Goal: Task Accomplishment & Management: Complete application form

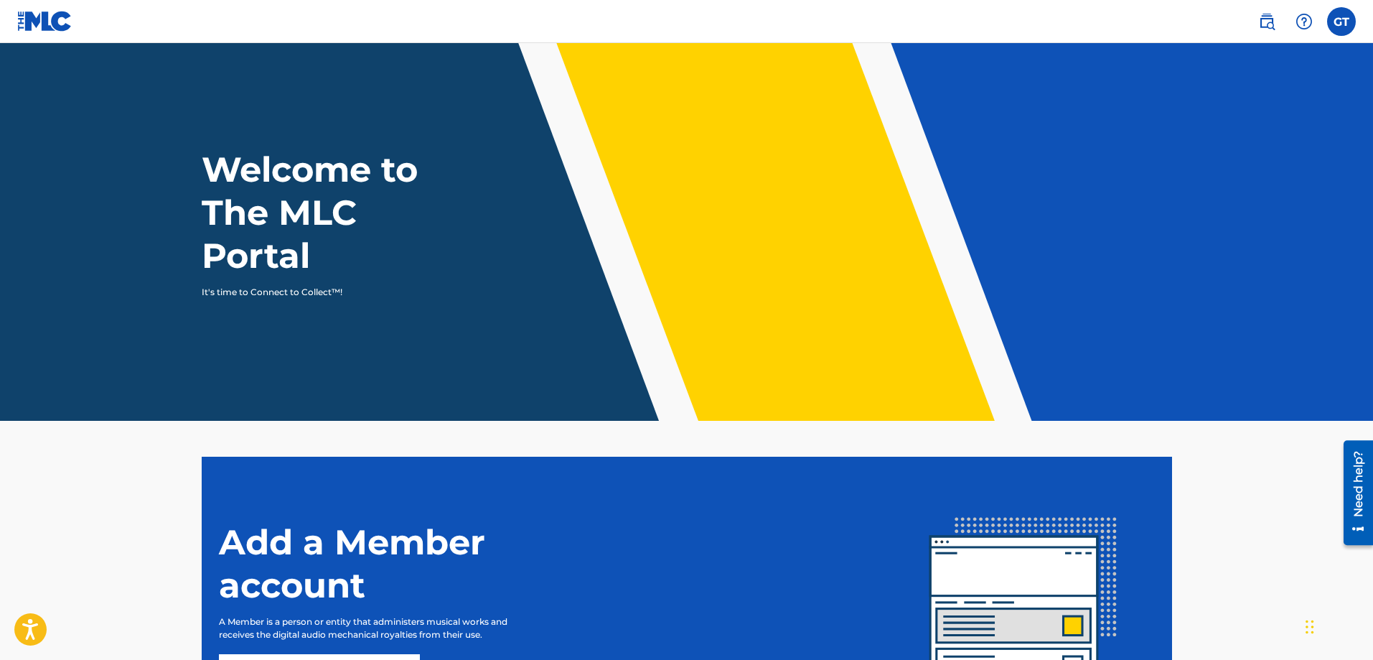
click at [1340, 19] on label at bounding box center [1341, 21] width 29 height 29
click at [1341, 22] on input "GT [PERSON_NAME] [EMAIL_ADDRESS][DOMAIN_NAME] Notification Preferences Profile …" at bounding box center [1341, 22] width 0 height 0
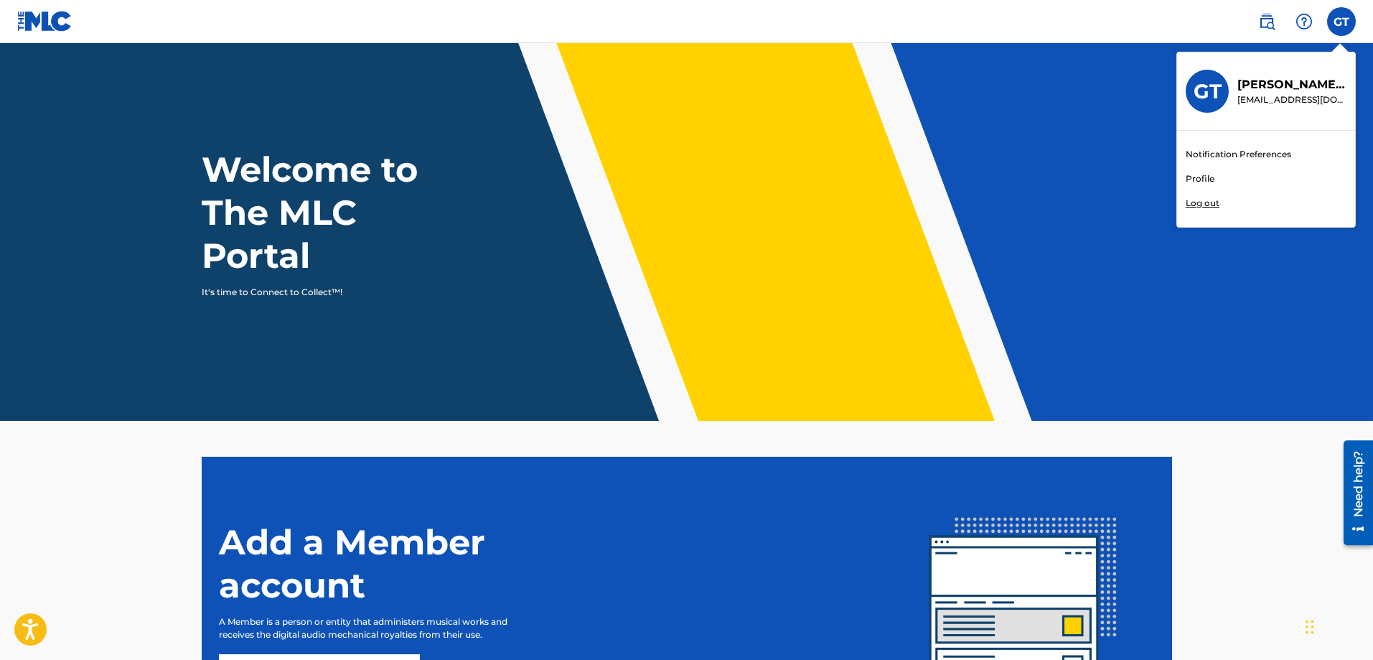
click at [1200, 179] on link "Profile" at bounding box center [1200, 178] width 29 height 13
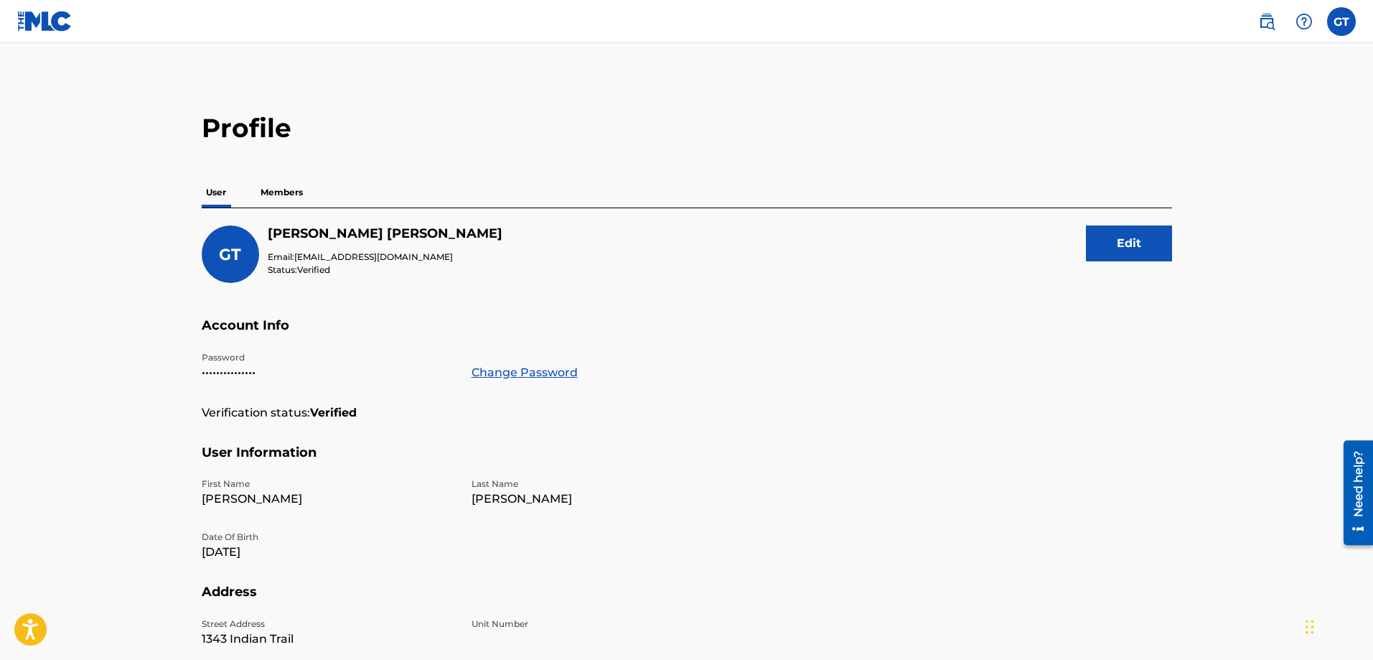
click at [1340, 23] on label at bounding box center [1341, 21] width 29 height 29
click at [1341, 22] on input "GT [PERSON_NAME] [EMAIL_ADDRESS][DOMAIN_NAME] Notification Preferences Profile …" at bounding box center [1341, 22] width 0 height 0
click at [1240, 154] on link "Notification Preferences" at bounding box center [1238, 154] width 105 height 13
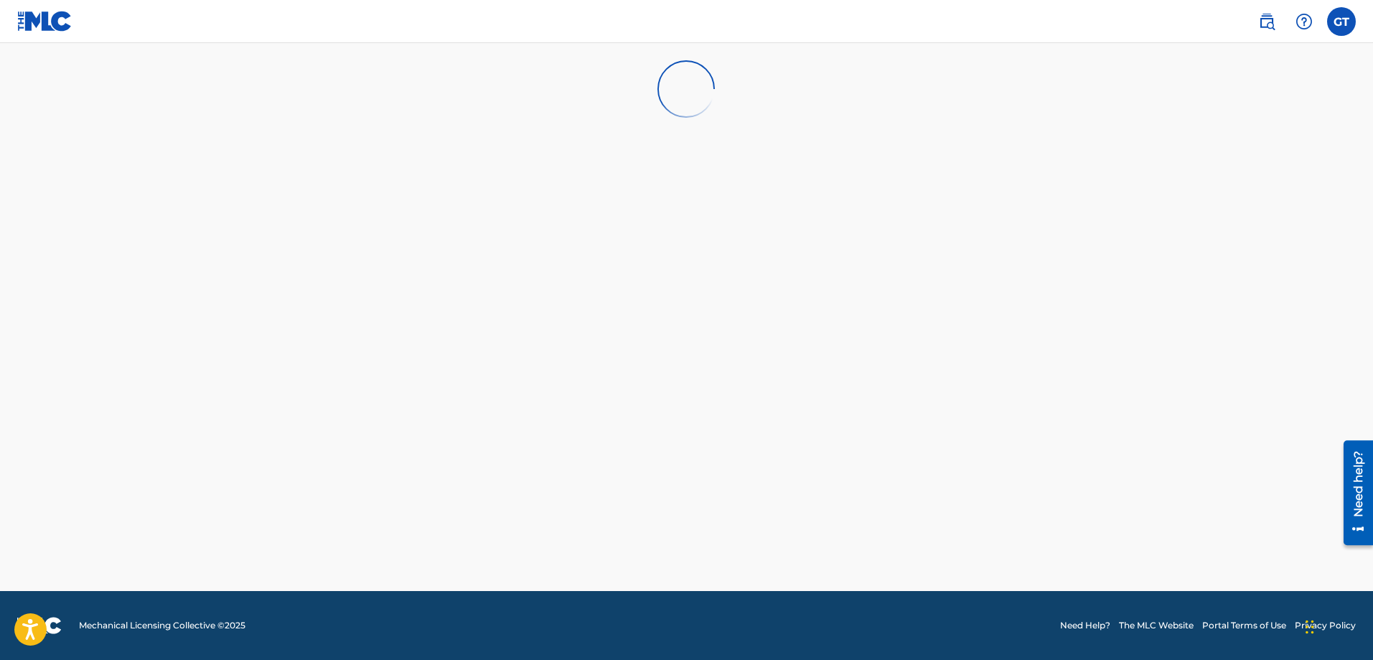
click at [1341, 30] on label at bounding box center [1341, 21] width 29 height 29
click at [1341, 22] on input "GT [PERSON_NAME] [EMAIL_ADDRESS][DOMAIN_NAME] Notification Preferences Profile …" at bounding box center [1341, 22] width 0 height 0
click at [1209, 174] on link "Profile" at bounding box center [1200, 178] width 29 height 13
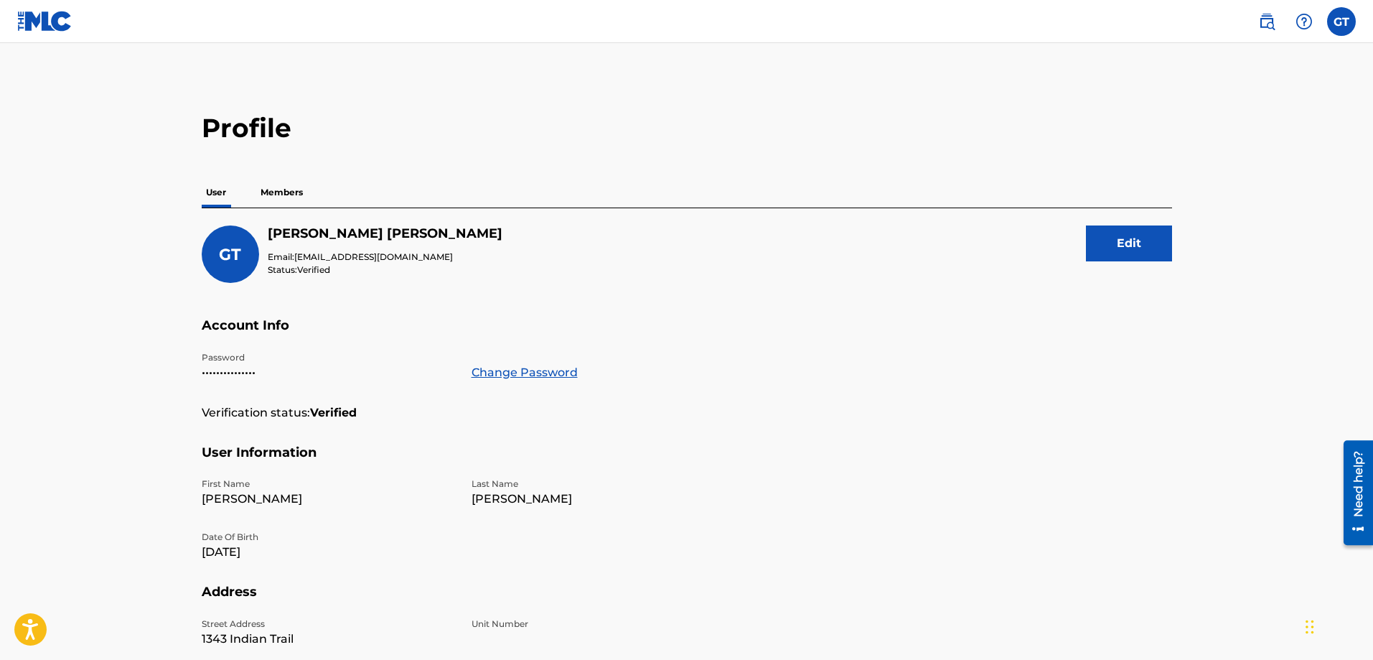
click at [1273, 24] on img at bounding box center [1266, 21] width 17 height 17
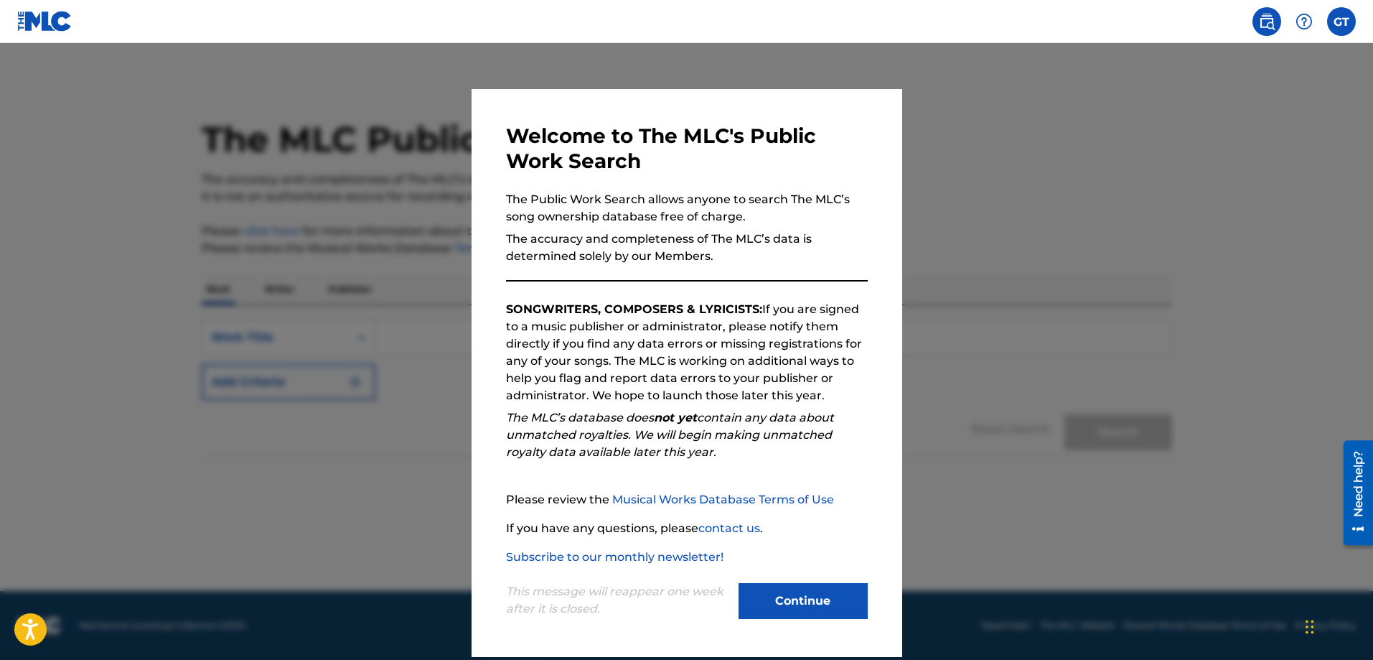
click at [821, 606] on button "Continue" at bounding box center [802, 601] width 129 height 36
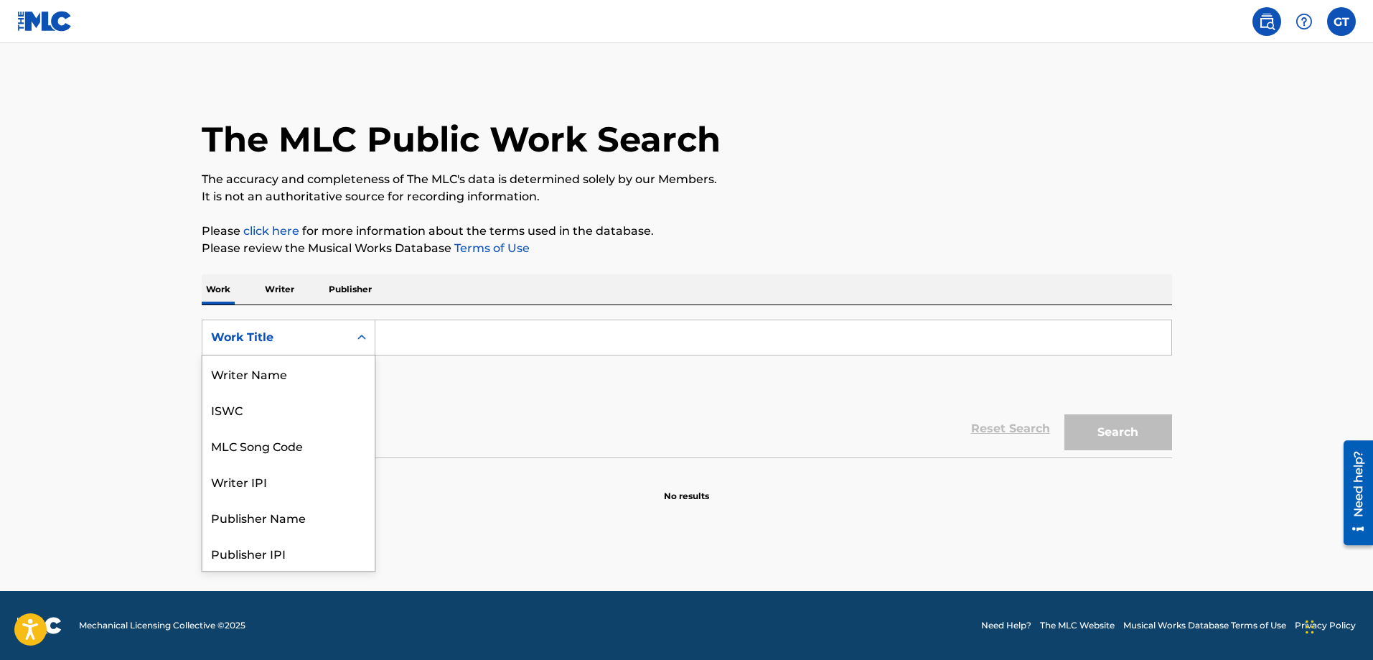
click at [357, 337] on icon "Search Form" at bounding box center [362, 337] width 14 height 14
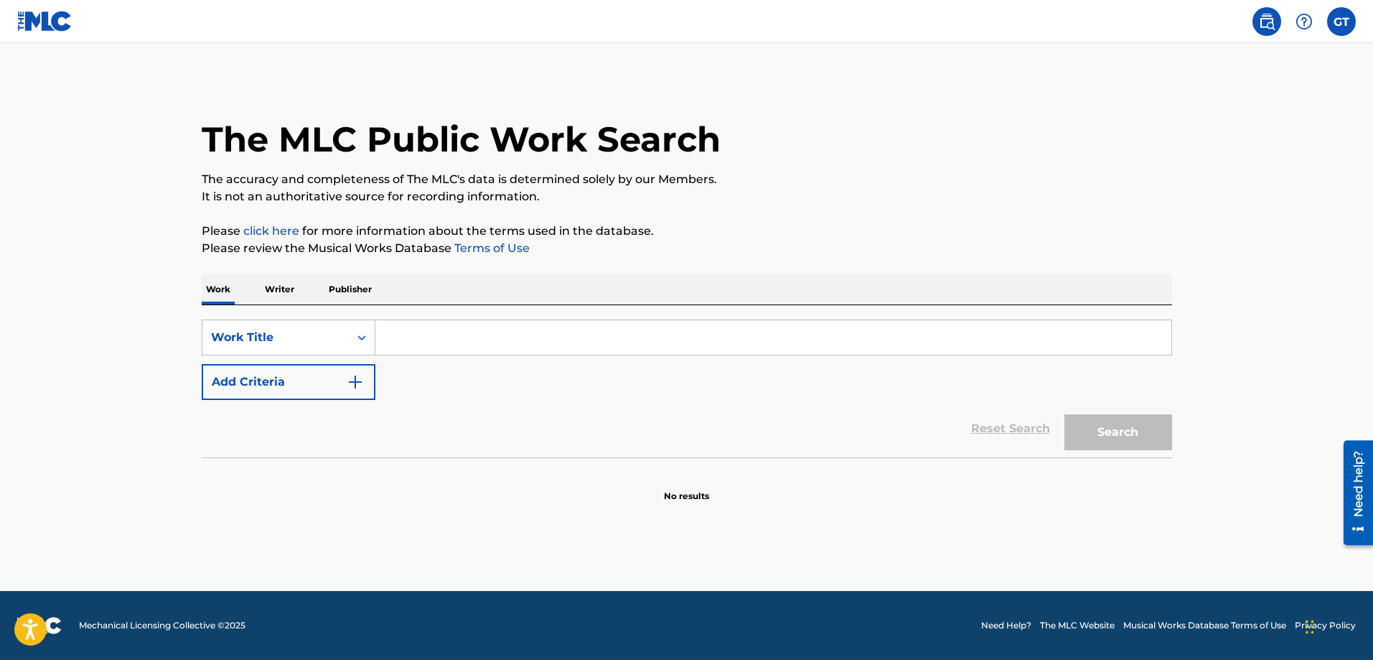
click at [360, 337] on icon "Search Form" at bounding box center [362, 337] width 14 height 14
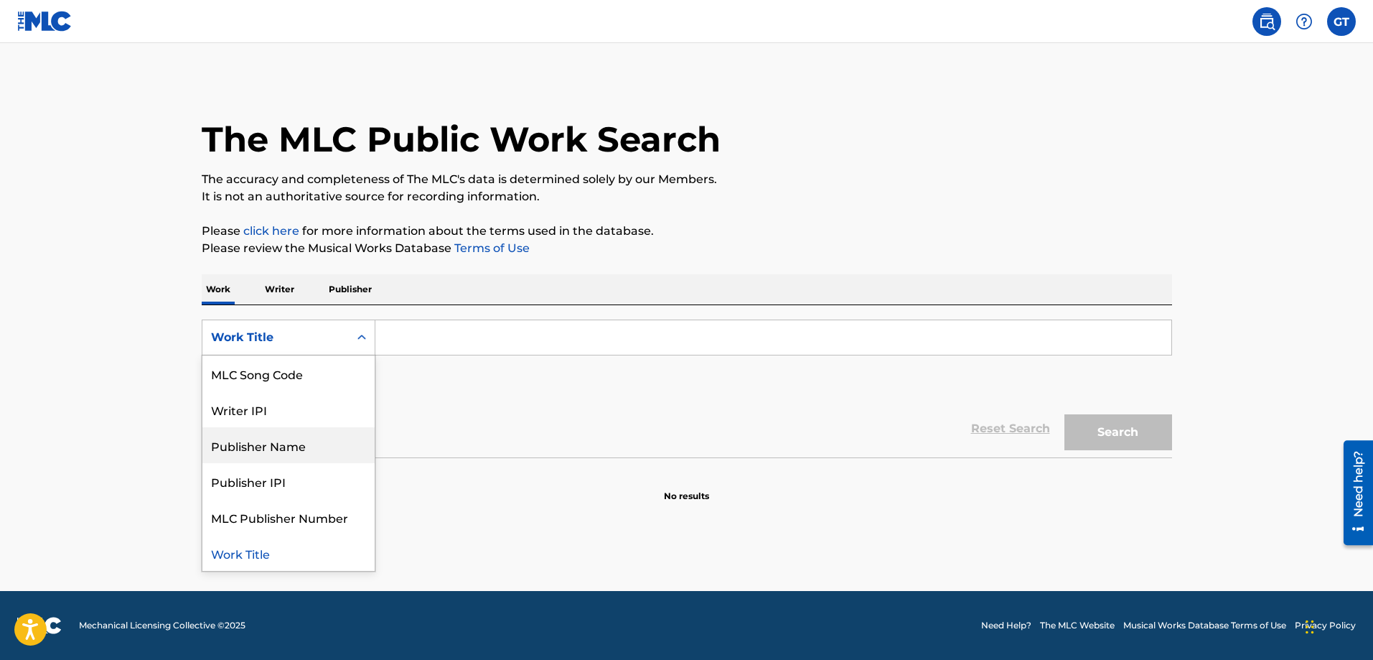
click at [283, 441] on div "Publisher Name" at bounding box center [288, 445] width 172 height 36
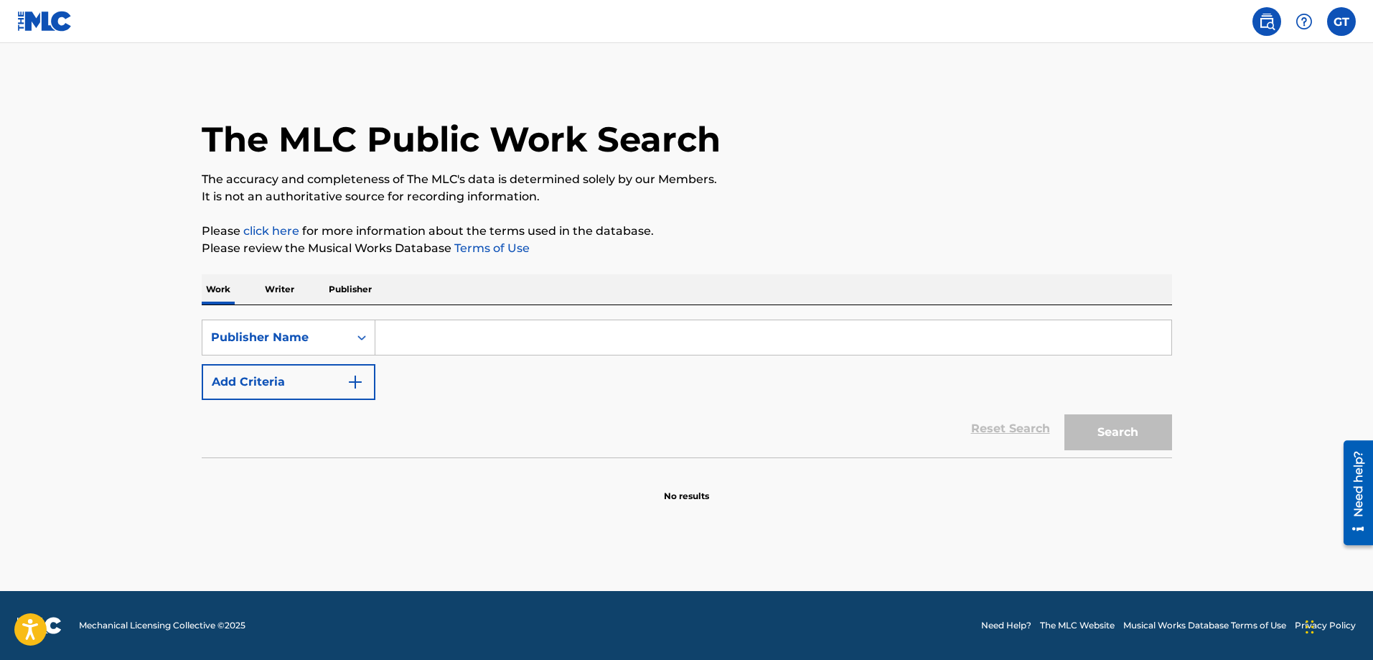
click at [354, 382] on img "Search Form" at bounding box center [355, 381] width 17 height 17
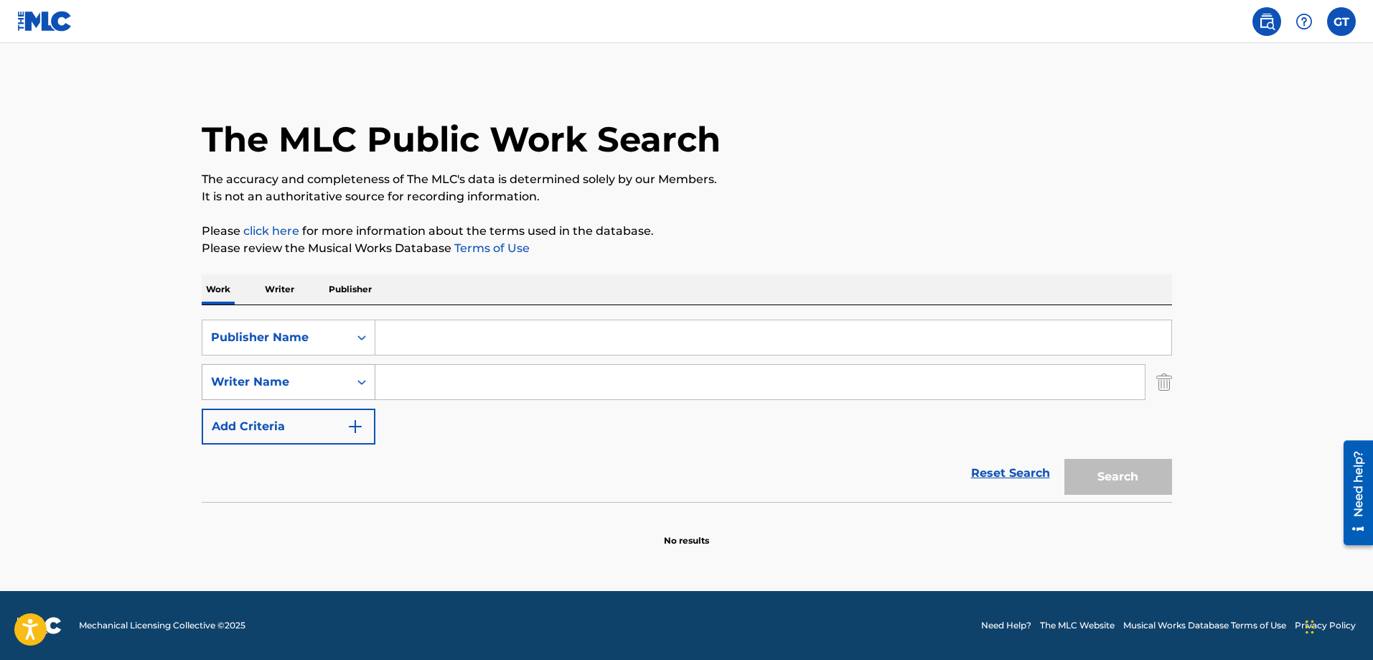
click at [361, 384] on icon "Search Form" at bounding box center [362, 382] width 14 height 14
click at [282, 526] on div "Writer Name" at bounding box center [288, 525] width 172 height 36
click at [352, 423] on img "Search Form" at bounding box center [355, 426] width 17 height 17
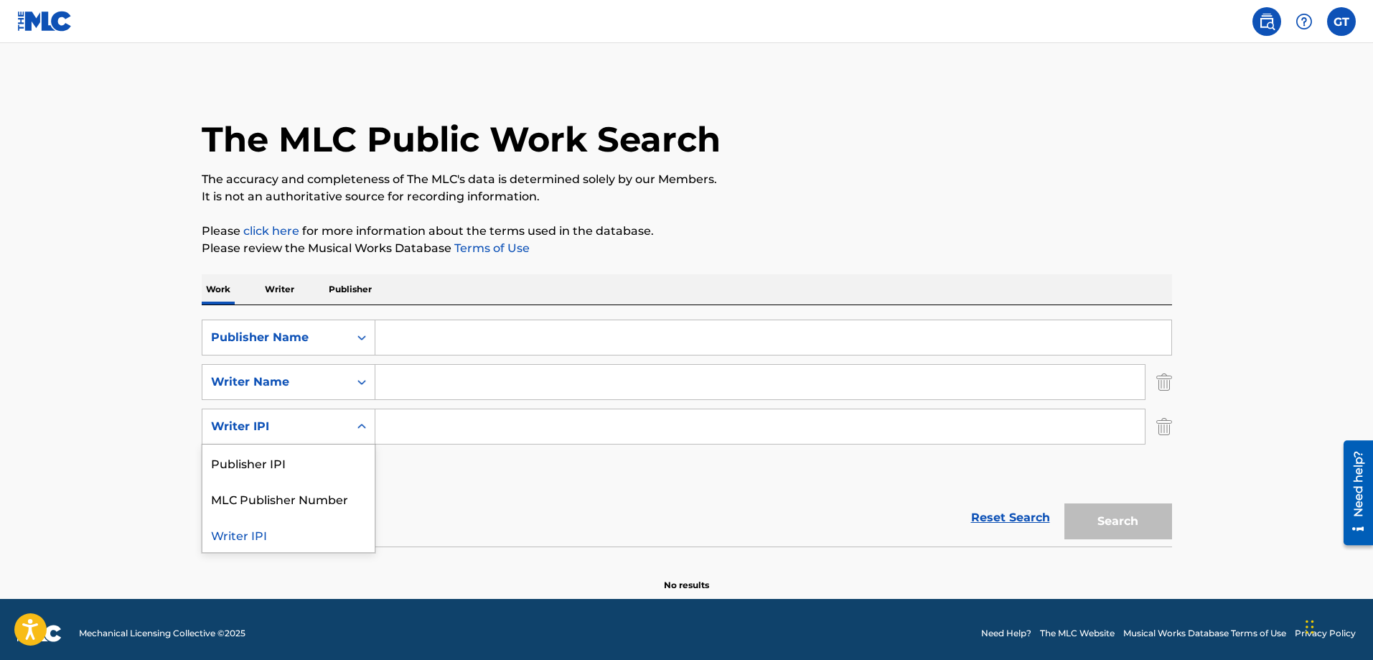
click at [357, 424] on icon "Search Form" at bounding box center [362, 426] width 14 height 14
click at [358, 335] on icon "Search Form" at bounding box center [362, 337] width 14 height 14
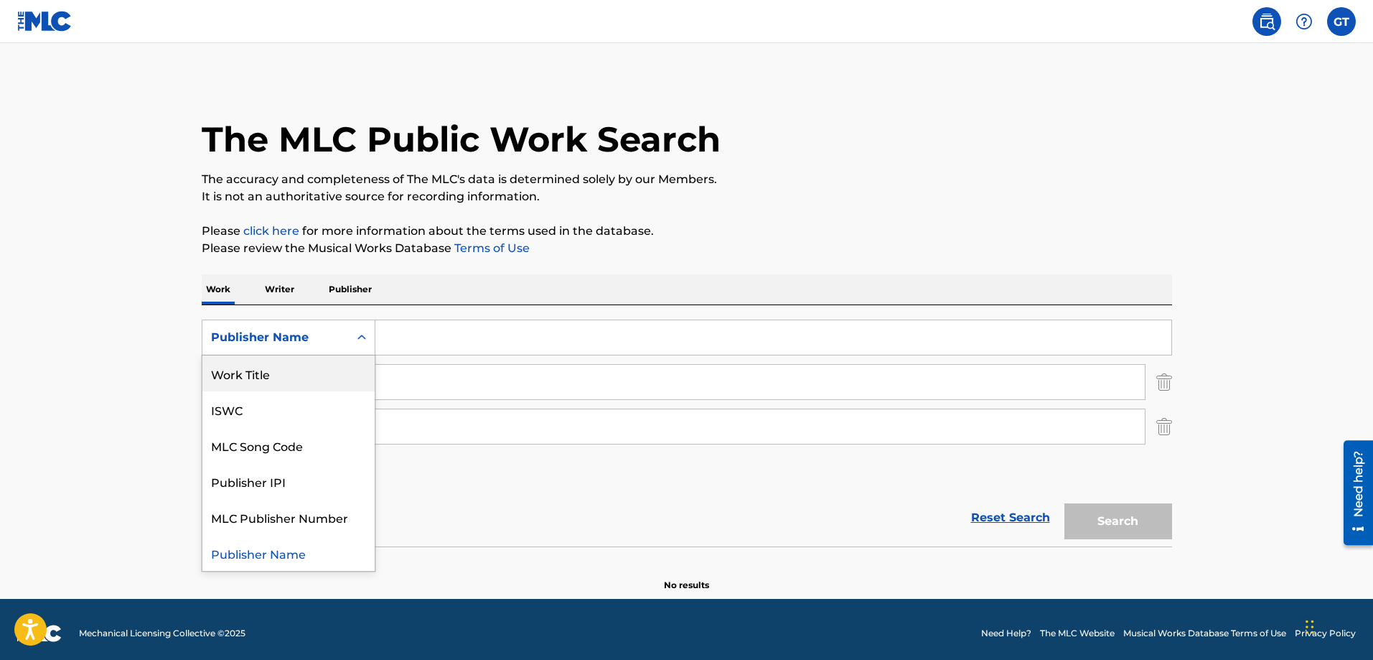
click at [278, 382] on div "Work Title" at bounding box center [288, 373] width 172 height 36
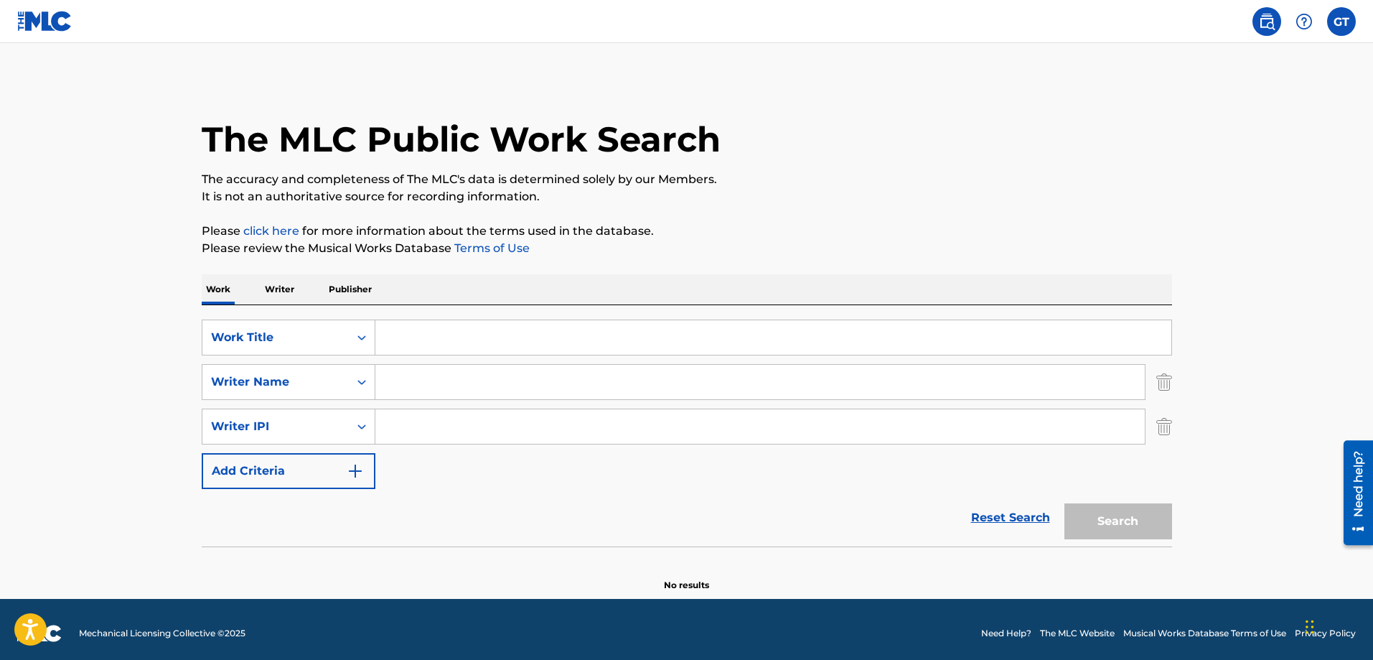
click at [403, 335] on input "Search Form" at bounding box center [773, 337] width 796 height 34
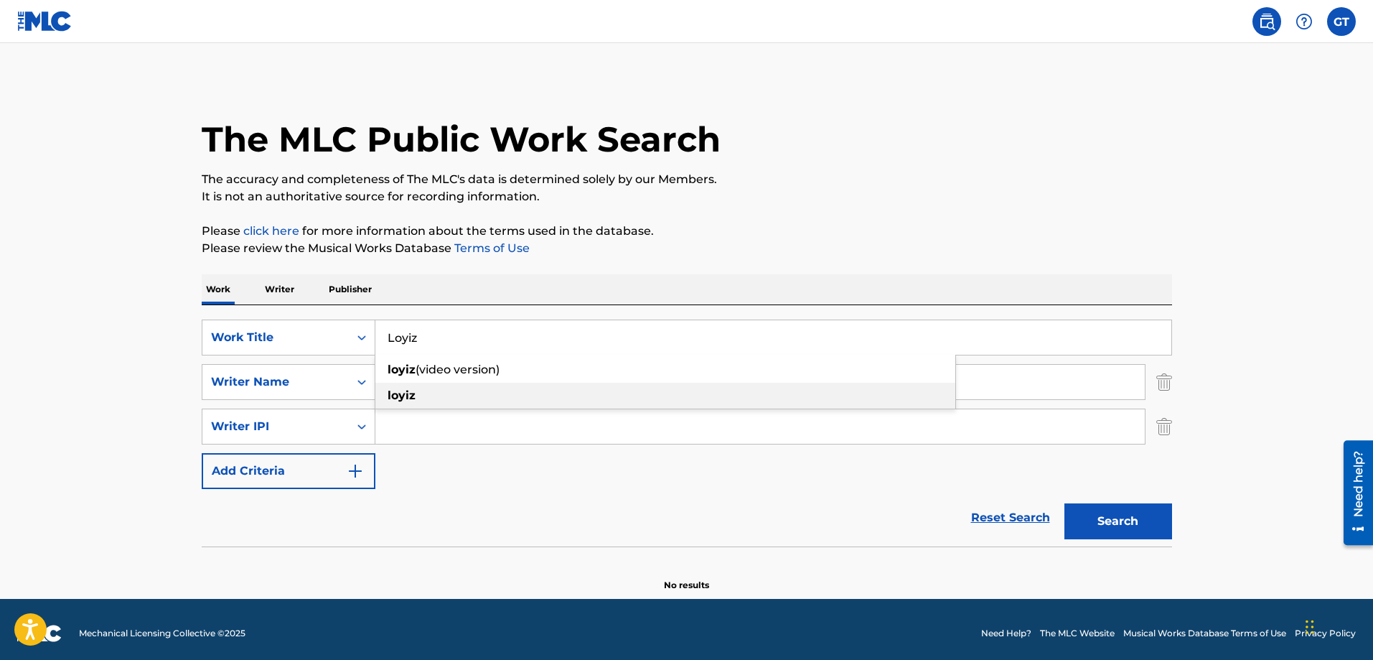
click at [413, 395] on strong "loyiz" at bounding box center [402, 395] width 28 height 14
type input "loyiz"
click at [362, 379] on icon "Search Form" at bounding box center [362, 382] width 14 height 14
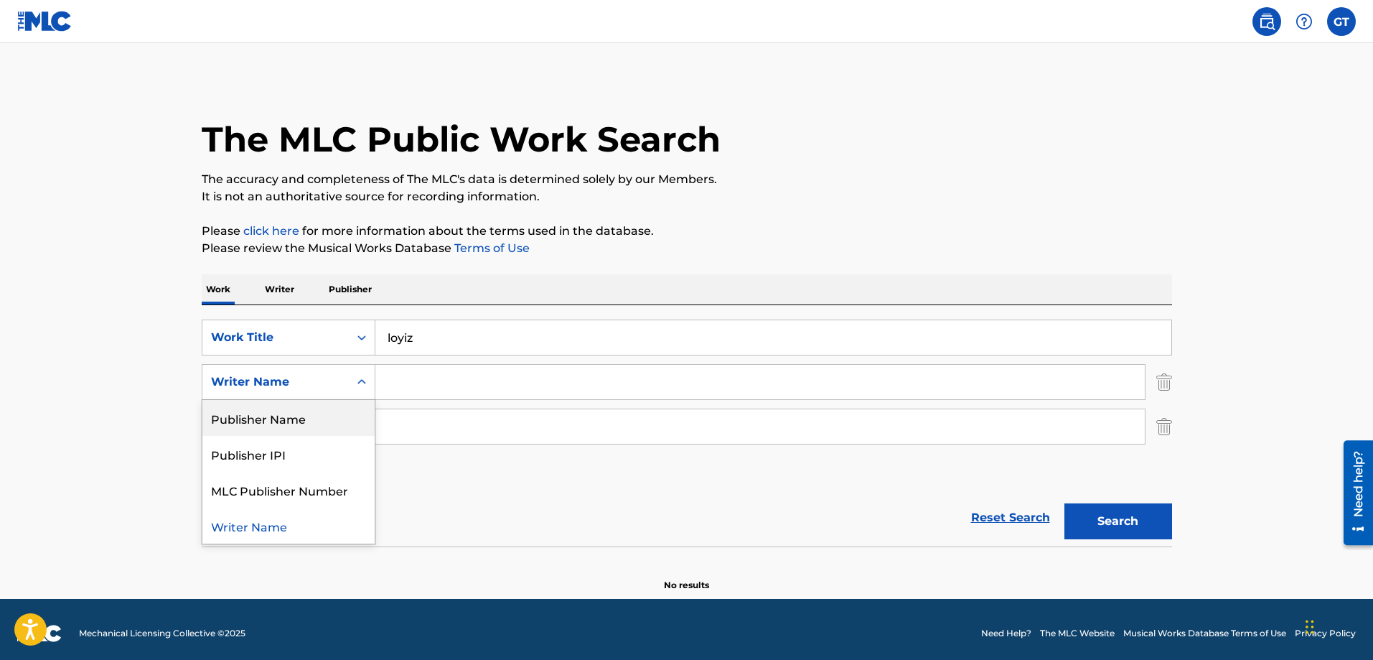
click at [400, 383] on input "Search Form" at bounding box center [759, 382] width 769 height 34
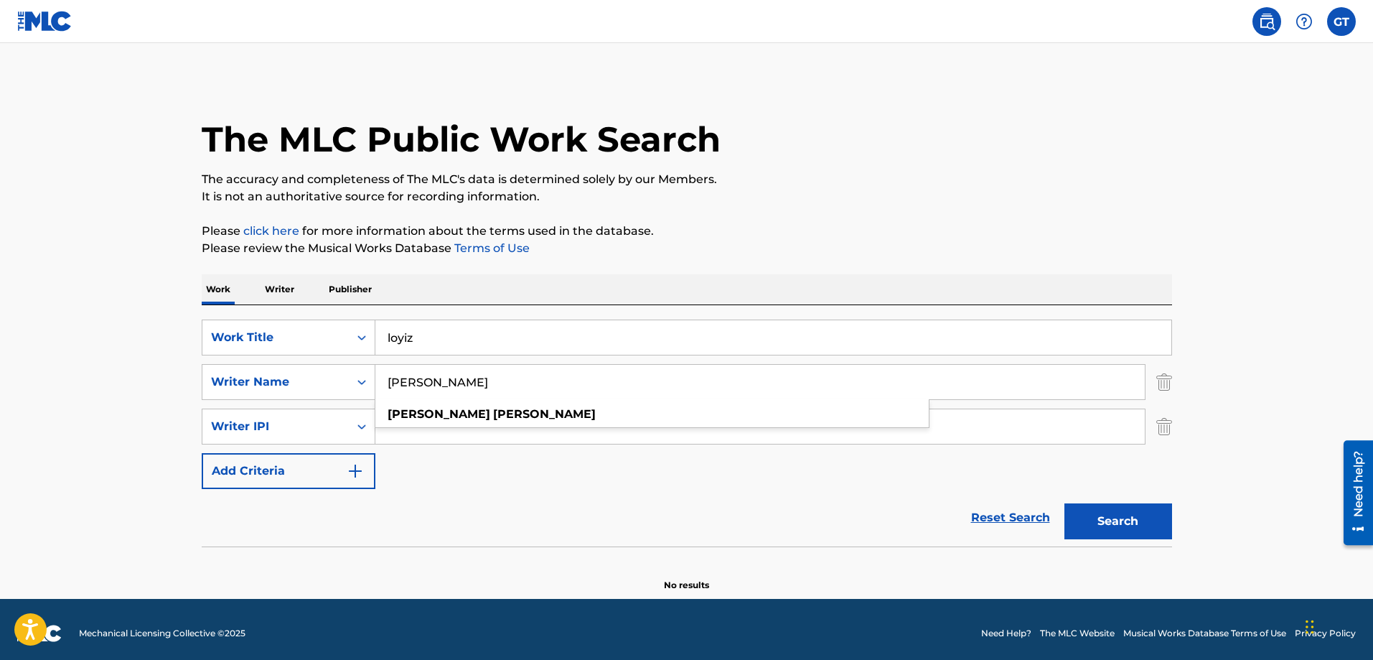
click at [606, 375] on input "[PERSON_NAME]" at bounding box center [759, 382] width 769 height 34
type input "[PERSON_NAME]"
click at [516, 492] on div "Reset Search Search" at bounding box center [687, 517] width 970 height 57
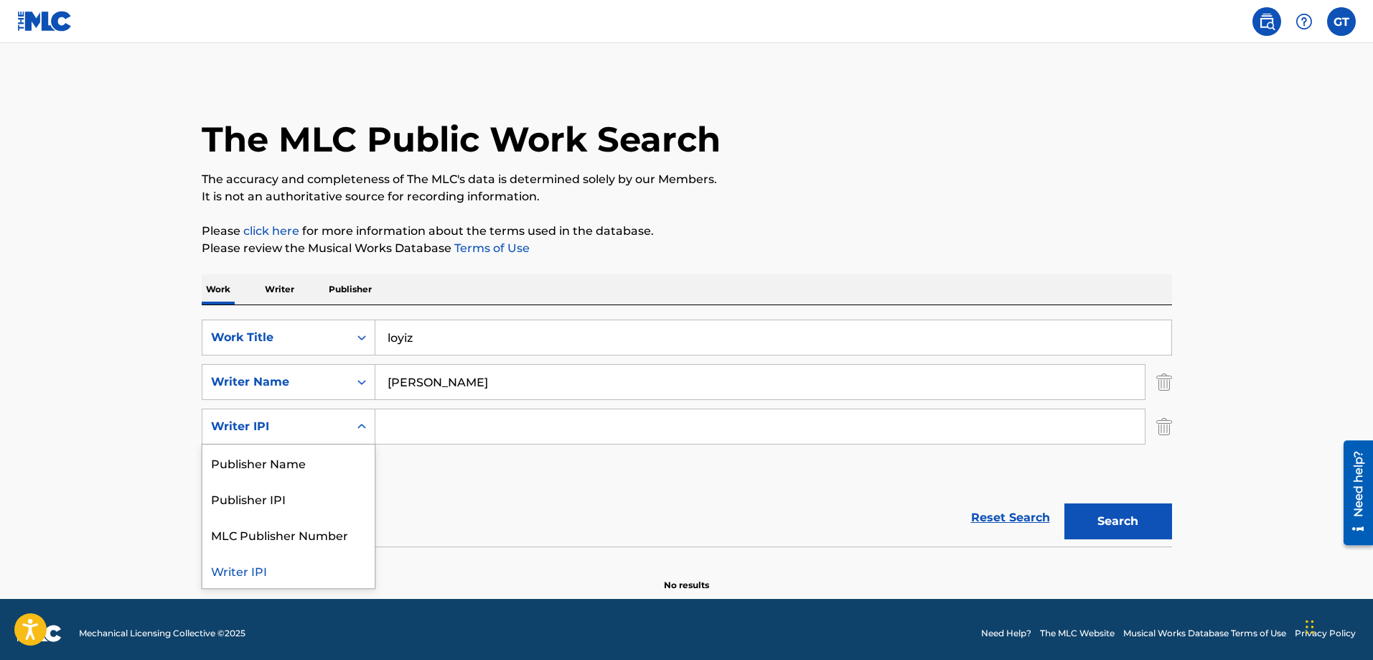
click at [362, 426] on icon "Search Form" at bounding box center [362, 426] width 14 height 14
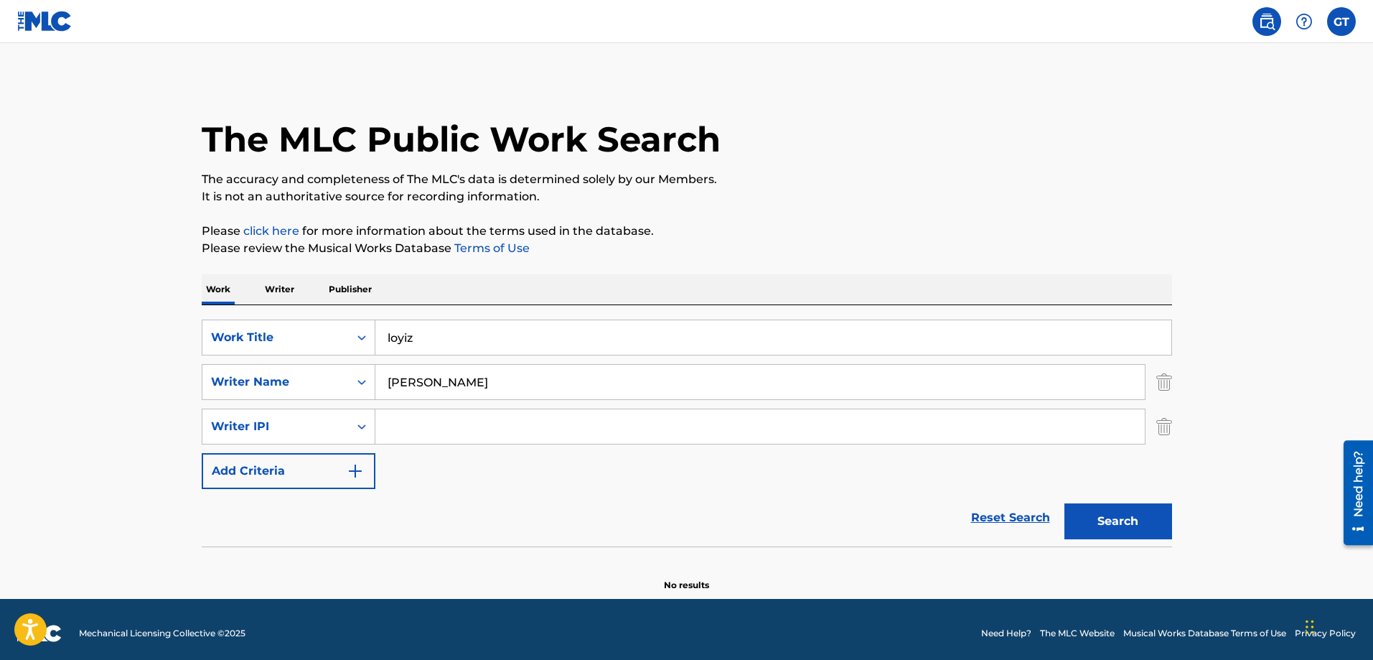
click at [441, 427] on input "Search Form" at bounding box center [759, 426] width 769 height 34
click at [405, 423] on input "Search Form" at bounding box center [759, 426] width 769 height 34
type input "642690048"
click at [1137, 517] on button "Search" at bounding box center [1118, 521] width 108 height 36
click at [353, 471] on img "Search Form" at bounding box center [355, 470] width 17 height 17
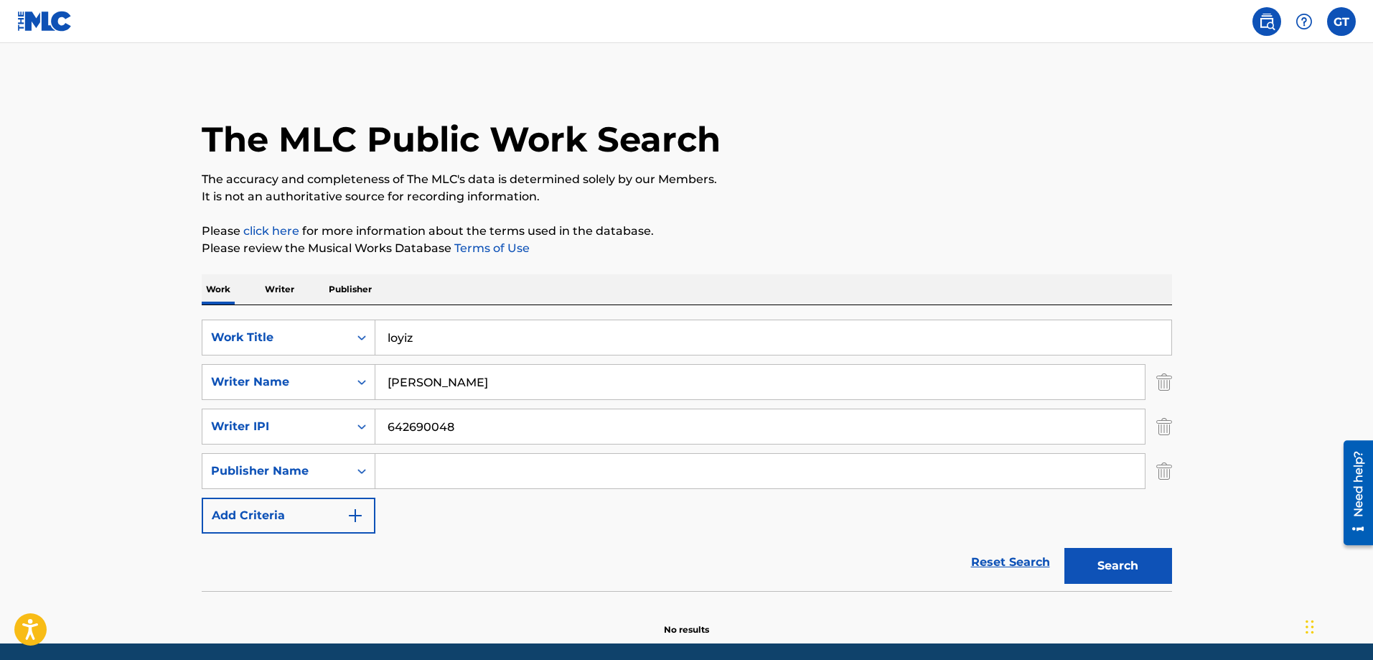
click at [409, 474] on input "Search Form" at bounding box center [759, 471] width 769 height 34
type input "[PERSON_NAME]"
click at [1119, 566] on button "Search" at bounding box center [1118, 566] width 108 height 36
click at [470, 335] on input "loyiz" at bounding box center [773, 337] width 796 height 34
type input "l"
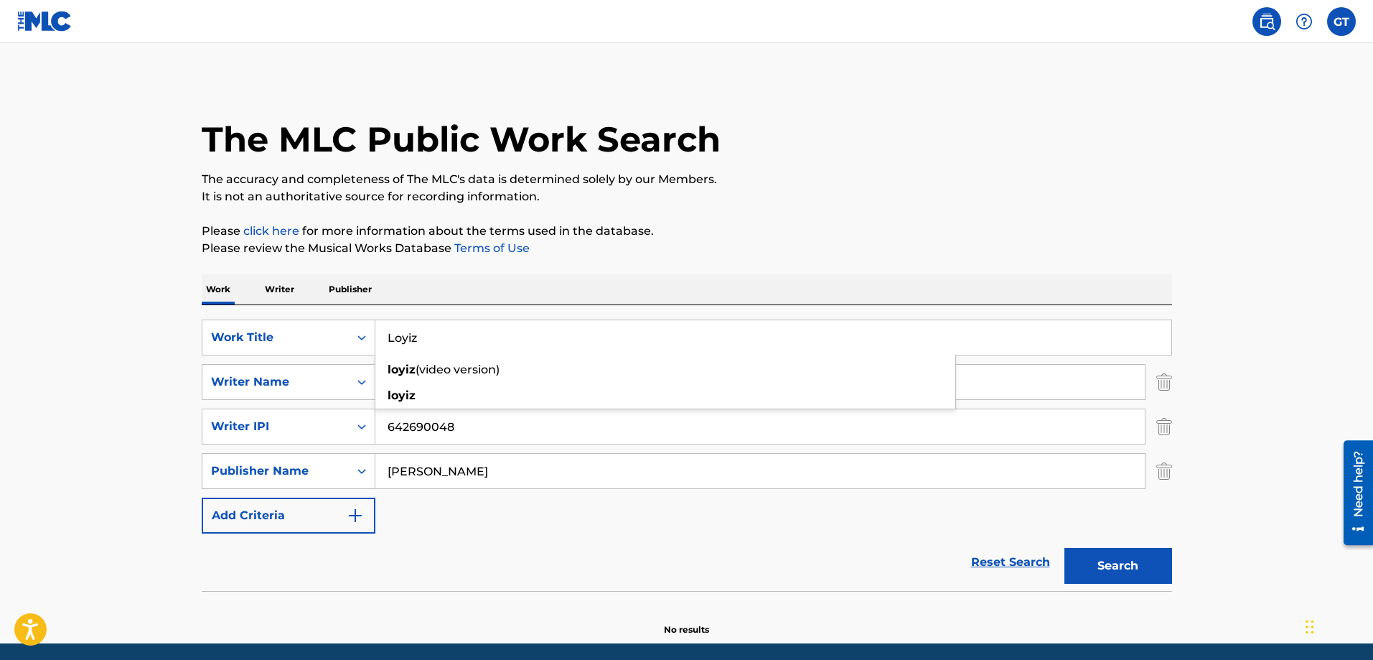
type input "Loyiz"
click at [1114, 561] on button "Search" at bounding box center [1118, 566] width 108 height 36
click at [1122, 569] on button "Search" at bounding box center [1118, 566] width 108 height 36
click at [1131, 560] on button "Search" at bounding box center [1118, 566] width 108 height 36
click at [1129, 560] on button "Search" at bounding box center [1118, 566] width 108 height 36
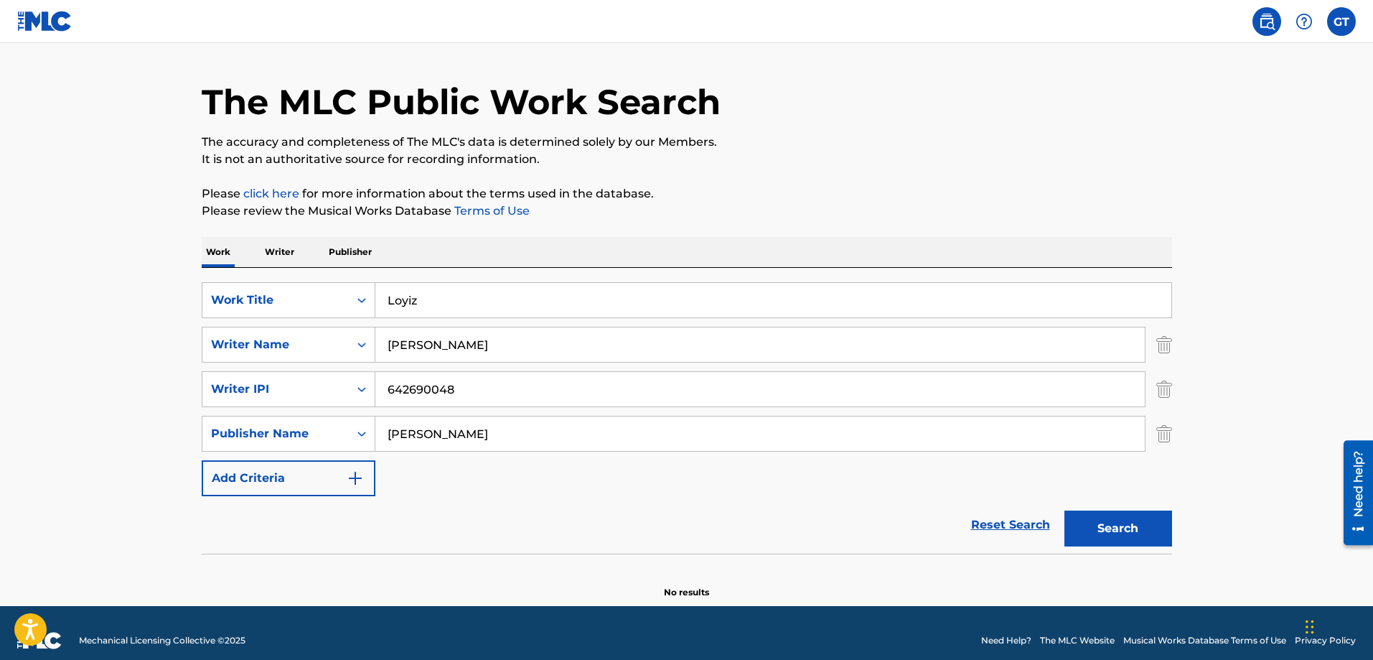
scroll to position [52, 0]
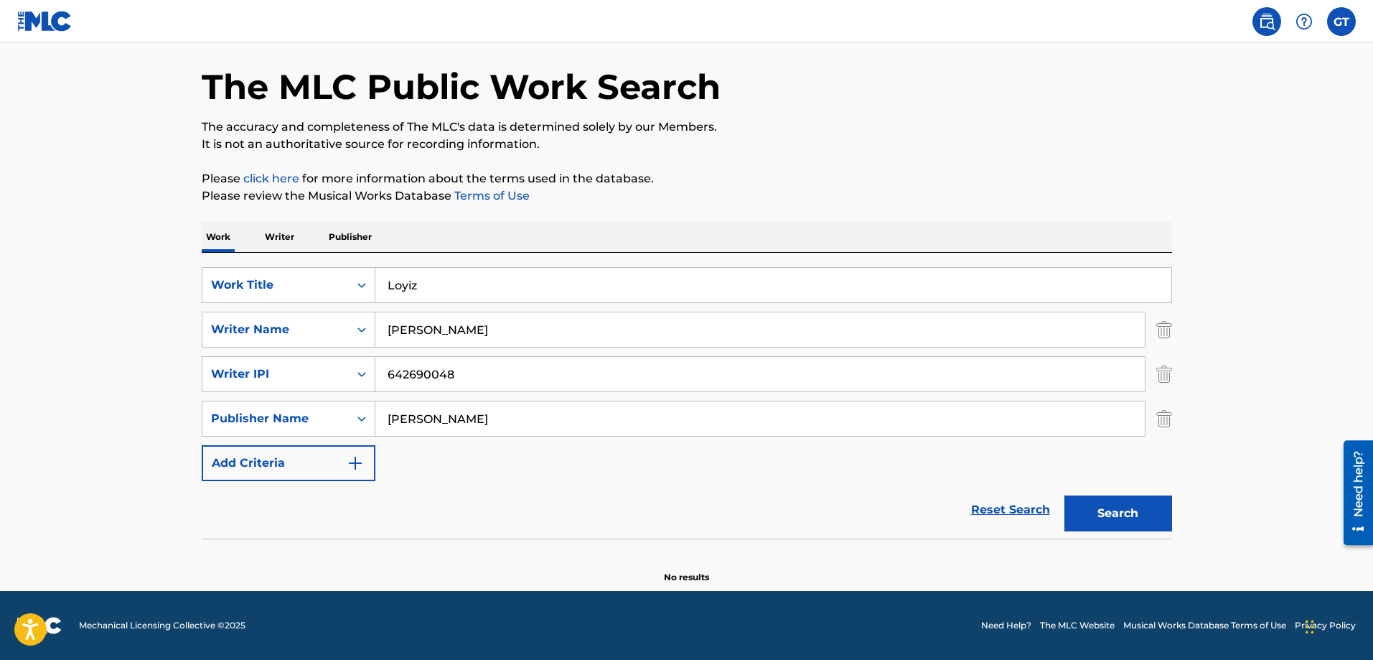
click at [1107, 512] on button "Search" at bounding box center [1118, 513] width 108 height 36
click at [1005, 512] on link "Reset Search" at bounding box center [1010, 510] width 93 height 32
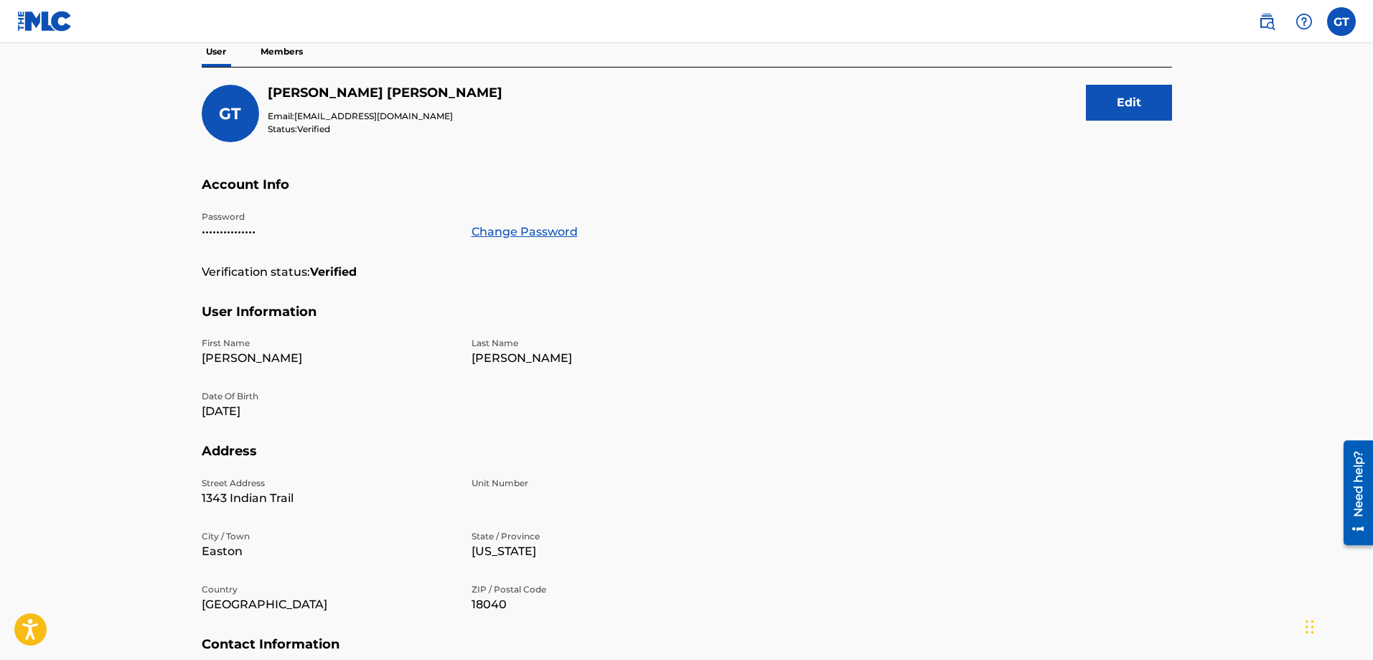
scroll to position [139, 0]
click at [1269, 26] on img at bounding box center [1266, 21] width 17 height 17
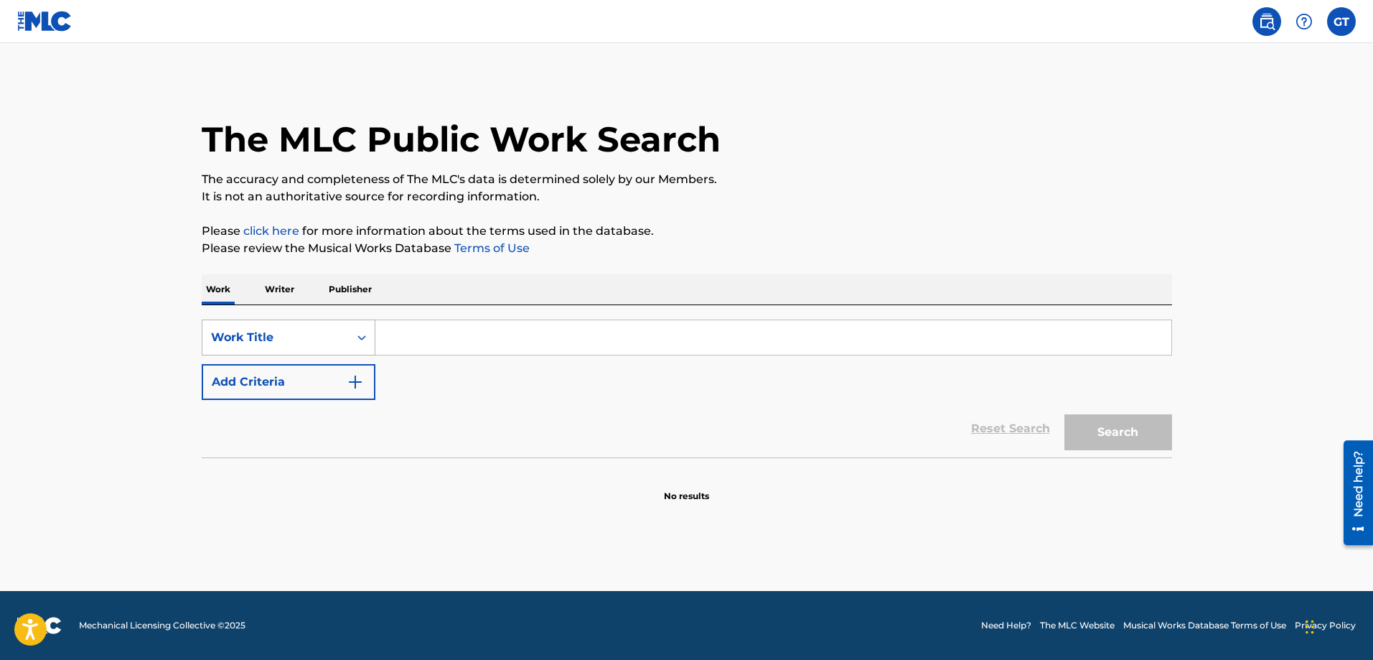
click at [358, 337] on icon "Search Form" at bounding box center [362, 337] width 14 height 14
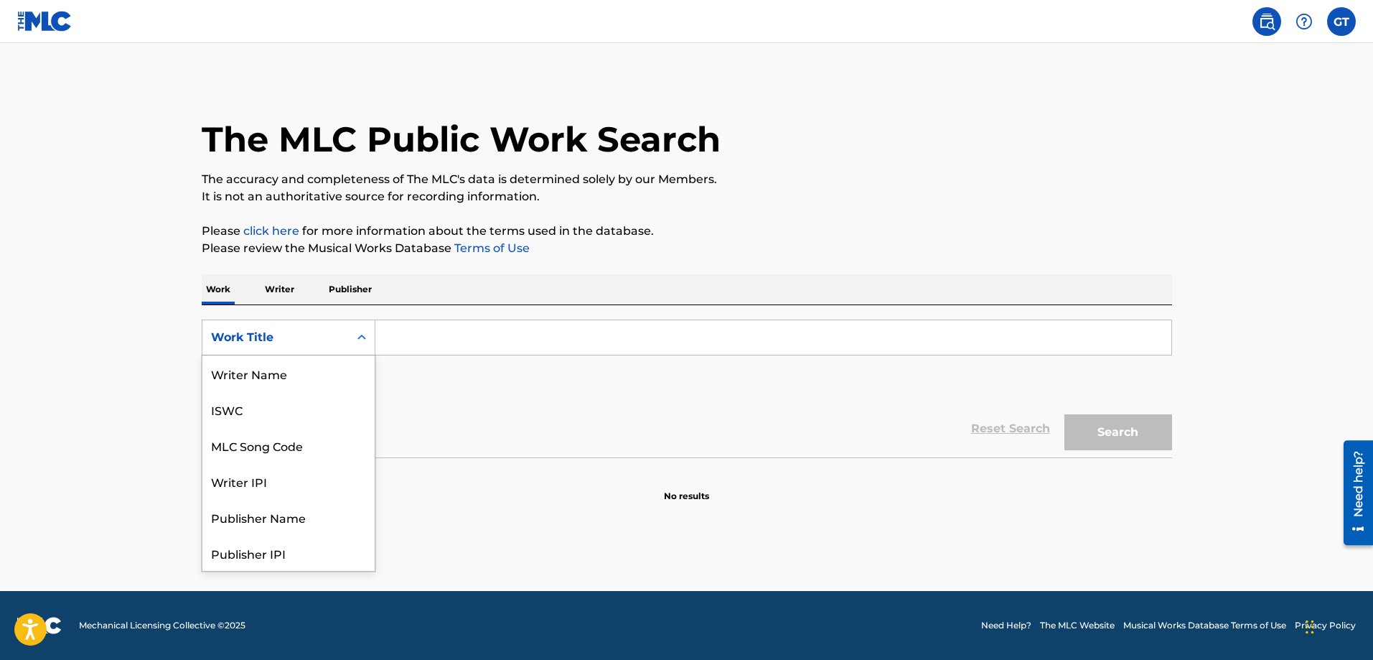
scroll to position [72, 0]
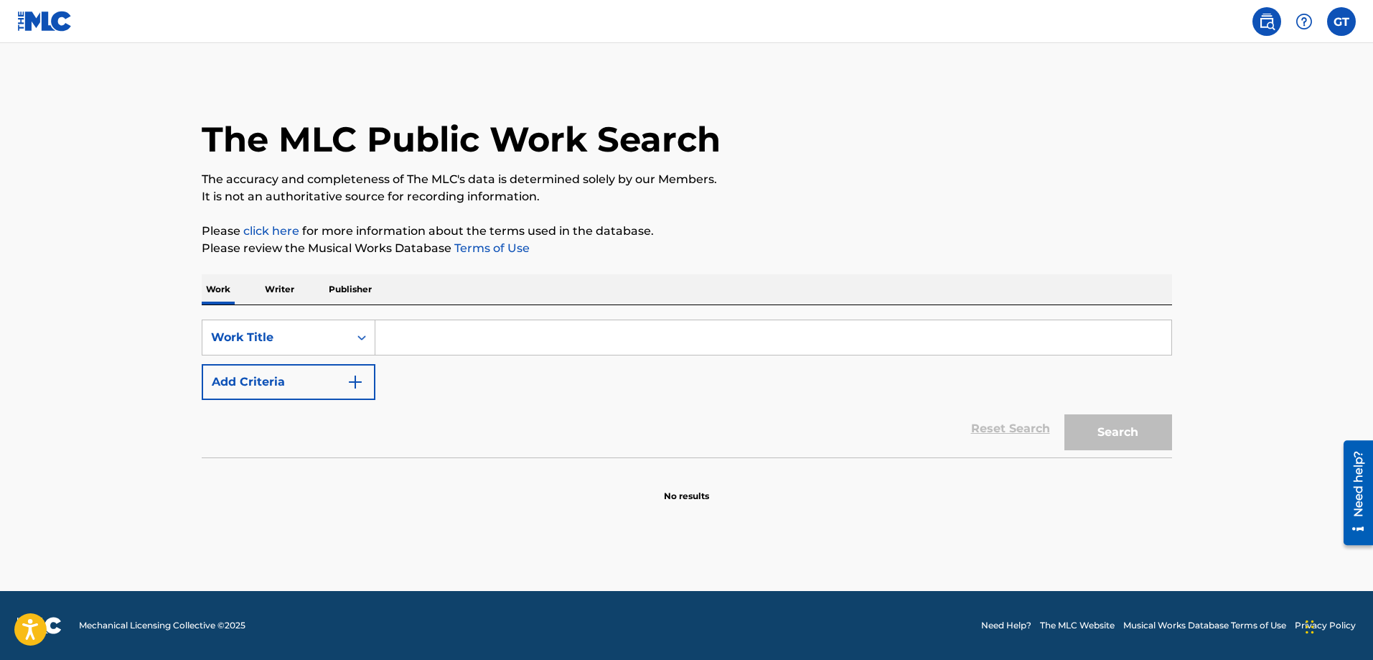
click at [474, 435] on div "Reset Search Search" at bounding box center [687, 428] width 970 height 57
click at [254, 332] on div "Work Title" at bounding box center [275, 337] width 129 height 17
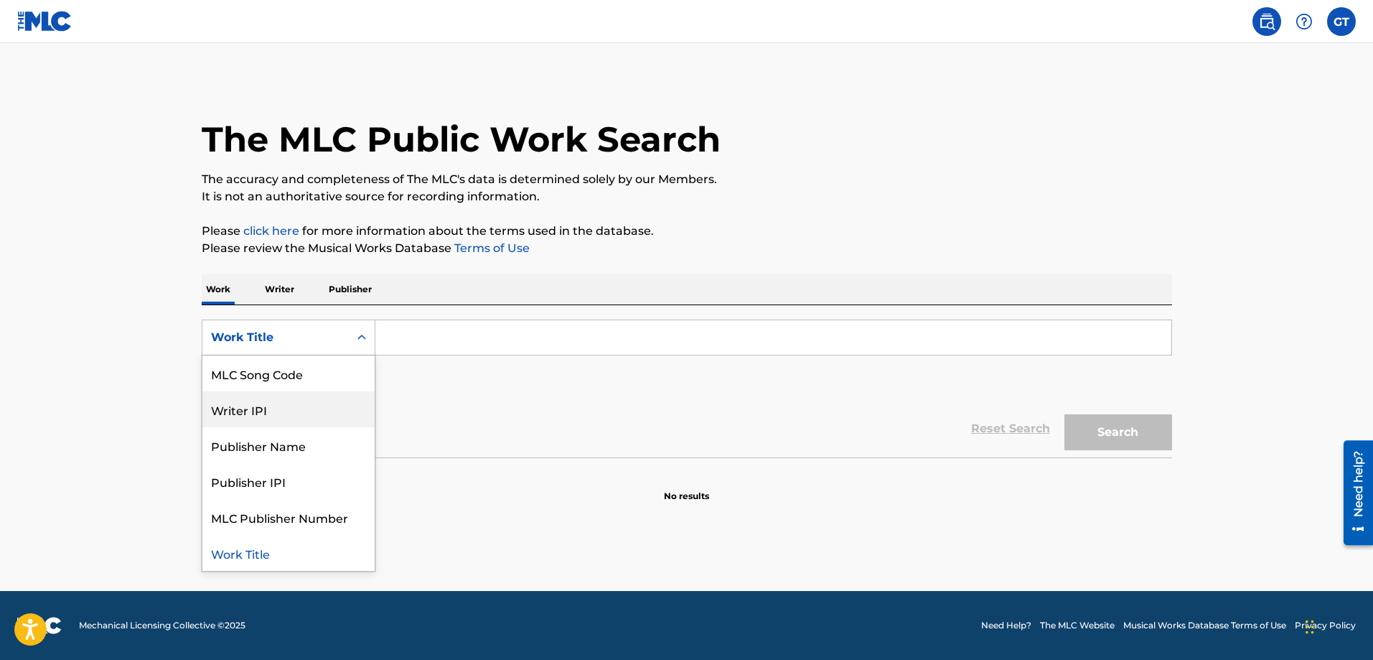
click at [272, 415] on div "Writer IPI" at bounding box center [288, 409] width 172 height 36
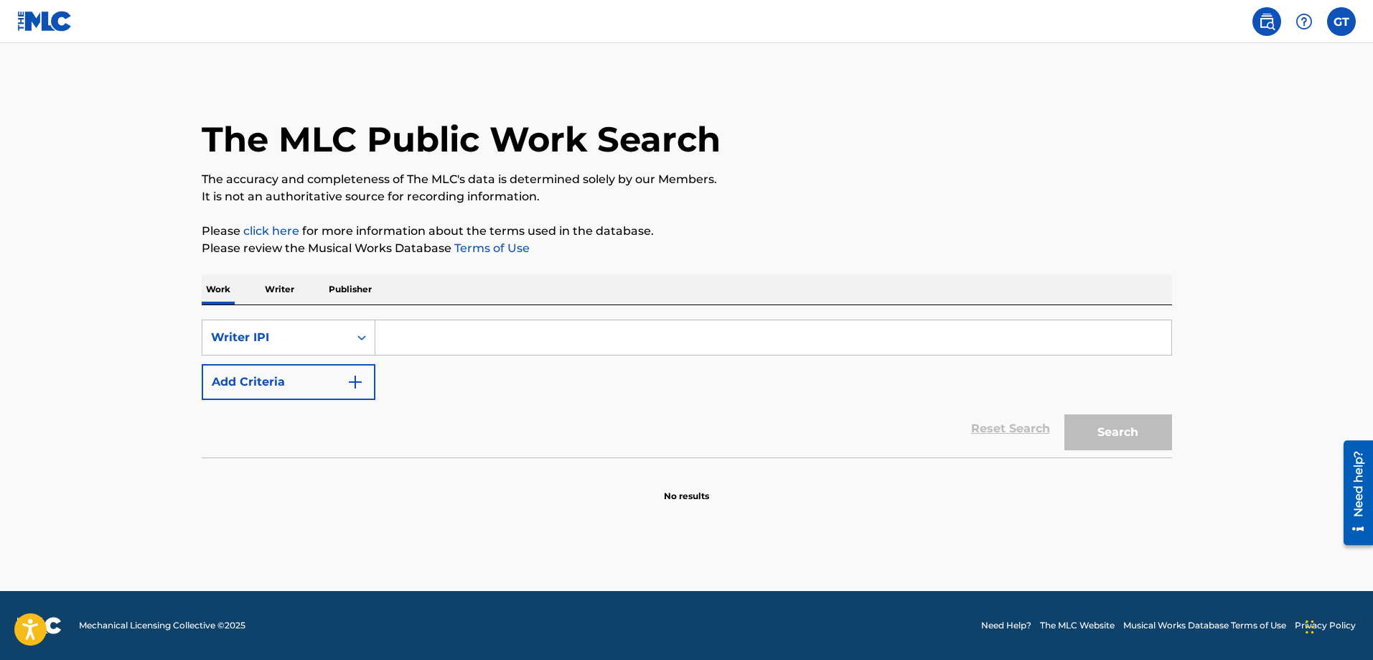
click at [412, 342] on input "Search Form" at bounding box center [773, 337] width 796 height 34
type input "642690048"
click at [1157, 440] on button "Search" at bounding box center [1118, 432] width 108 height 36
click at [356, 383] on img "Search Form" at bounding box center [355, 381] width 17 height 17
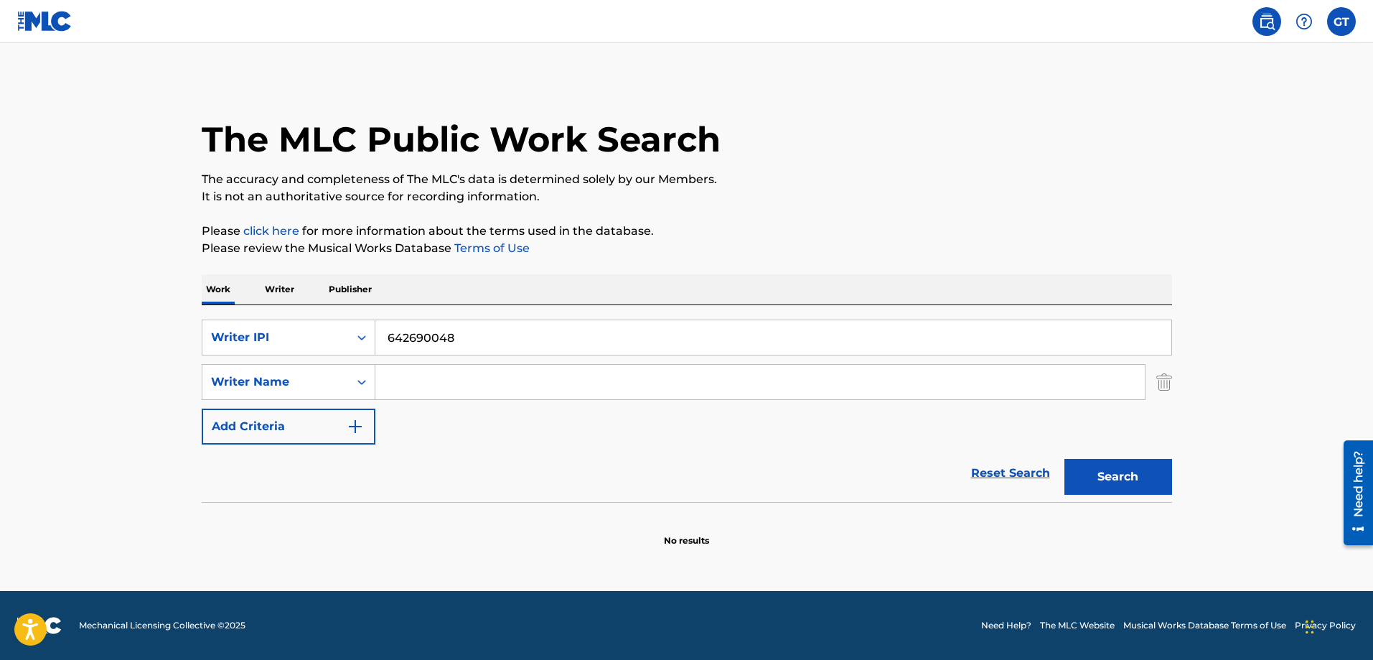
click at [401, 385] on input "Search Form" at bounding box center [759, 382] width 769 height 34
type input "[PERSON_NAME]"
click at [463, 455] on div "Reset Search Search" at bounding box center [687, 472] width 970 height 57
click at [352, 424] on img "Search Form" at bounding box center [355, 426] width 17 height 17
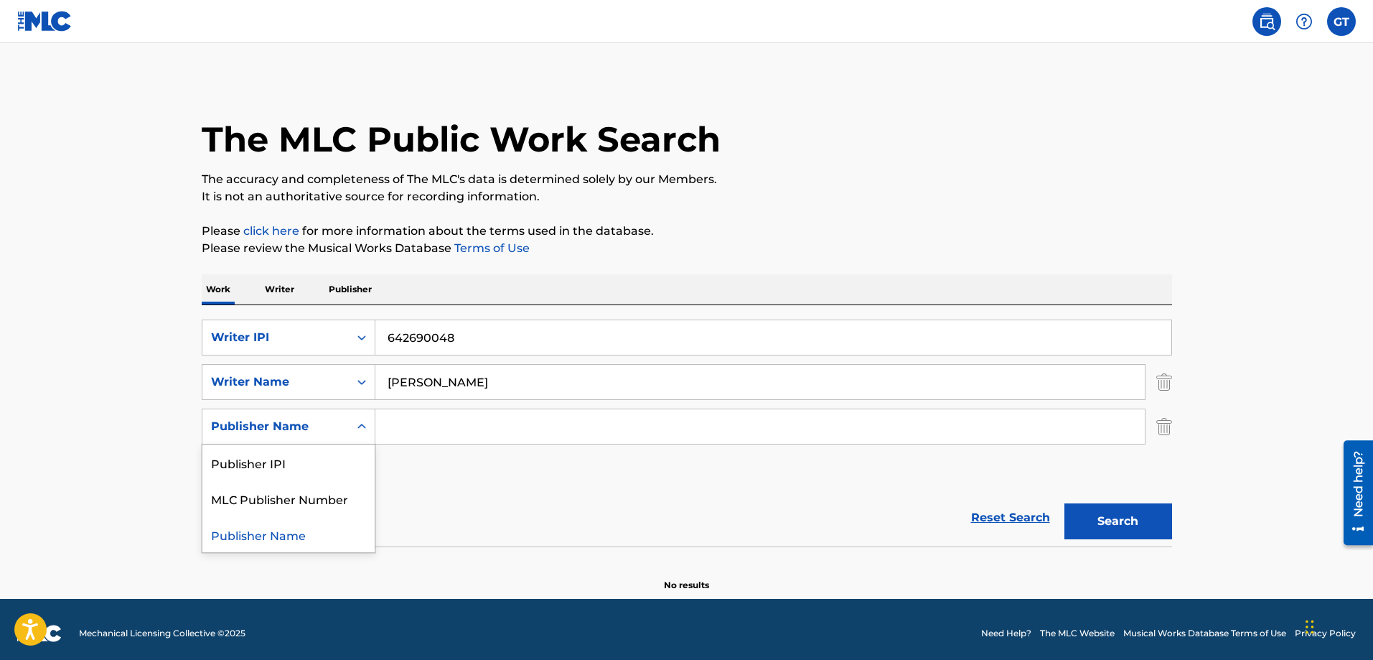
click at [360, 426] on icon "Search Form" at bounding box center [361, 425] width 9 height 5
click at [398, 435] on input "Search Form" at bounding box center [759, 426] width 769 height 34
type input "G"
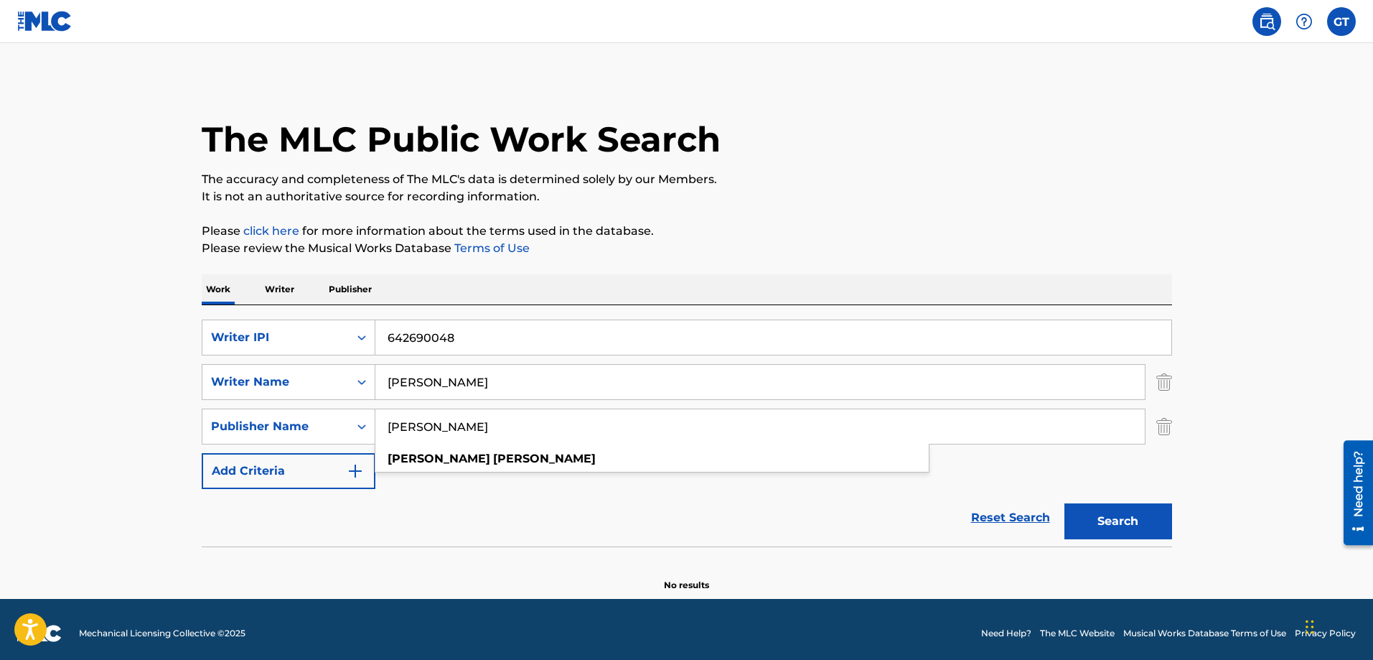
click at [503, 502] on div "Reset Search Search" at bounding box center [687, 517] width 970 height 57
click at [354, 469] on img "Search Form" at bounding box center [355, 470] width 17 height 17
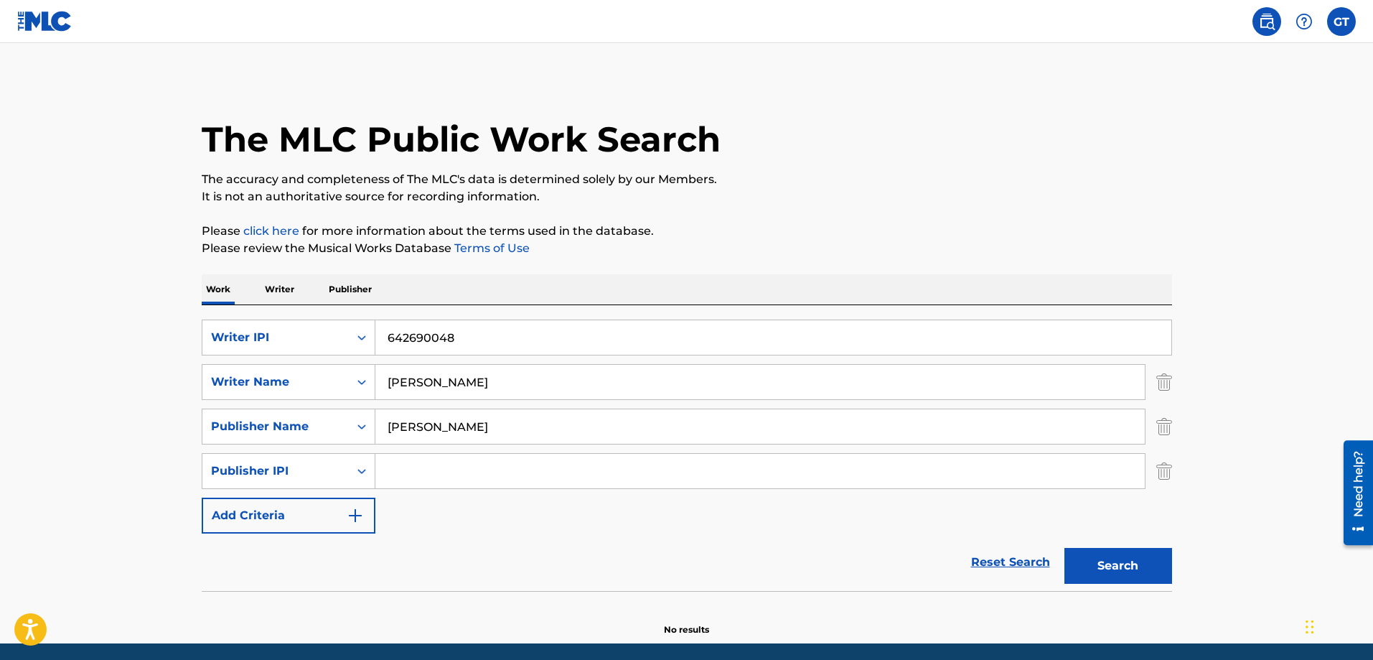
click at [1148, 576] on button "Search" at bounding box center [1118, 566] width 108 height 36
click at [1127, 573] on button "Search" at bounding box center [1118, 566] width 108 height 36
click at [521, 429] on input "[PERSON_NAME]" at bounding box center [759, 426] width 769 height 34
type input "G"
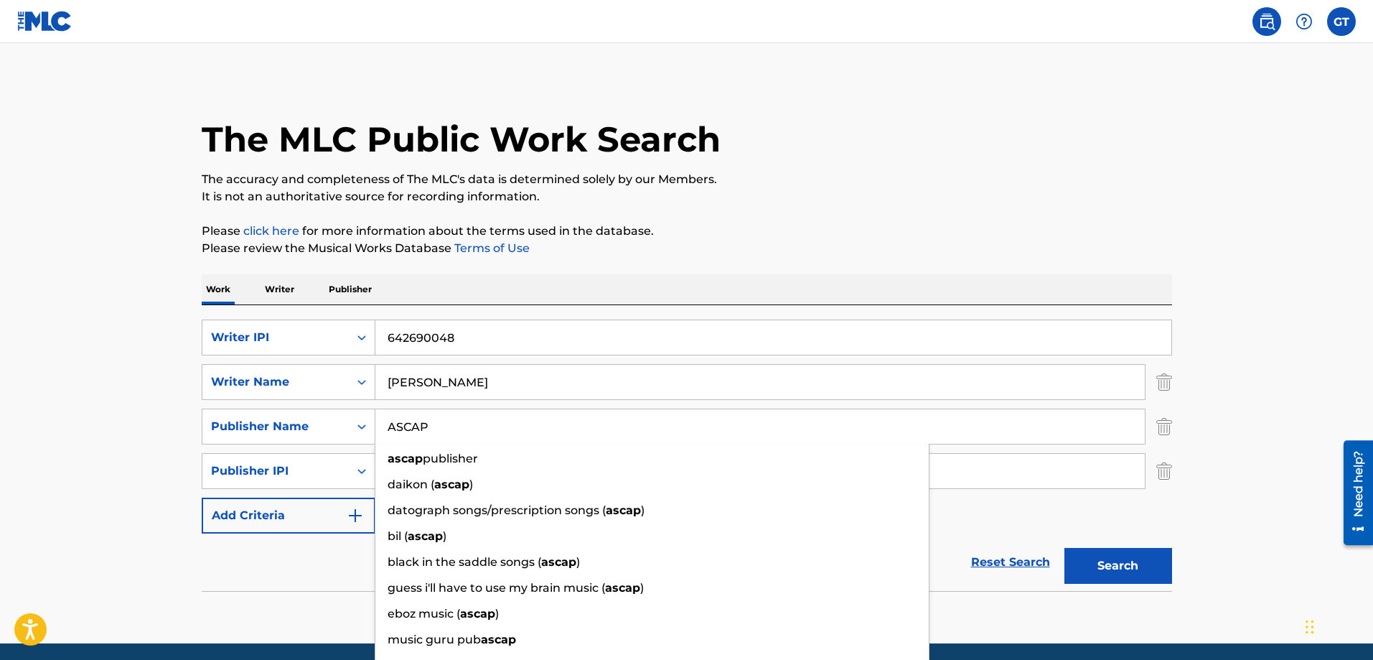
type input "ASCAP"
click at [1064, 548] on button "Search" at bounding box center [1118, 566] width 108 height 36
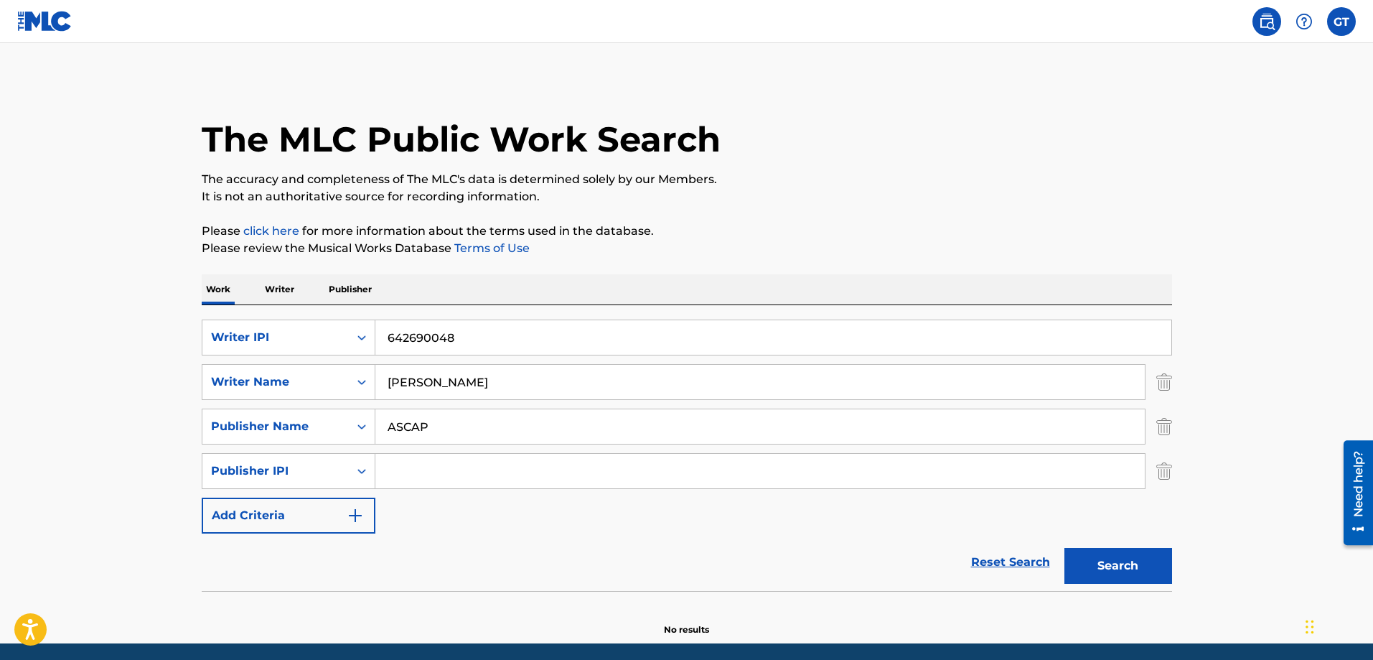
click at [1107, 556] on button "Search" at bounding box center [1118, 566] width 108 height 36
click at [1338, 30] on label at bounding box center [1341, 21] width 29 height 29
click at [1341, 22] on input "GT [PERSON_NAME] [EMAIL_ADDRESS][DOMAIN_NAME] Notification Preferences Profile …" at bounding box center [1341, 22] width 0 height 0
click at [1211, 182] on link "Profile" at bounding box center [1200, 178] width 29 height 13
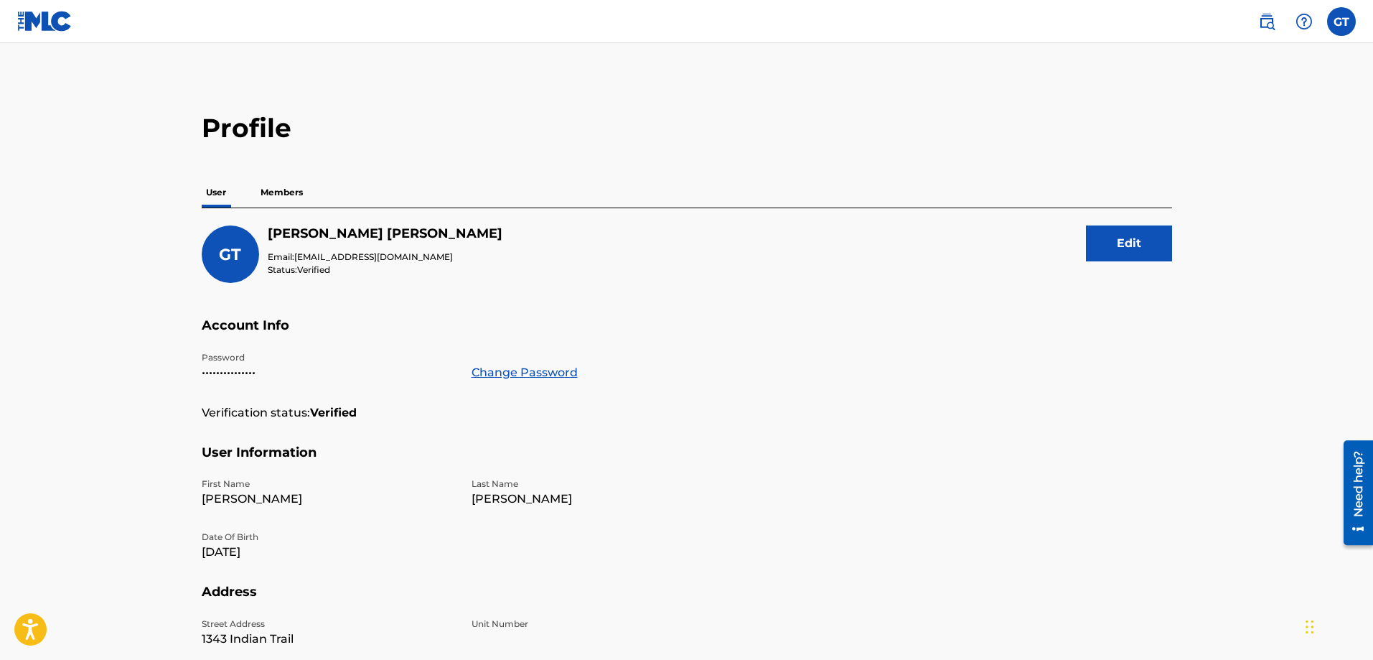
click at [1266, 19] on img at bounding box center [1266, 21] width 17 height 17
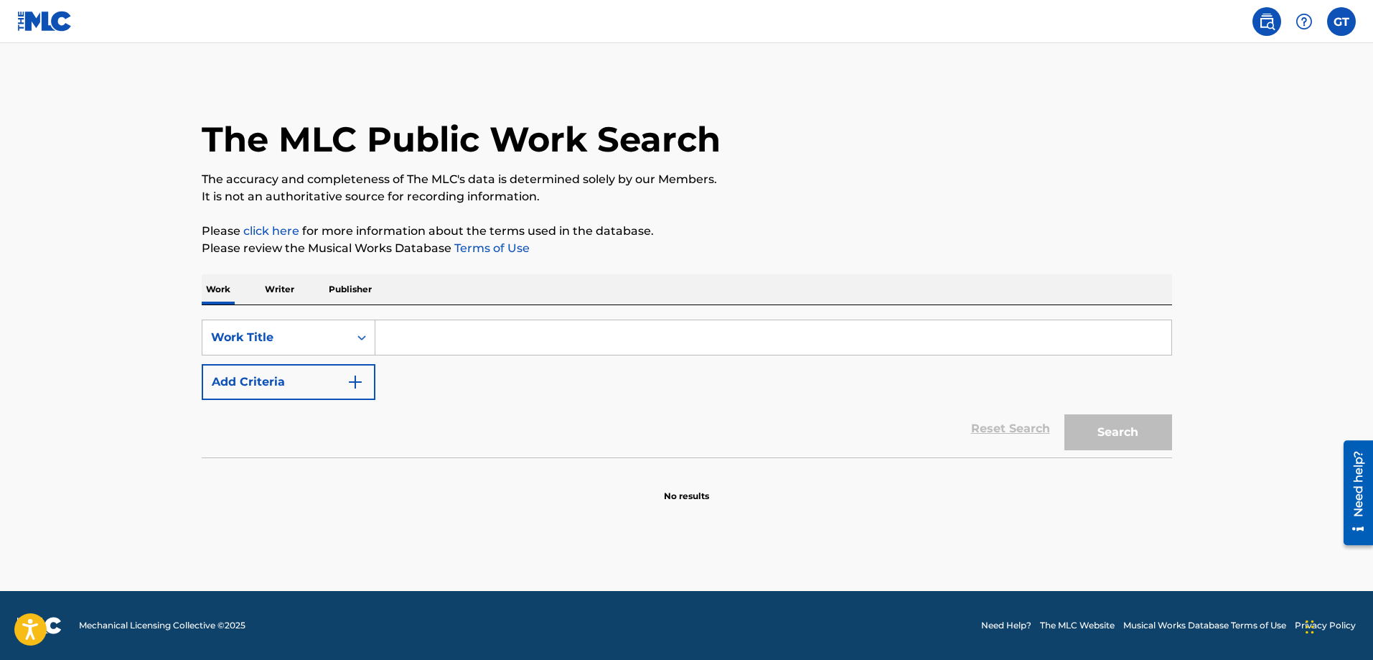
click at [1303, 24] on img at bounding box center [1303, 21] width 17 height 17
click at [1291, 95] on p "View portal intro" at bounding box center [1304, 95] width 122 height 34
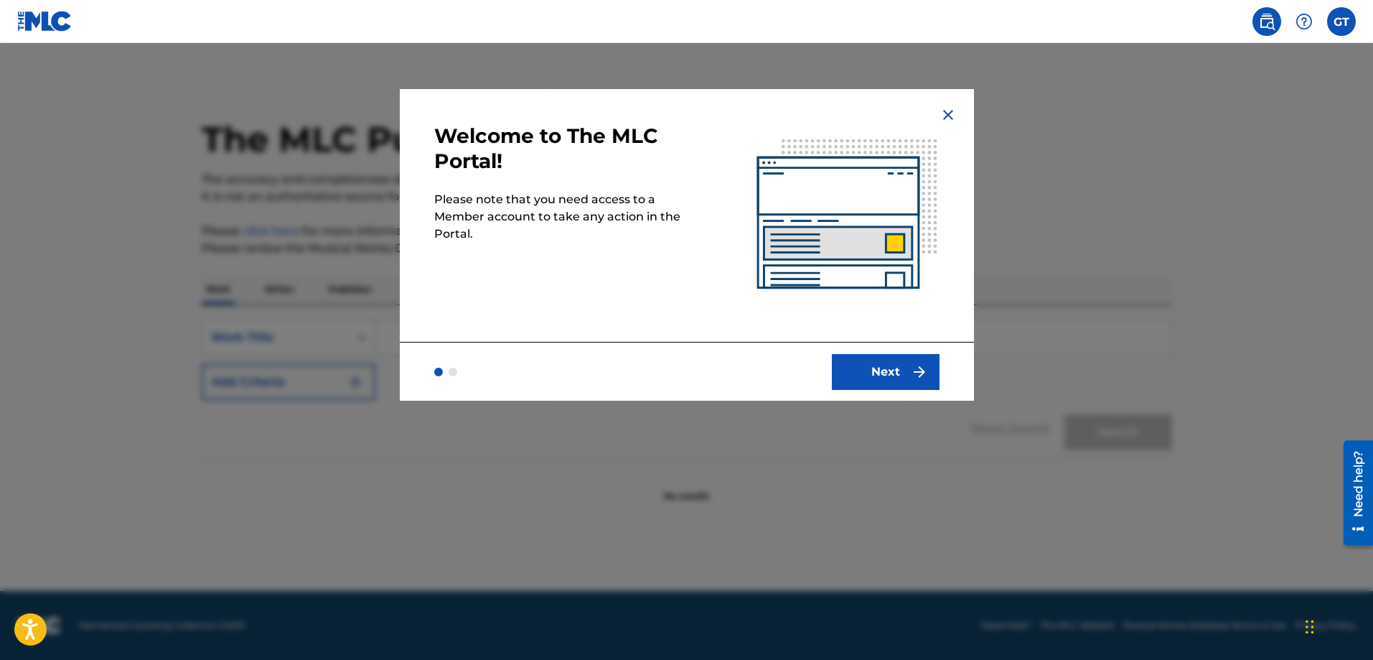
click at [876, 372] on button "Next" at bounding box center [886, 372] width 108 height 36
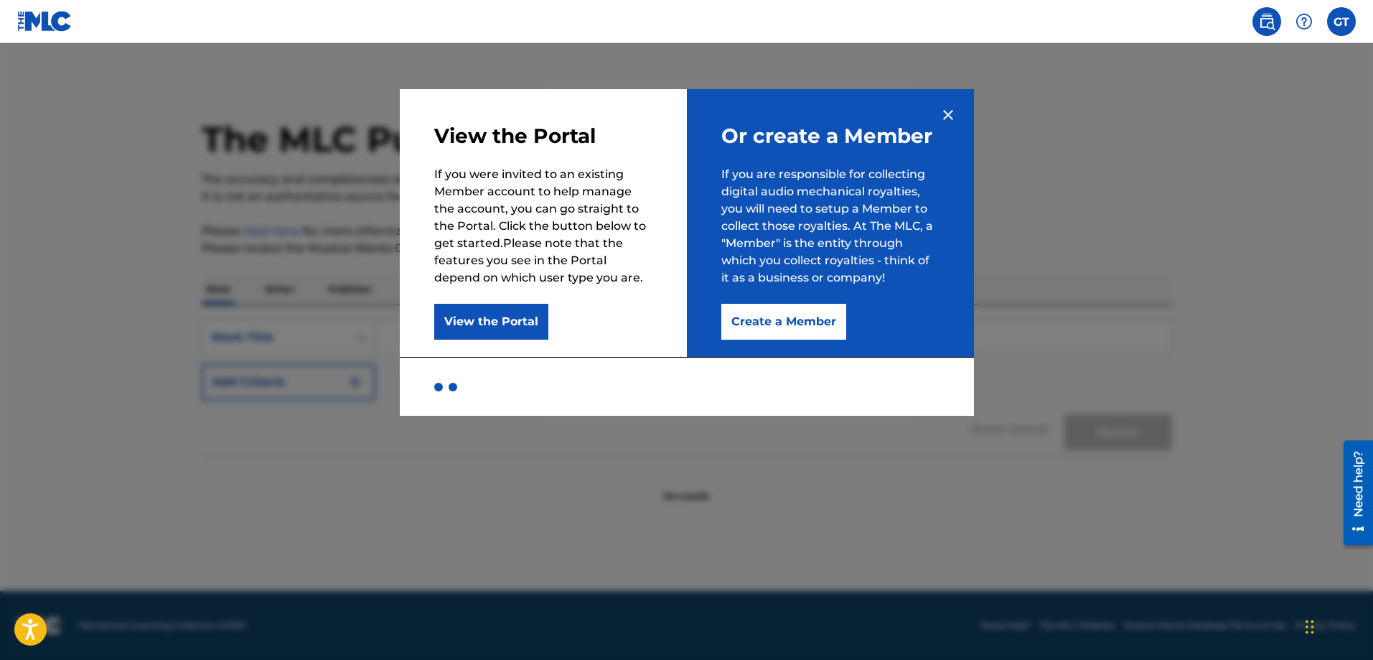
click at [825, 325] on button "Create a Member" at bounding box center [783, 322] width 125 height 36
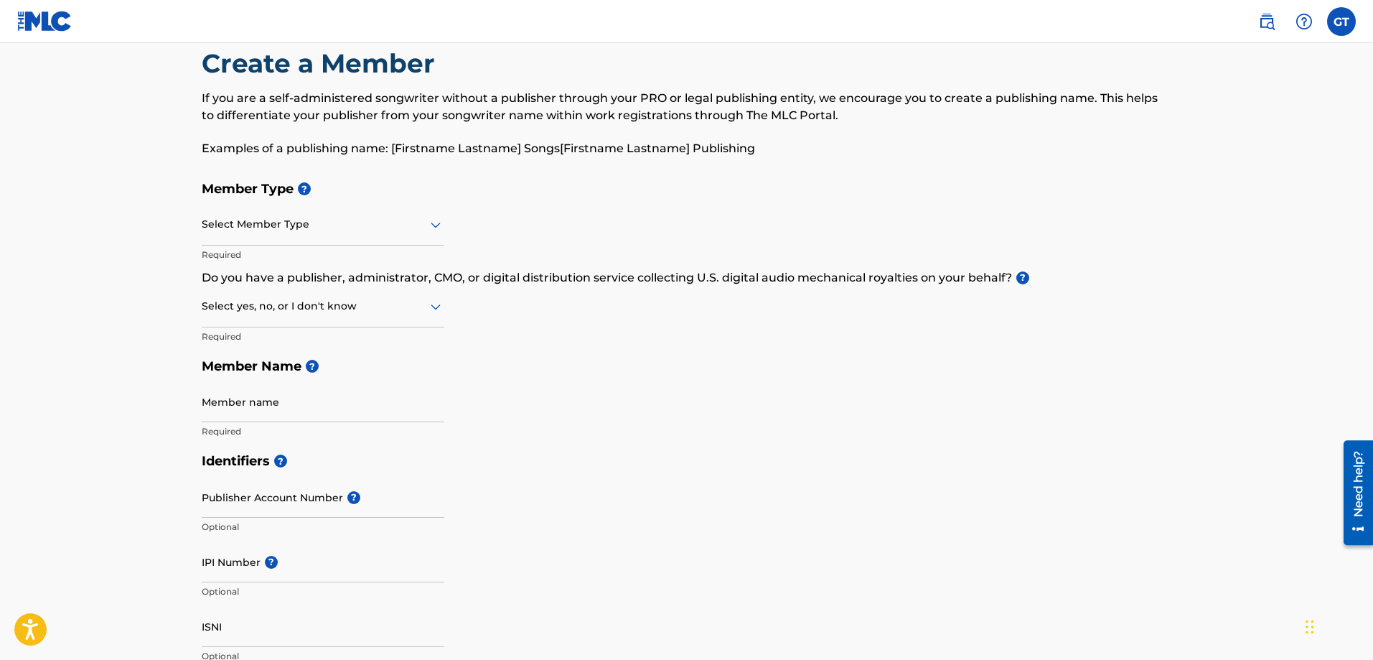
scroll to position [48, 0]
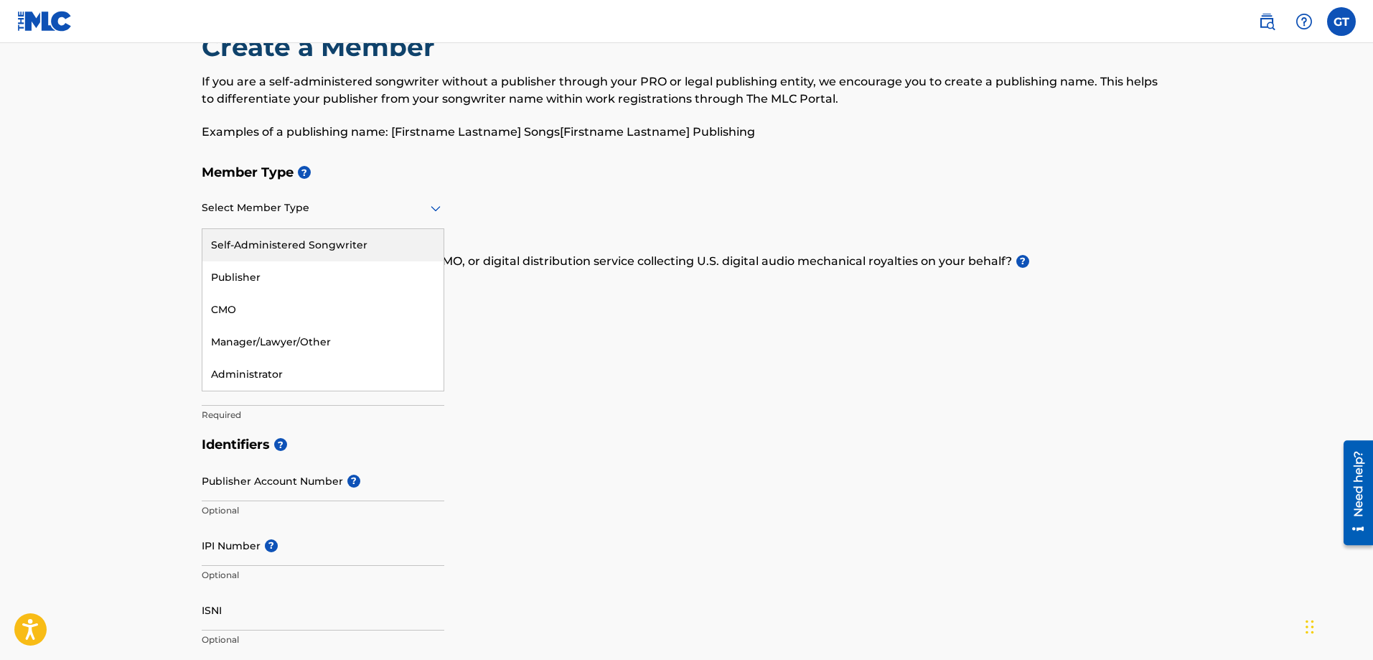
click at [434, 209] on icon at bounding box center [436, 209] width 10 height 6
click at [353, 248] on div "Self-Administered Songwriter" at bounding box center [322, 245] width 241 height 32
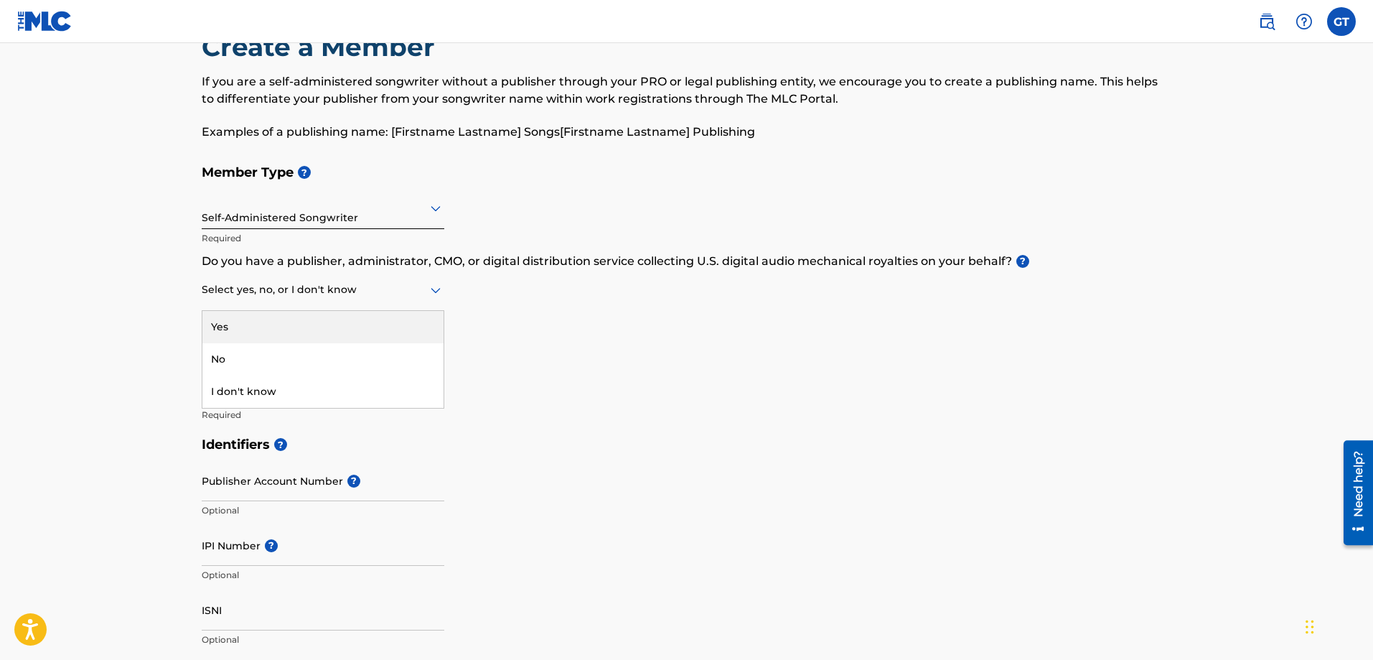
click at [434, 291] on icon at bounding box center [436, 291] width 10 height 6
click at [314, 355] on div "No" at bounding box center [322, 359] width 241 height 32
click at [280, 396] on input "Member name" at bounding box center [323, 385] width 243 height 41
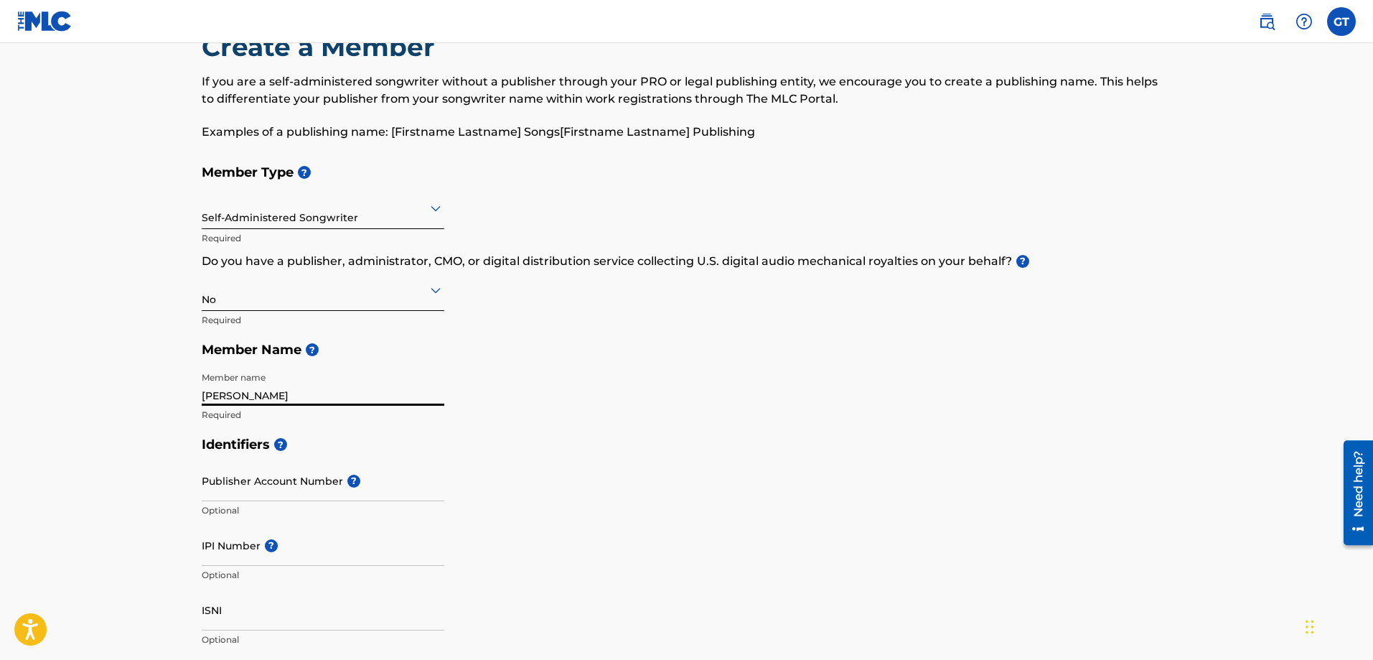
type input "[PERSON_NAME]"
click at [534, 452] on h5 "Identifiers ?" at bounding box center [687, 444] width 970 height 31
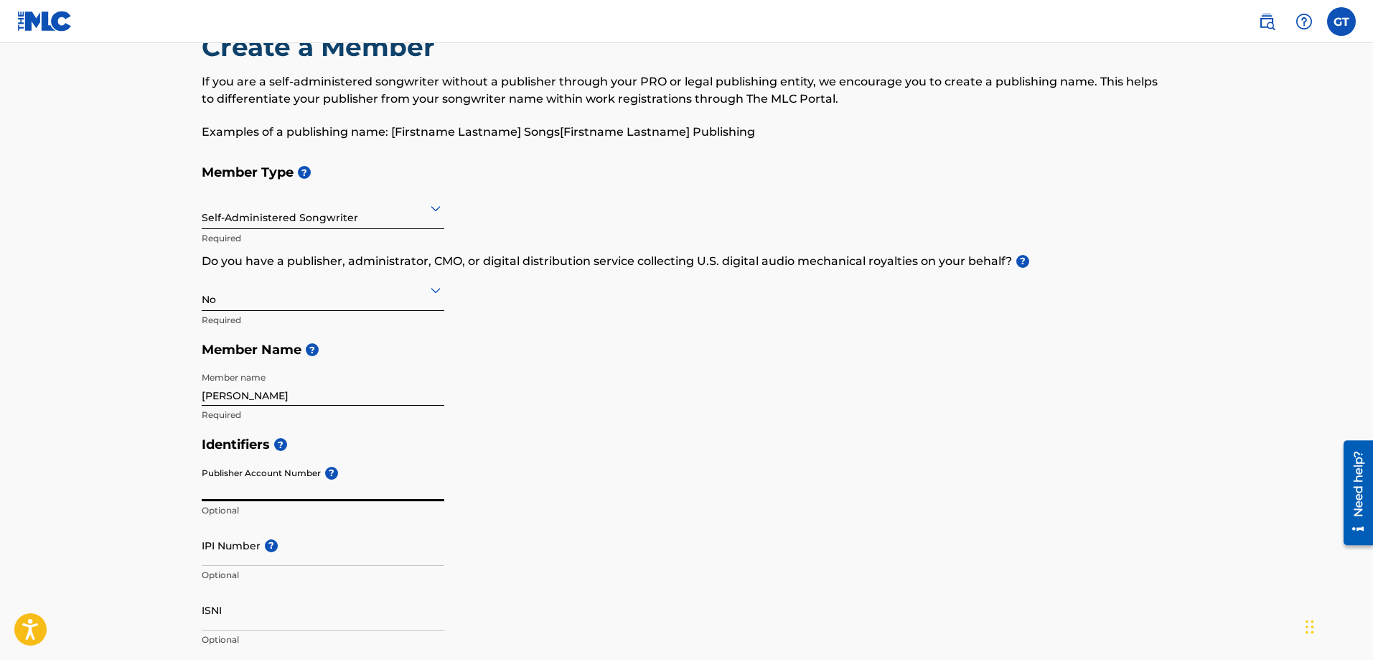
click at [224, 493] on input "Publisher Account Number ?" at bounding box center [323, 480] width 243 height 41
click at [210, 554] on input "IPI Number ?" at bounding box center [323, 545] width 243 height 41
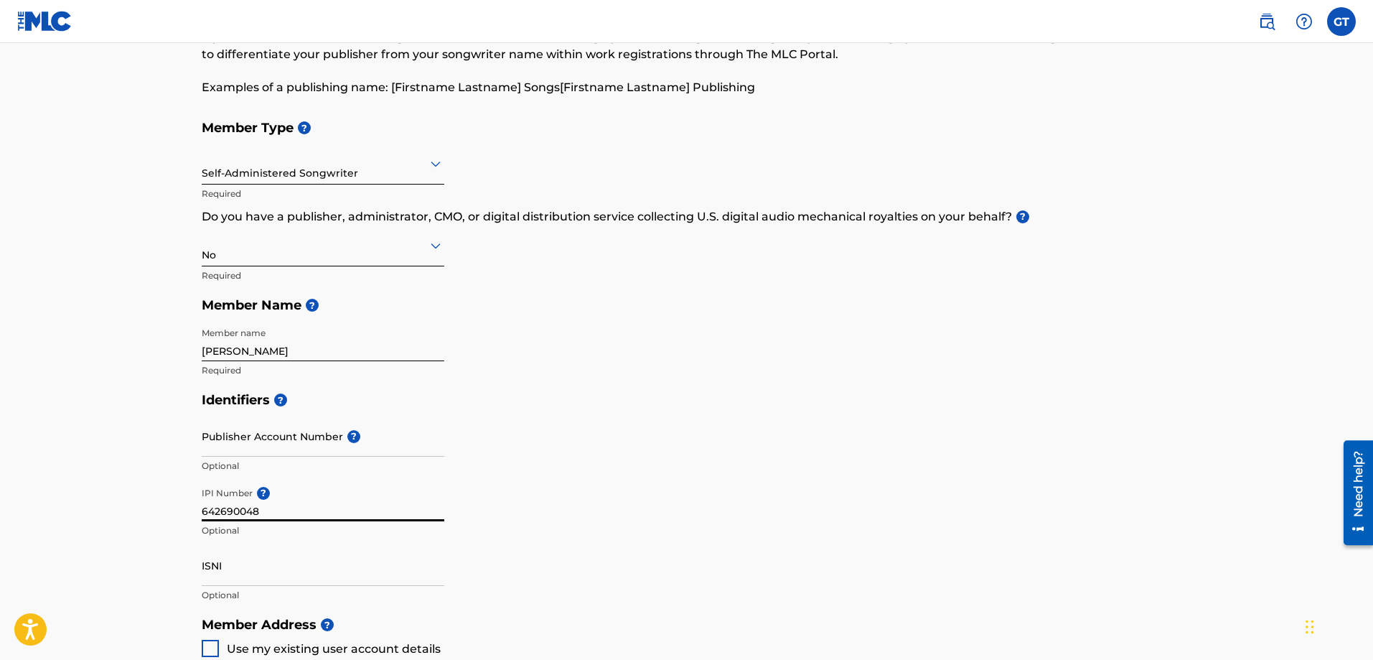
scroll to position [95, 0]
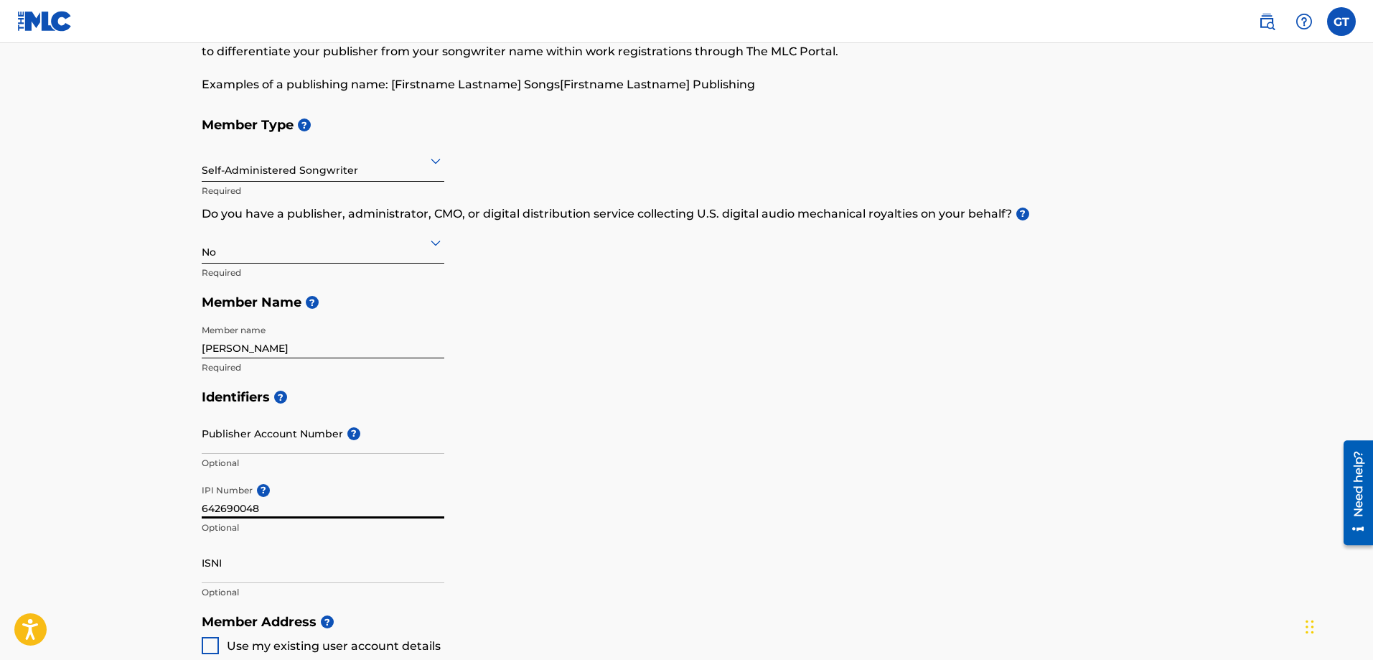
type input "642690048"
click at [224, 570] on input "ISNI" at bounding box center [323, 562] width 243 height 41
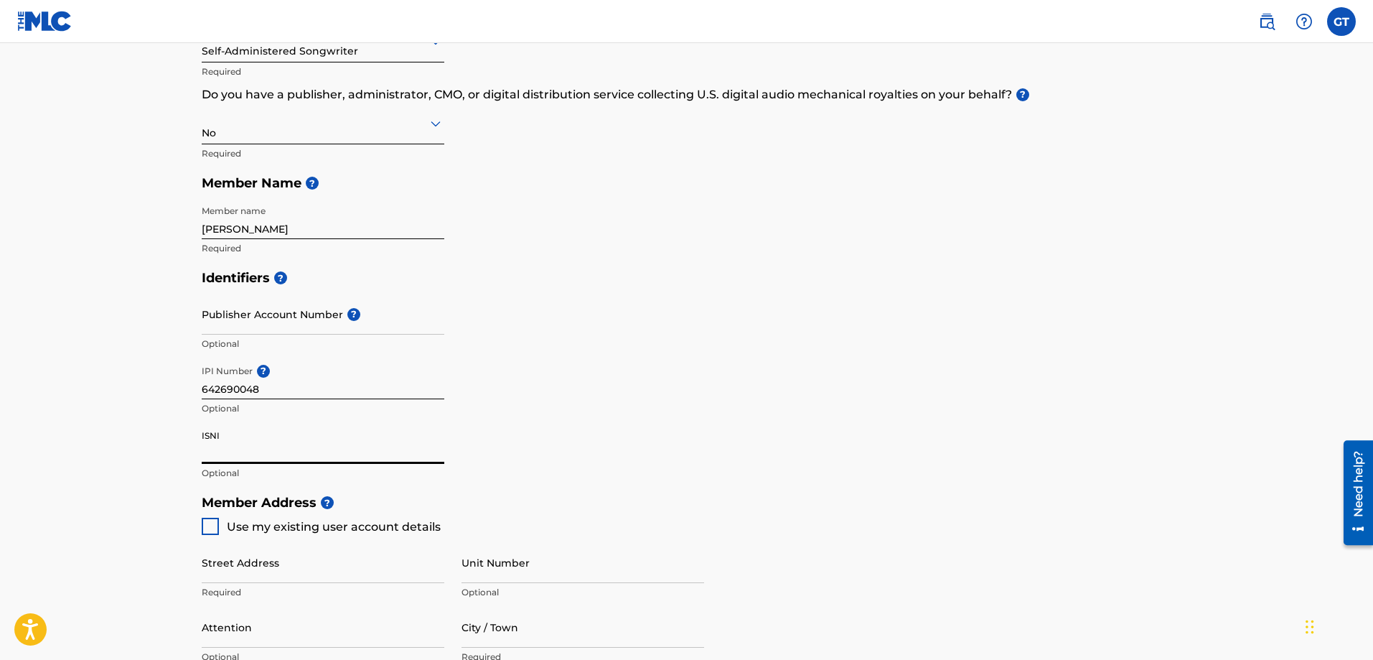
scroll to position [215, 0]
click at [233, 573] on input "Street Address" at bounding box center [323, 561] width 243 height 41
type input "1343 Indian Trail"
click at [598, 487] on h5 "Member Address ?" at bounding box center [687, 502] width 970 height 31
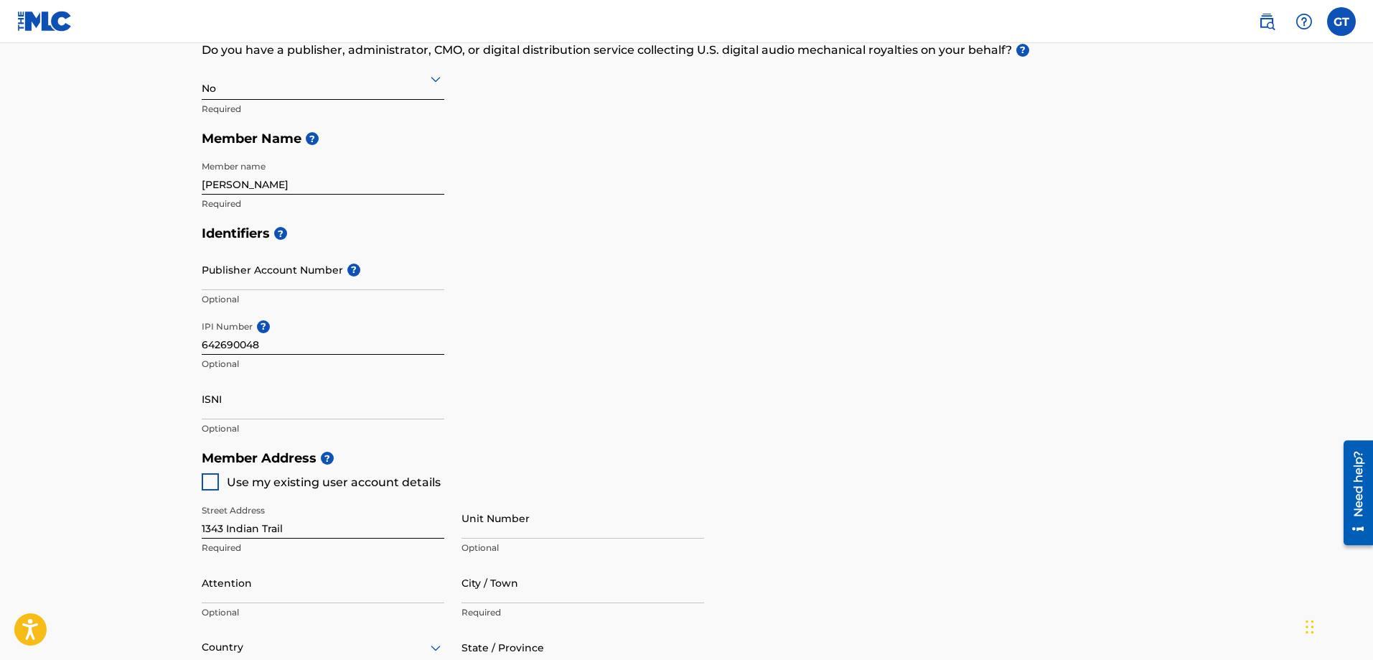
scroll to position [287, 0]
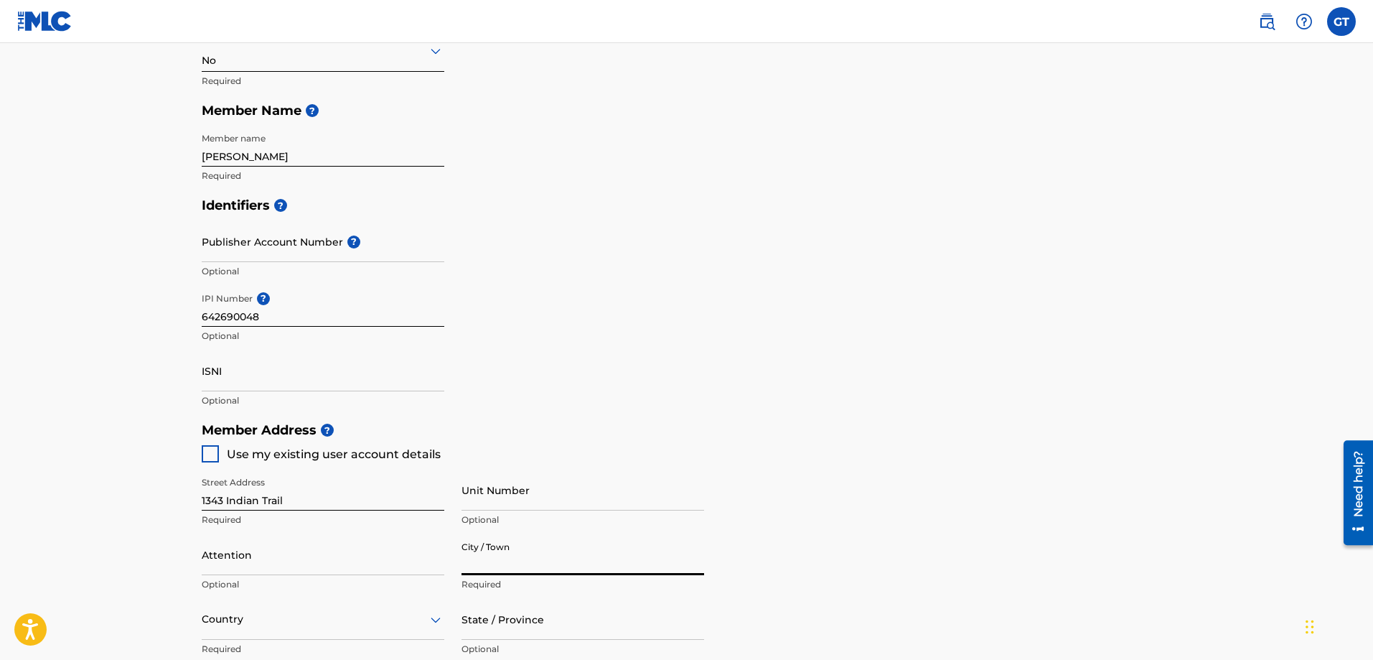
click at [482, 568] on input "City / Town" at bounding box center [582, 554] width 243 height 41
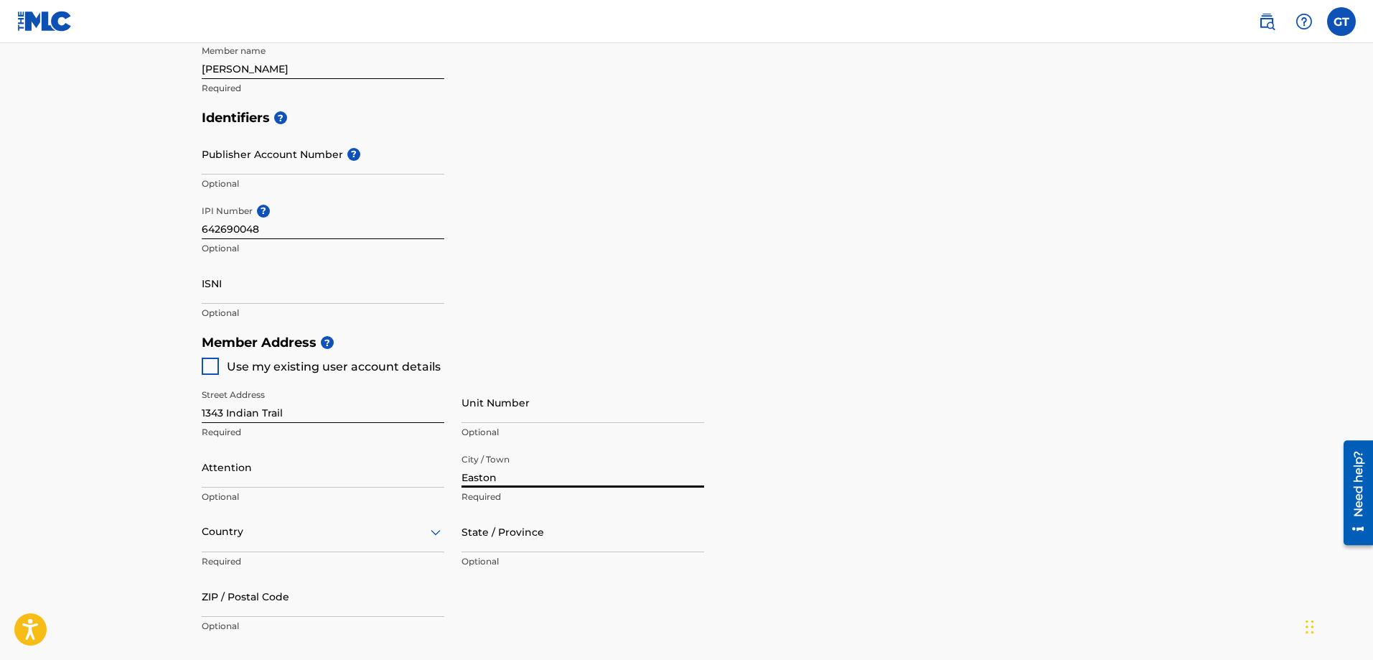
scroll to position [383, 0]
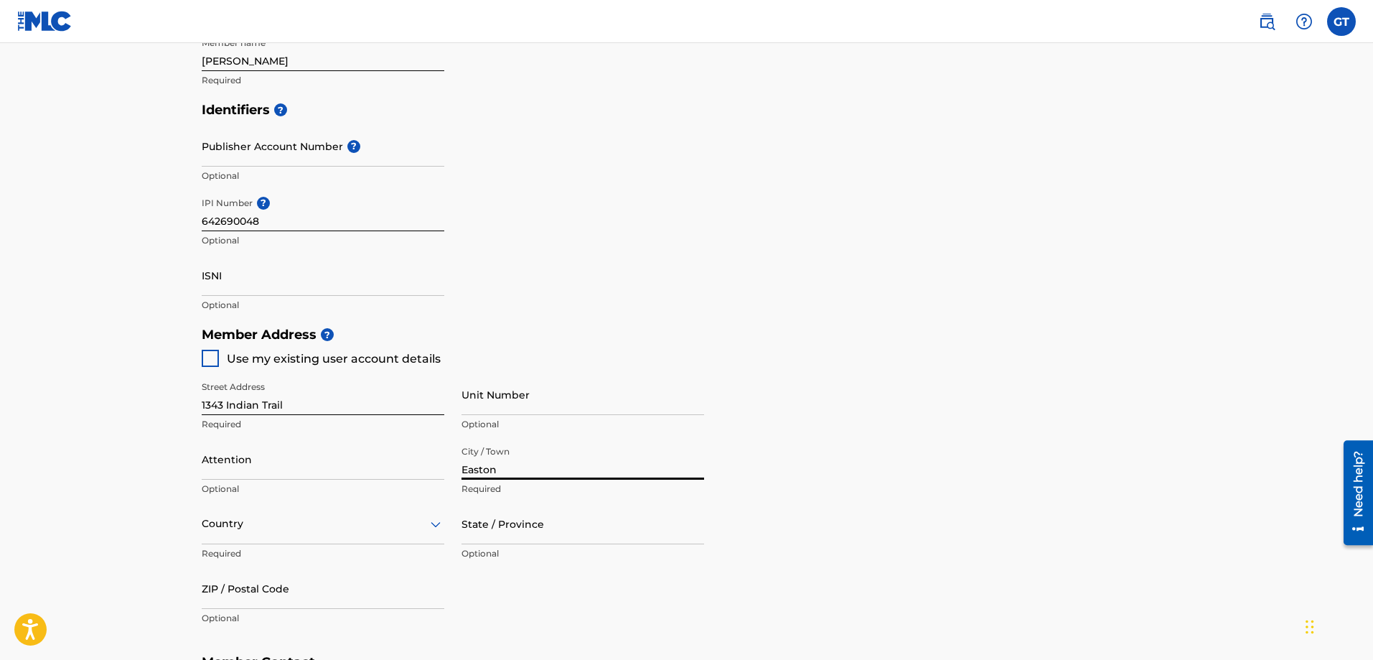
type input "Easton"
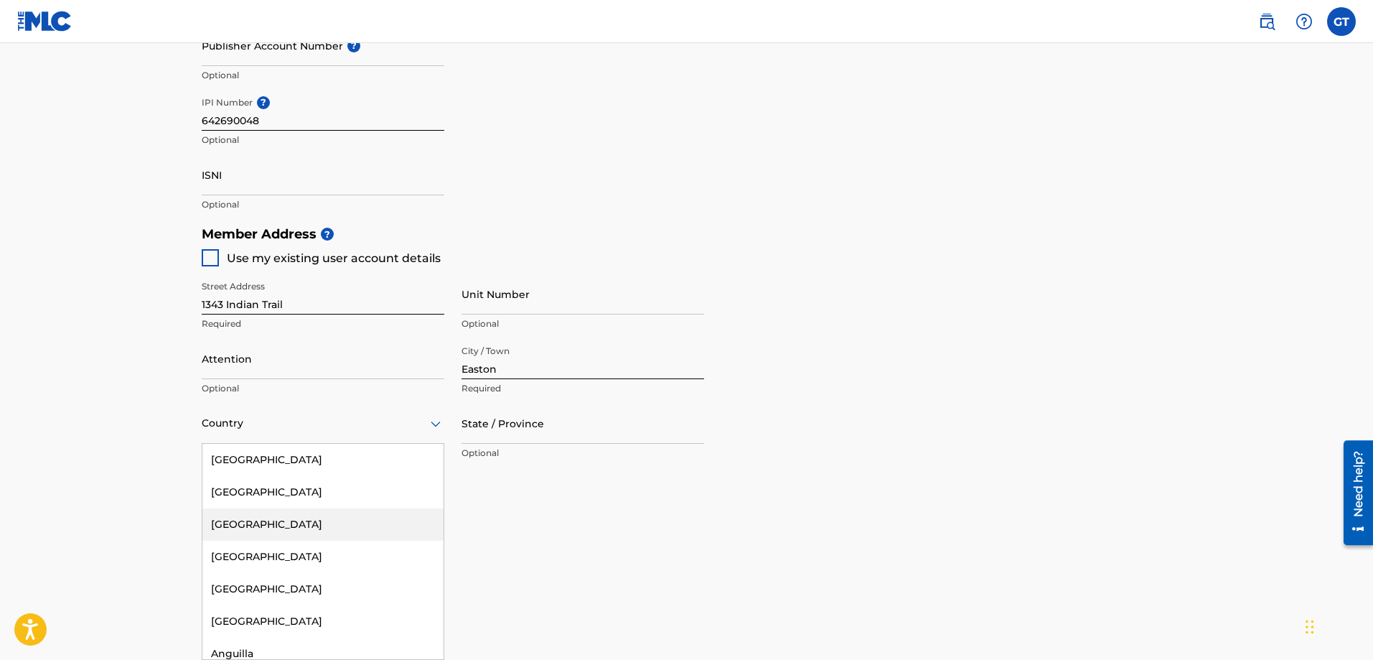
click at [322, 444] on div "223 results available. Use Up and Down to choose options, press Enter to select…" at bounding box center [323, 423] width 243 height 41
click at [296, 457] on div "[GEOGRAPHIC_DATA]" at bounding box center [322, 460] width 241 height 32
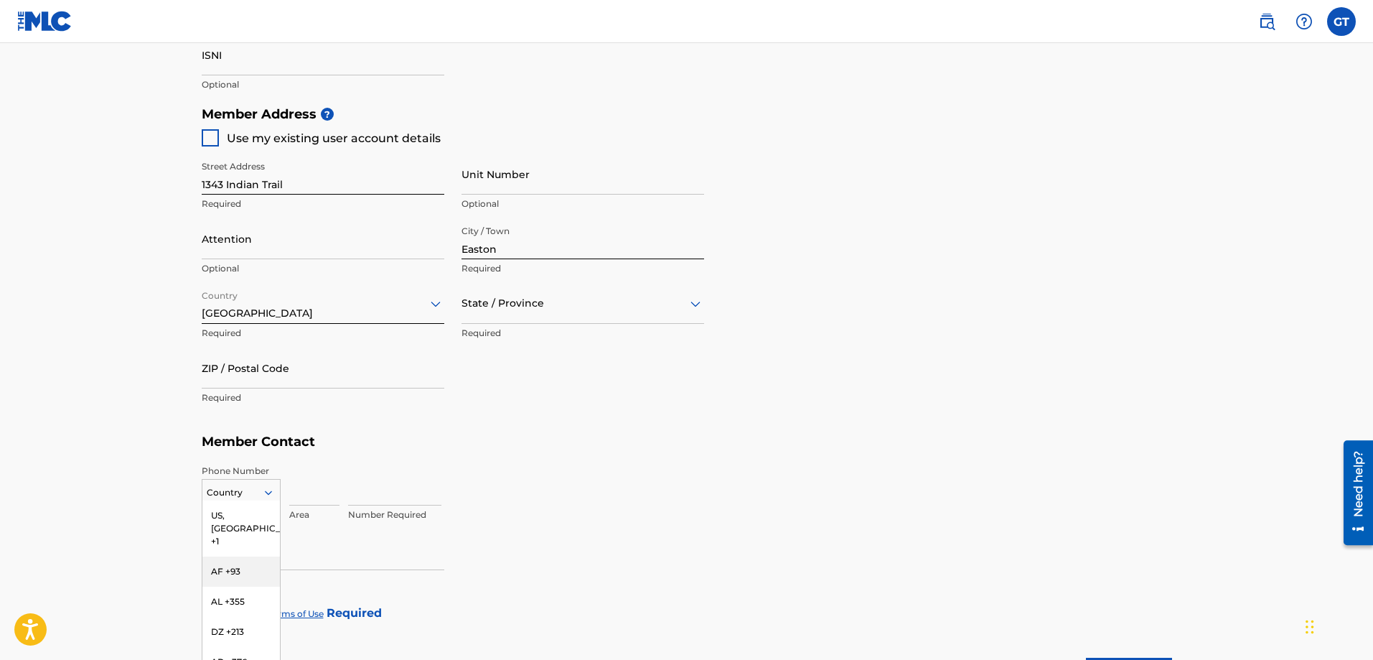
scroll to position [660, 0]
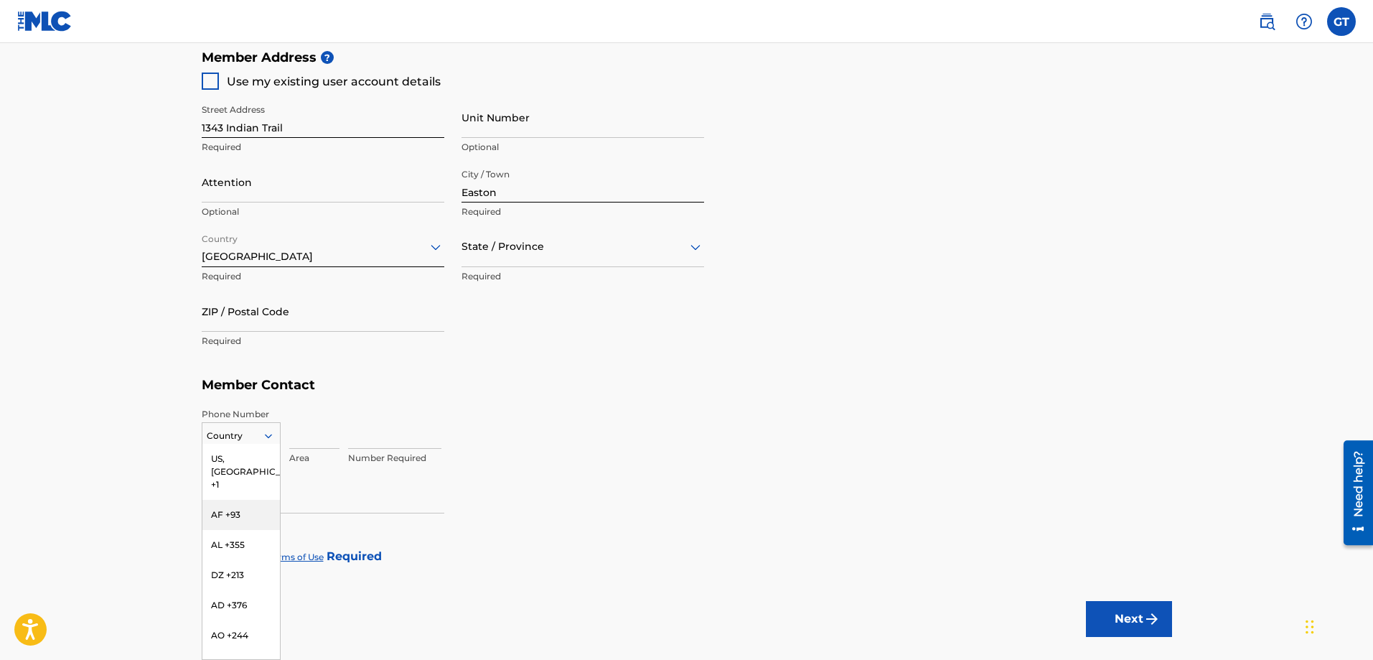
click at [266, 444] on div "216 results available. Use Up and Down to choose options, press Enter to select…" at bounding box center [241, 433] width 79 height 22
click at [247, 463] on div "US, [GEOGRAPHIC_DATA] +1" at bounding box center [241, 472] width 78 height 56
click at [306, 446] on input at bounding box center [314, 428] width 50 height 41
type input "631"
click at [362, 441] on input at bounding box center [394, 428] width 93 height 41
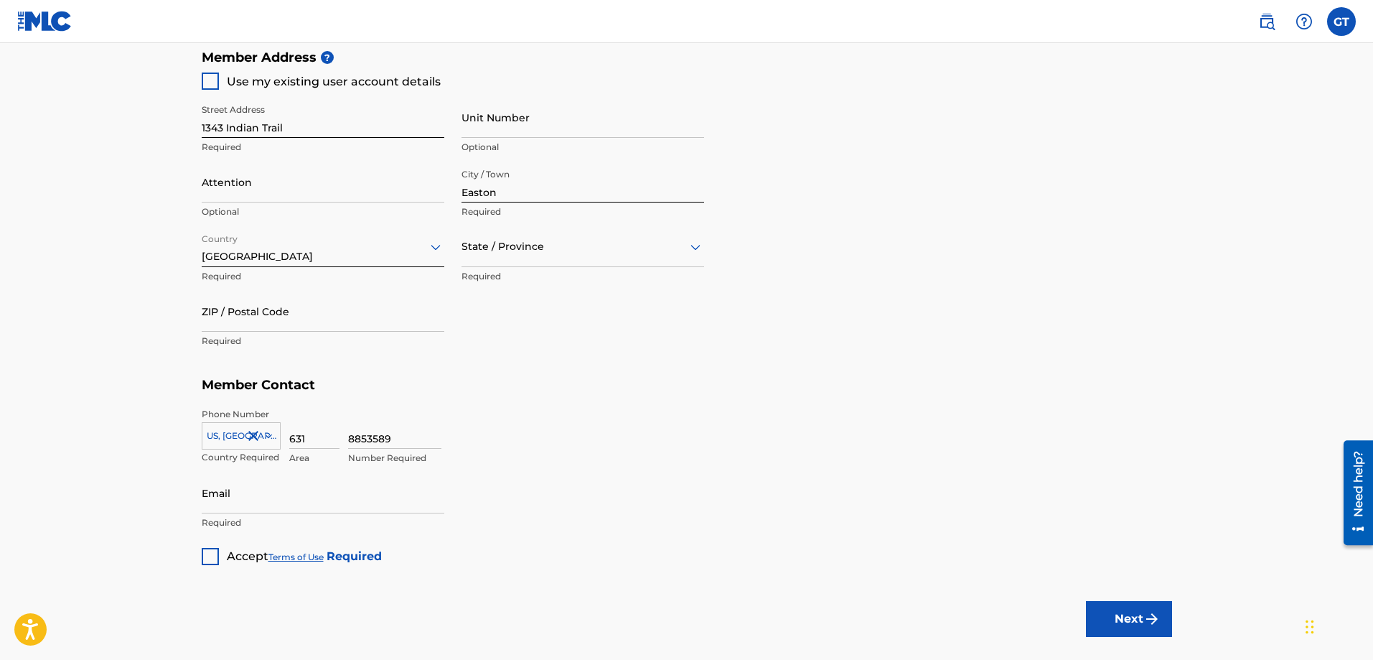
type input "8853589"
click at [238, 492] on input "Email" at bounding box center [323, 492] width 243 height 41
type input "[EMAIL_ADDRESS][DOMAIN_NAME]"
click at [210, 551] on div at bounding box center [210, 556] width 17 height 17
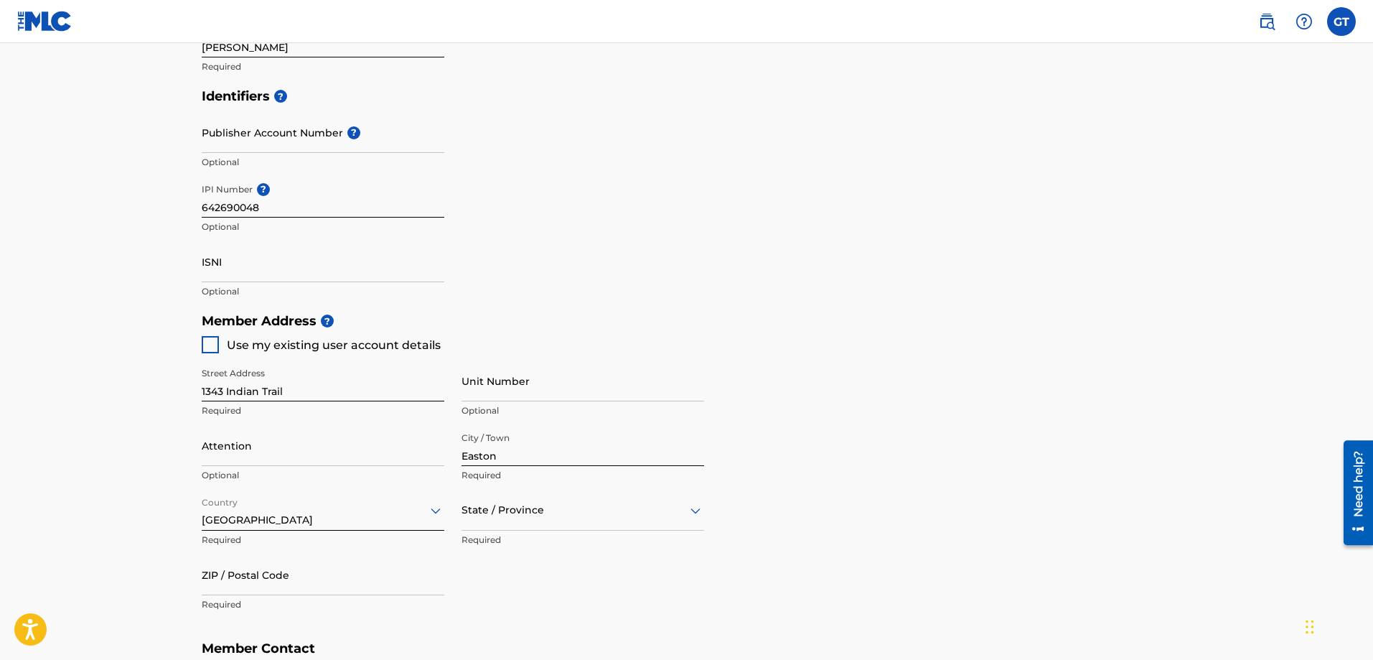
scroll to position [483, 0]
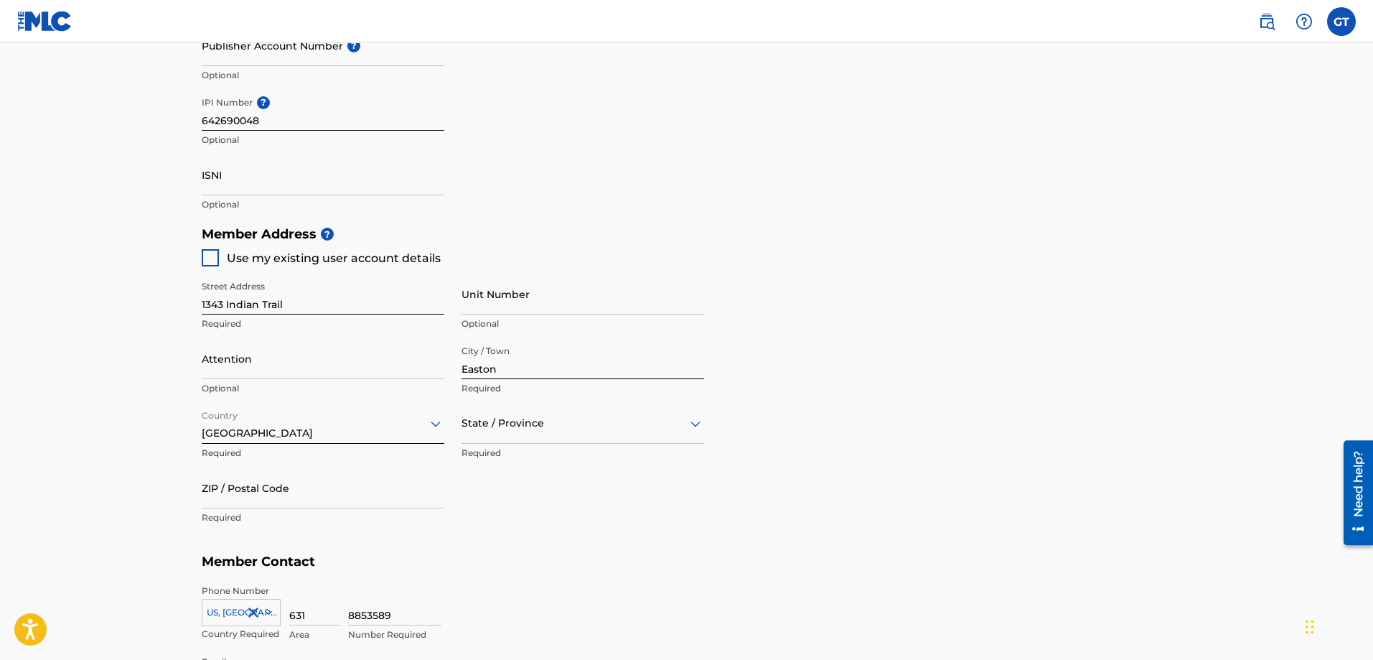
click at [691, 444] on div "State / Province" at bounding box center [582, 423] width 243 height 41
click at [548, 539] on div "[US_STATE]" at bounding box center [582, 540] width 241 height 32
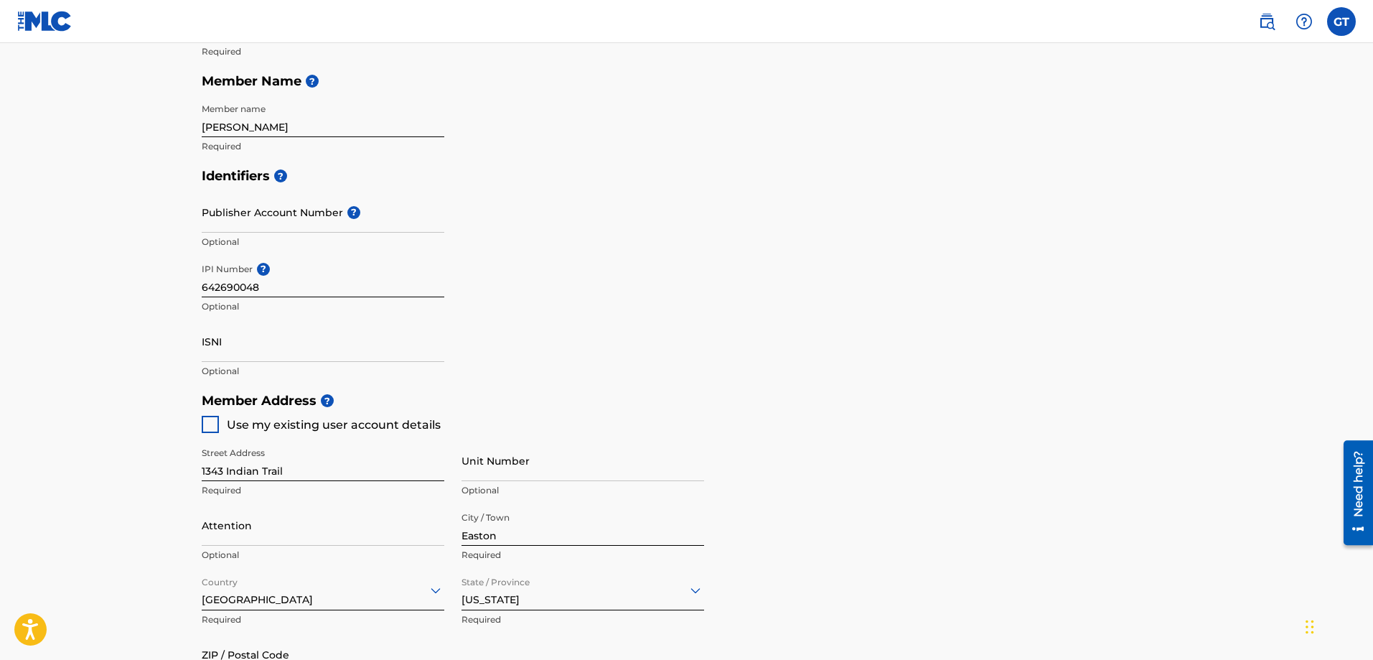
scroll to position [316, 0]
click at [208, 426] on div at bounding box center [210, 424] width 17 height 17
type input "1343 Indian Trail"
type input "Easton"
type input "18040"
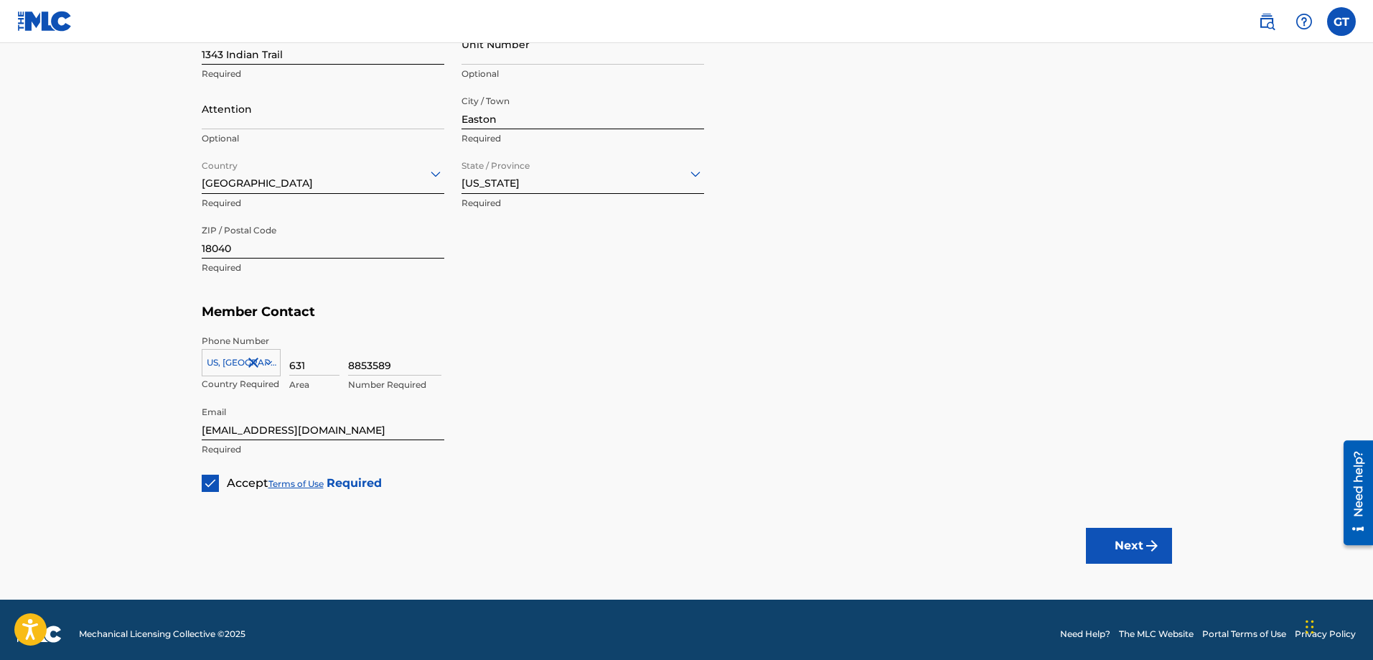
scroll to position [741, 0]
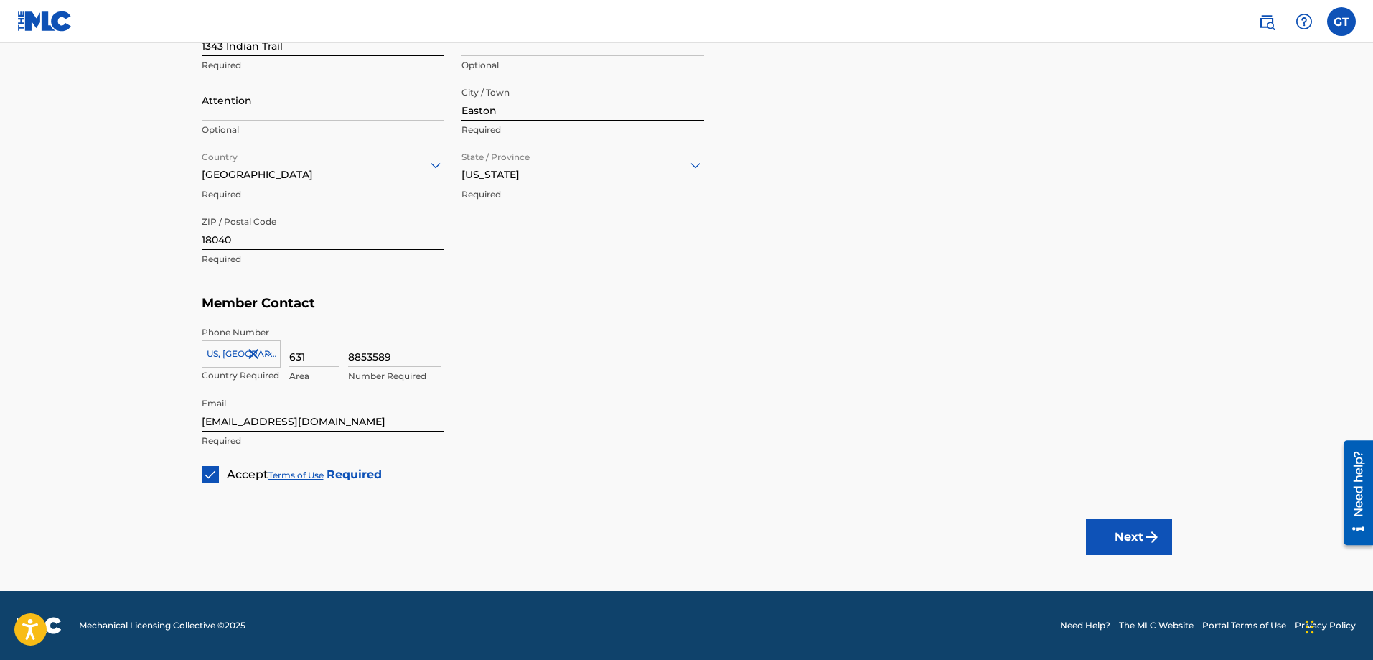
click at [1145, 536] on img "submit" at bounding box center [1151, 536] width 17 height 17
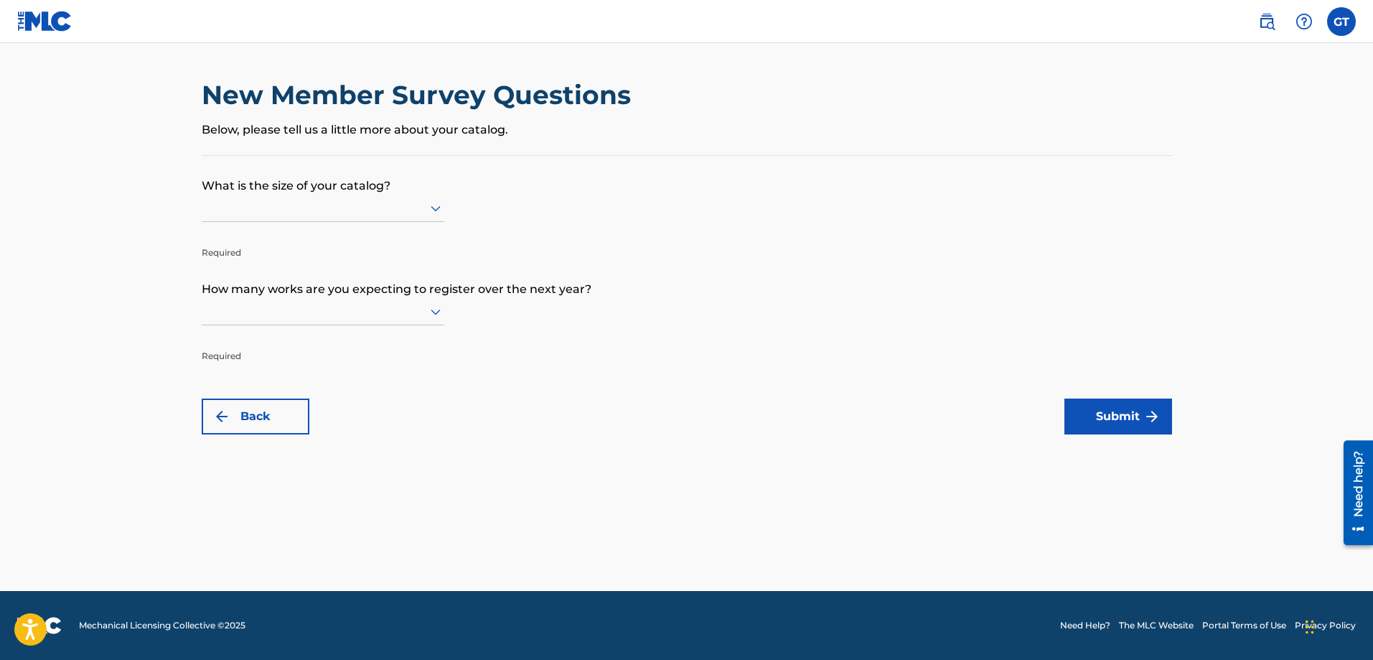
click at [434, 210] on icon at bounding box center [436, 209] width 10 height 6
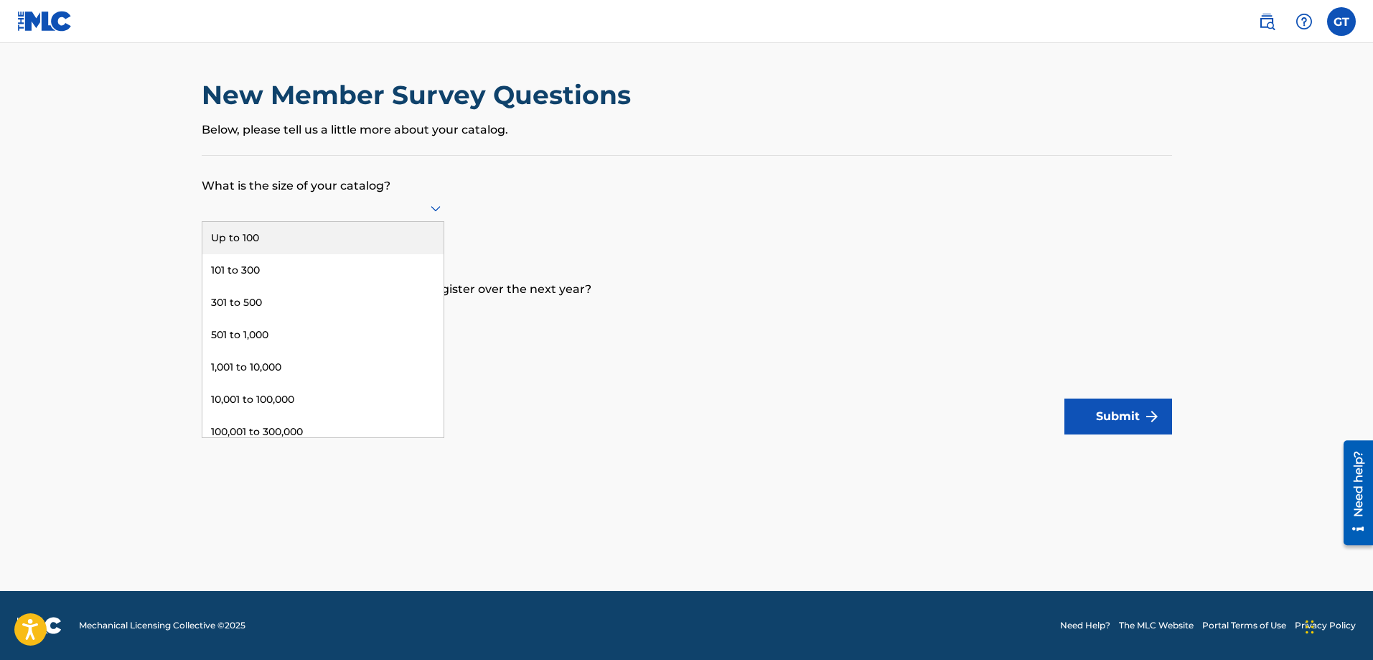
click at [432, 210] on icon at bounding box center [435, 208] width 17 height 17
click at [431, 206] on icon at bounding box center [436, 209] width 10 height 6
click at [261, 240] on div "Up to 100" at bounding box center [322, 238] width 241 height 32
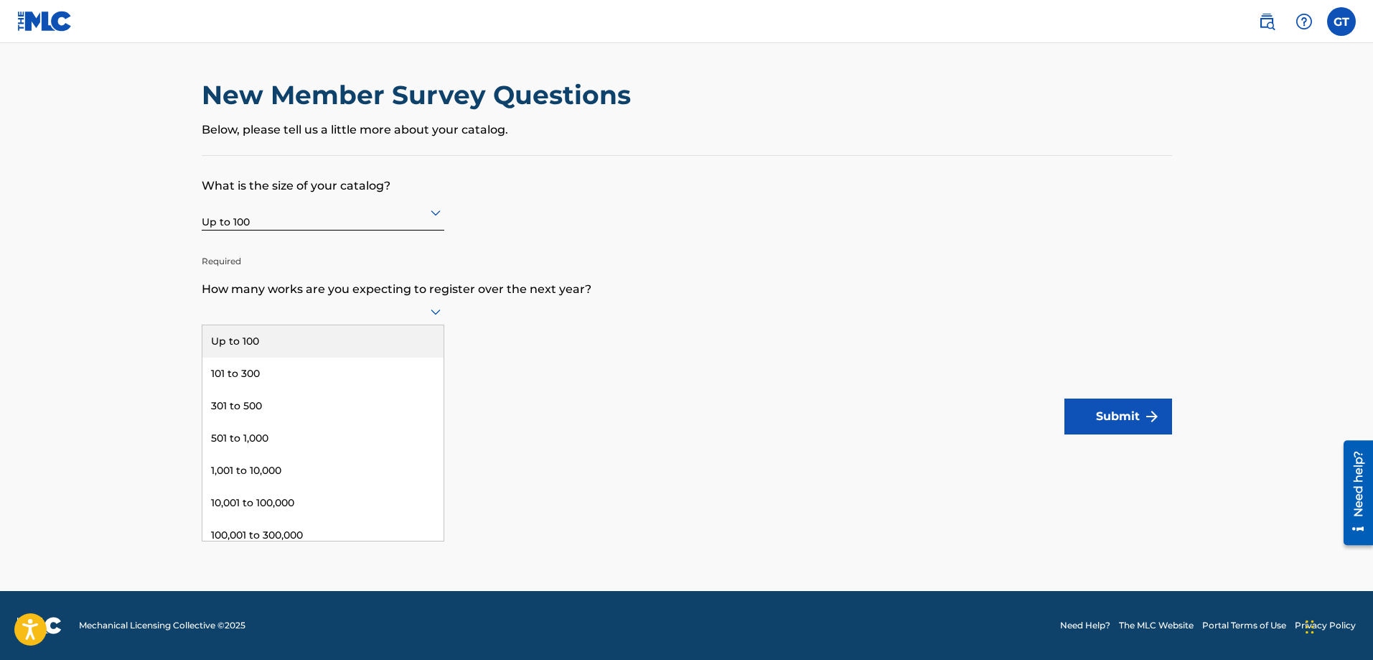
click at [431, 311] on icon at bounding box center [436, 312] width 10 height 6
click at [413, 330] on div "Up to 100" at bounding box center [322, 341] width 241 height 32
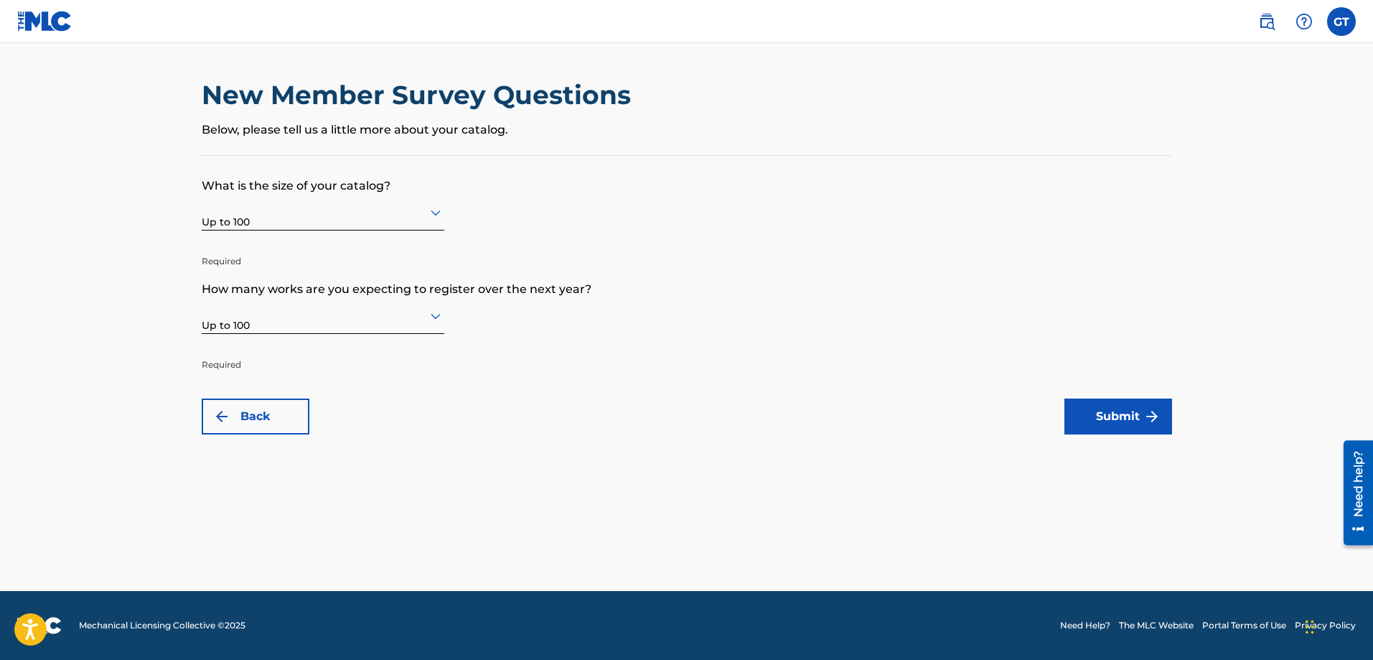
click at [1105, 418] on button "Submit" at bounding box center [1118, 416] width 108 height 36
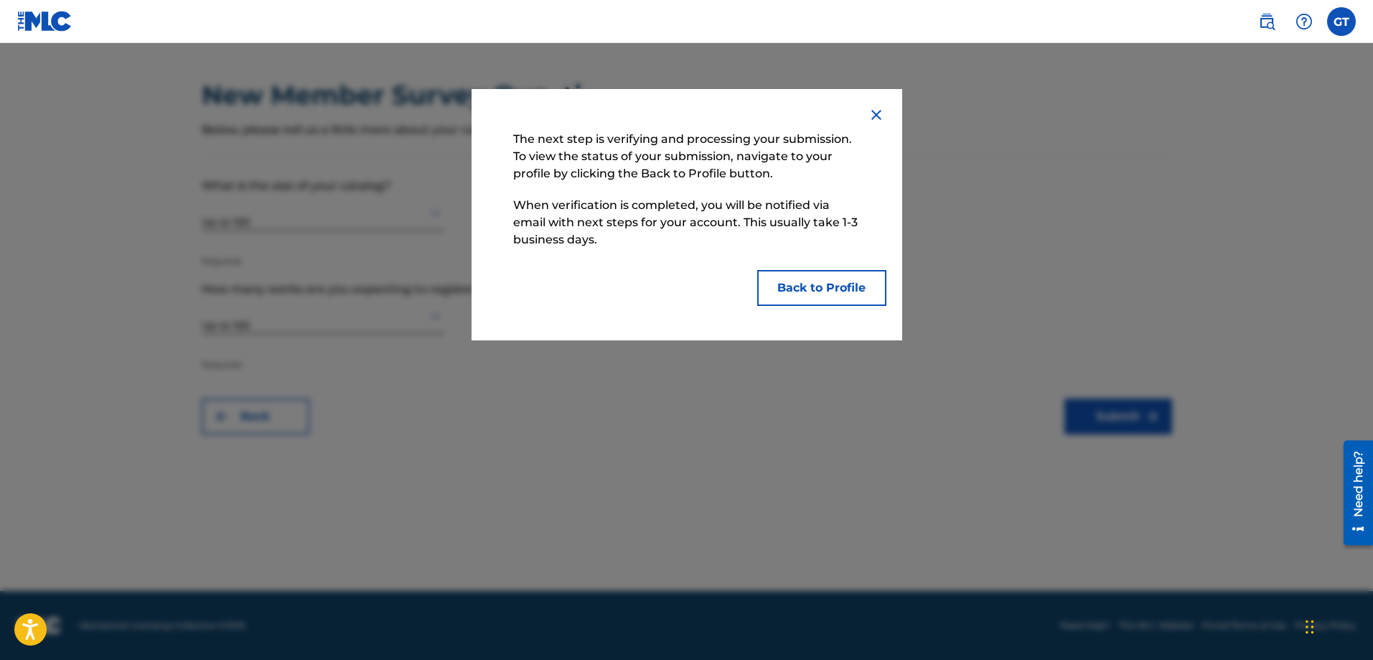
click at [834, 283] on button "Back to Profile" at bounding box center [821, 288] width 129 height 36
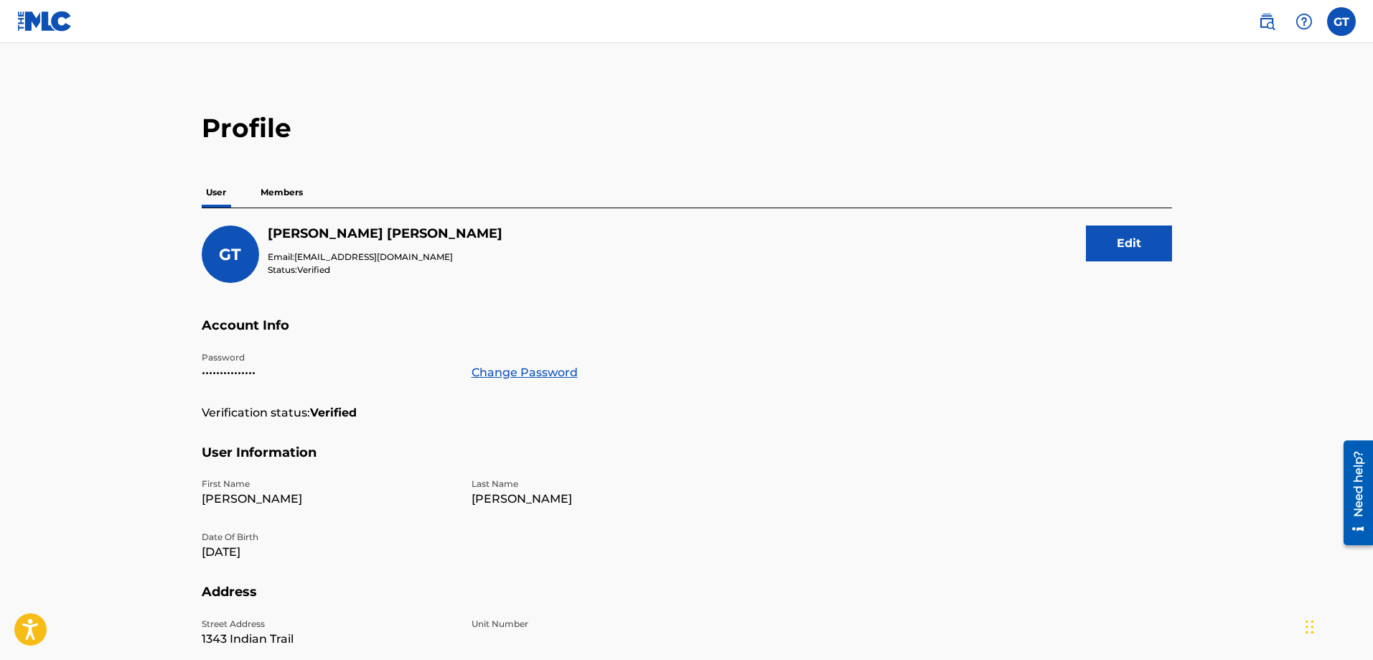
click at [1337, 19] on label at bounding box center [1341, 21] width 29 height 29
click at [1341, 22] on input "GT [PERSON_NAME] [EMAIL_ADDRESS][DOMAIN_NAME] Notification Preferences Profile …" at bounding box center [1341, 22] width 0 height 0
click at [1207, 179] on link "Profile" at bounding box center [1200, 178] width 29 height 13
click at [1304, 23] on img at bounding box center [1303, 21] width 17 height 17
click at [1295, 96] on p "View portal intro" at bounding box center [1304, 95] width 122 height 34
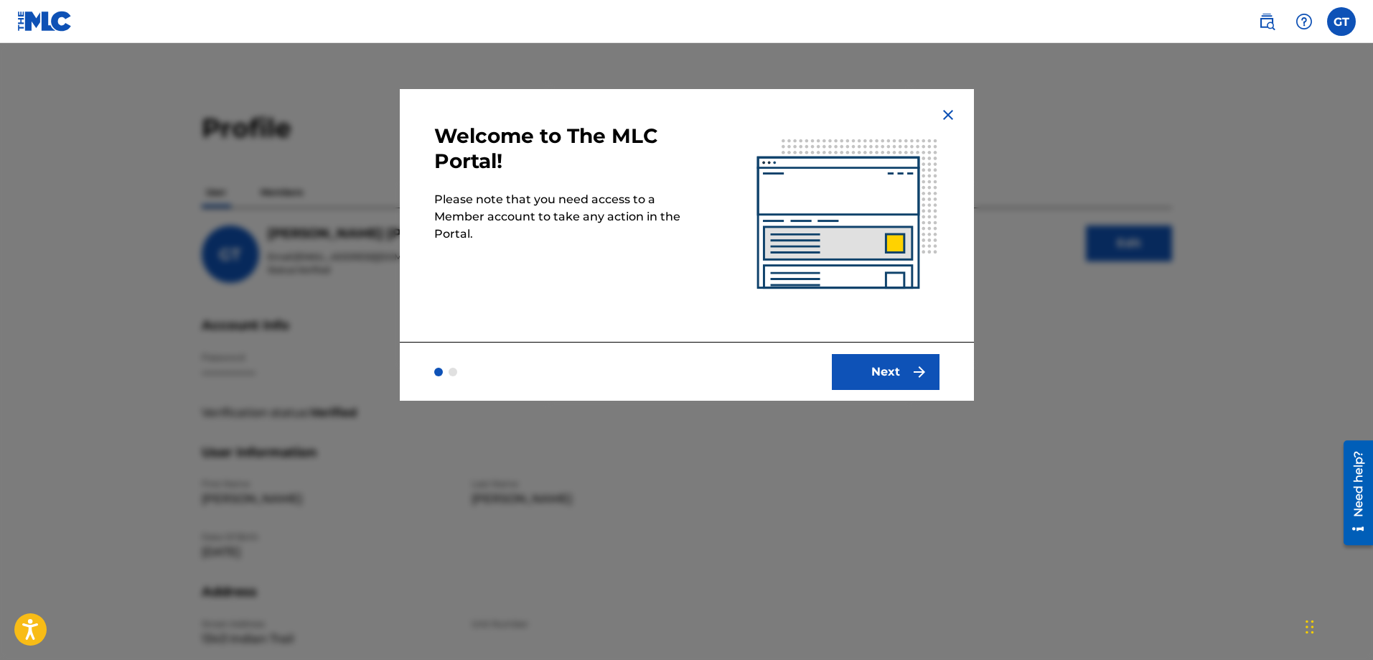
click at [914, 363] on img "submit" at bounding box center [919, 371] width 17 height 17
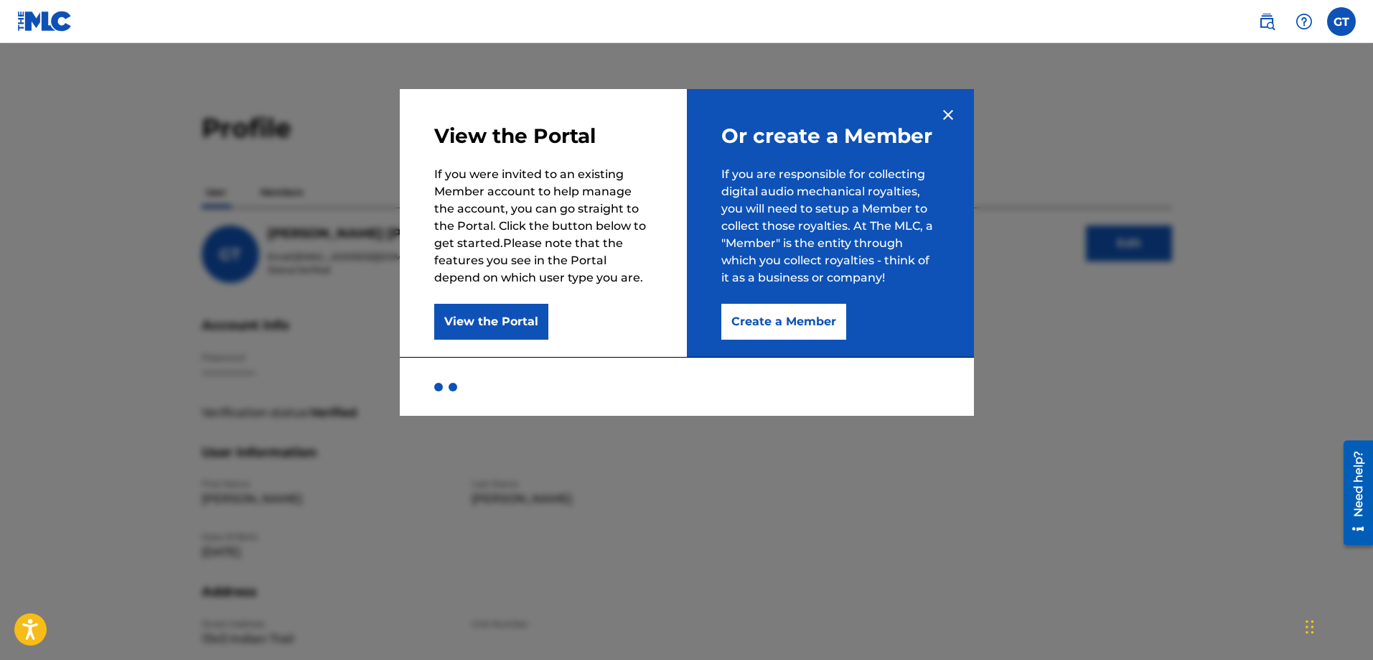
click at [503, 320] on button "View the Portal" at bounding box center [491, 322] width 114 height 36
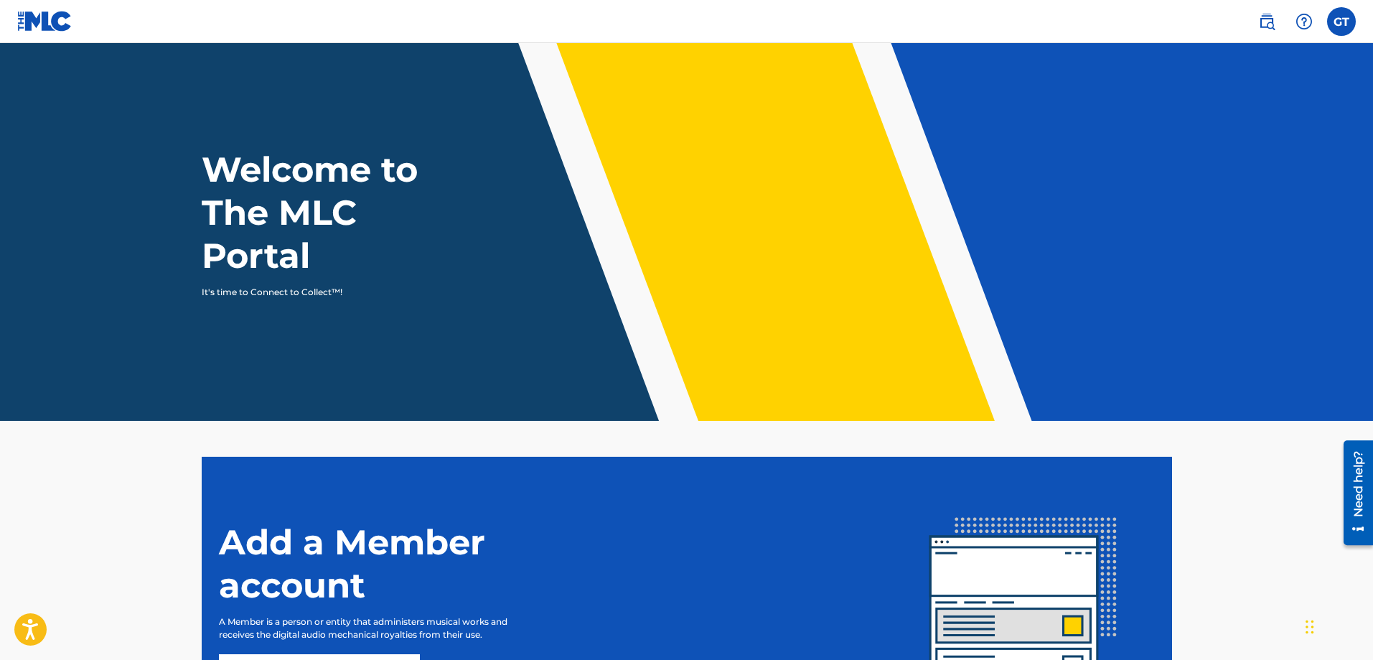
click at [1300, 23] on img at bounding box center [1303, 21] width 17 height 17
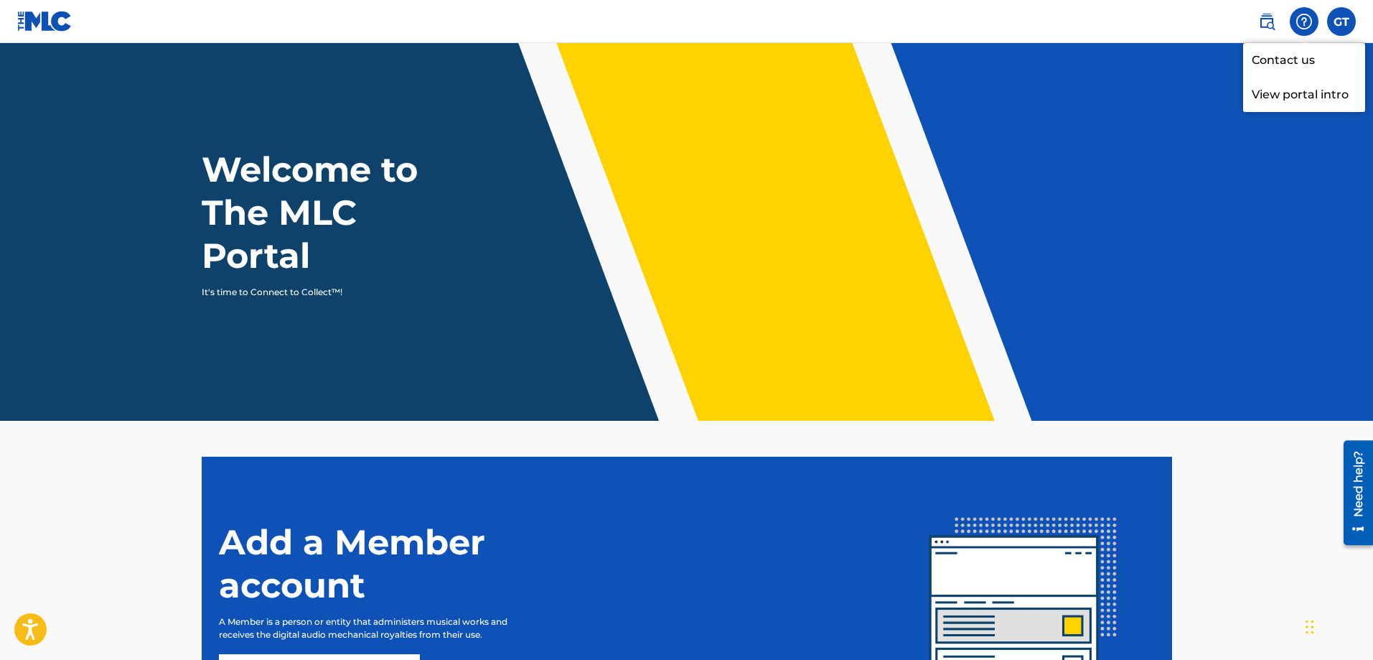
click at [1343, 18] on label at bounding box center [1341, 21] width 29 height 29
click at [1341, 22] on input "GT [PERSON_NAME] [EMAIL_ADDRESS][DOMAIN_NAME] Notification Preferences Profile …" at bounding box center [1341, 22] width 0 height 0
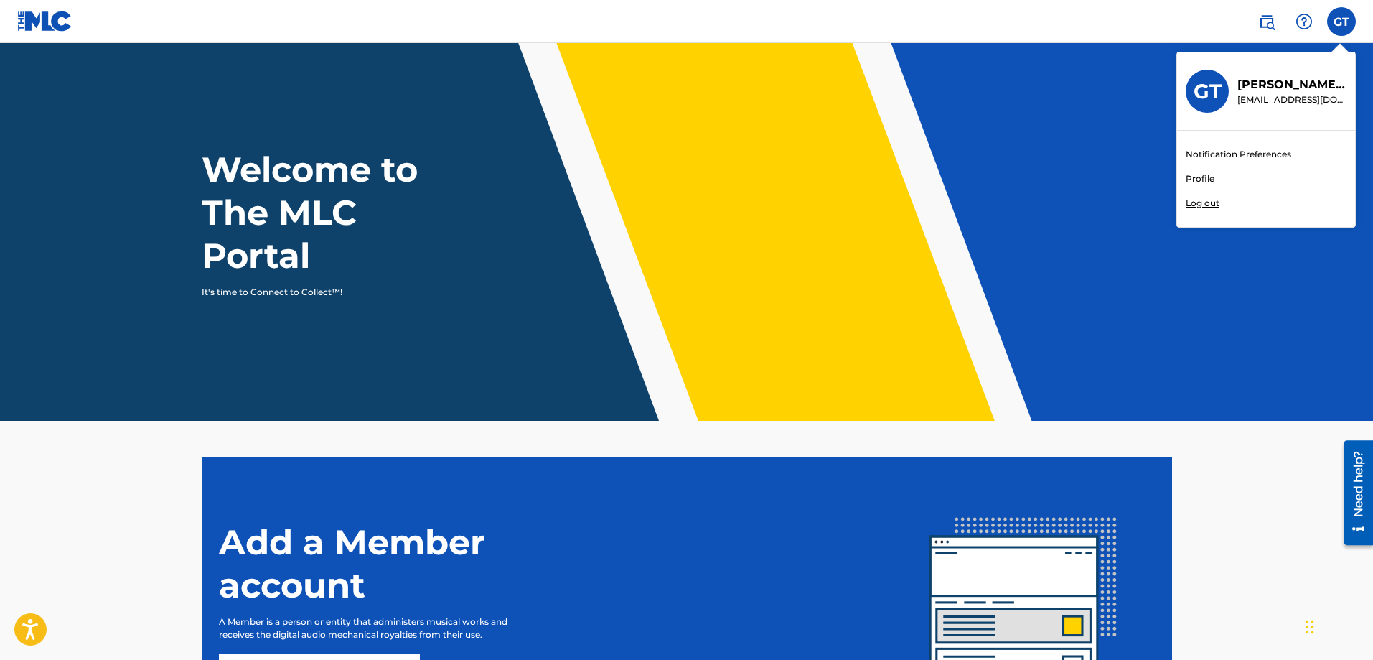
click at [1224, 154] on link "Notification Preferences" at bounding box center [1238, 154] width 105 height 13
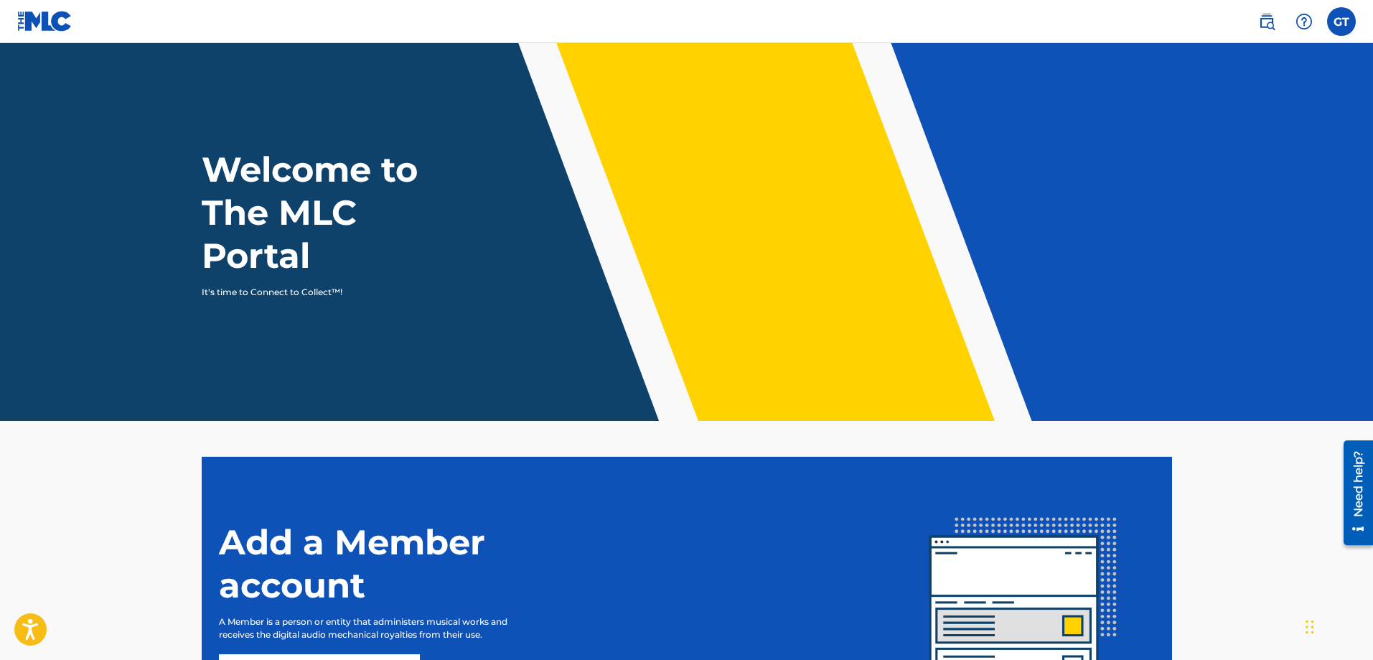
click at [1270, 28] on img at bounding box center [1266, 21] width 17 height 17
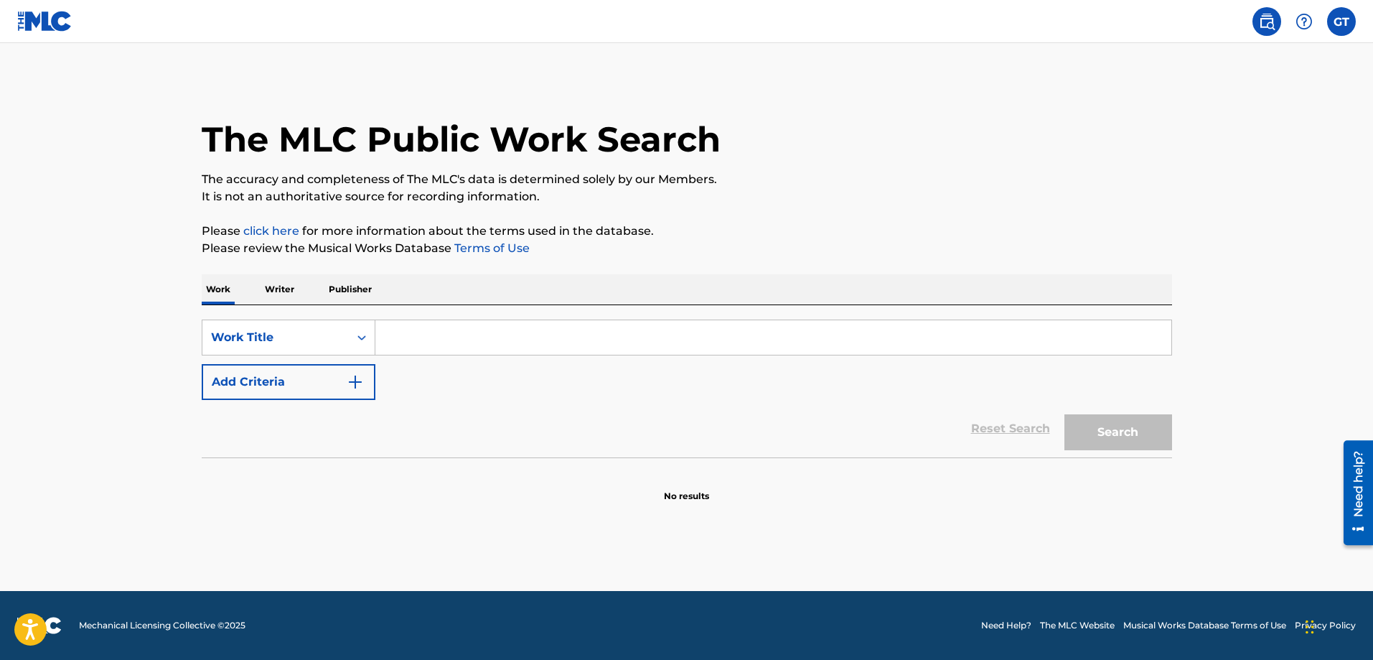
click at [1262, 26] on img at bounding box center [1266, 21] width 17 height 17
click at [485, 393] on div "SearchWithCriteriaa5185173-97e9-44f7-b581-f5e29ed480d2 Work Title Add Criteria" at bounding box center [687, 359] width 970 height 80
click at [484, 388] on div "SearchWithCriteriaa5185173-97e9-44f7-b581-f5e29ed480d2 Work Title Add Criteria" at bounding box center [687, 359] width 970 height 80
click at [1341, 24] on label at bounding box center [1341, 21] width 29 height 29
click at [1341, 22] on input "GT [PERSON_NAME] [EMAIL_ADDRESS][DOMAIN_NAME] Notification Preferences Profile …" at bounding box center [1341, 22] width 0 height 0
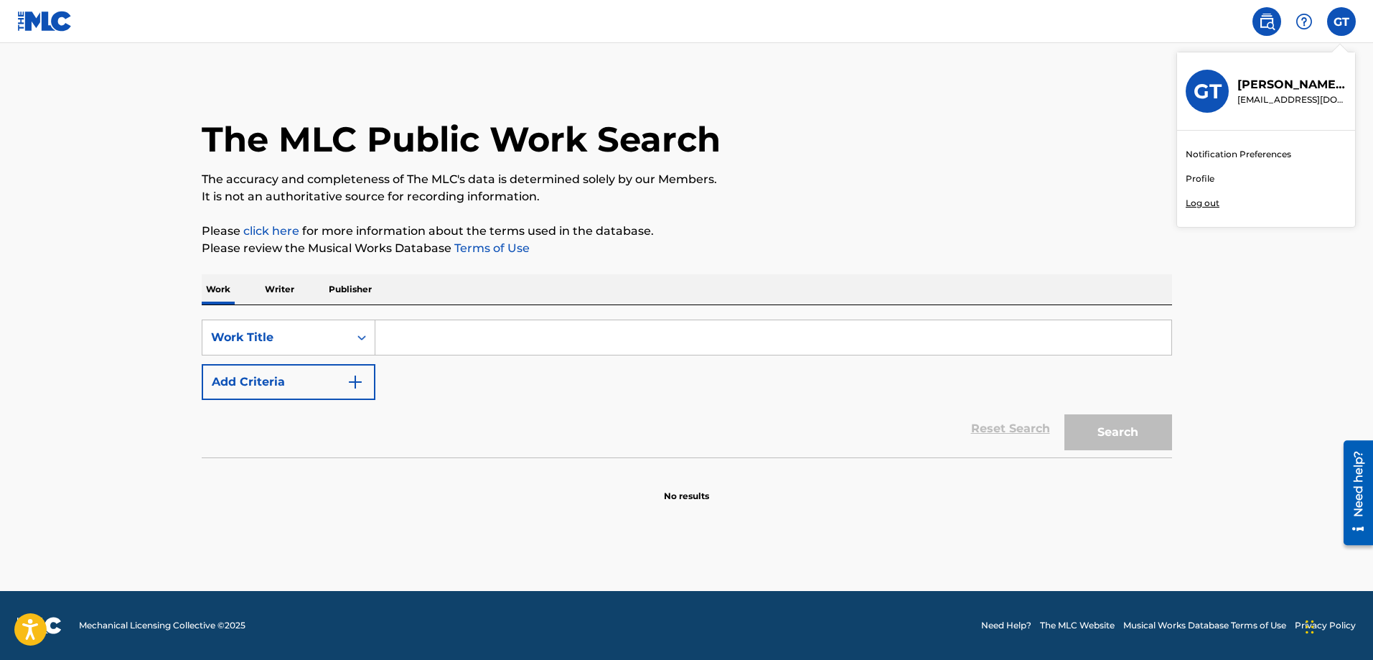
click at [1204, 98] on h3 "GT" at bounding box center [1207, 91] width 28 height 25
click at [1341, 22] on input "GT [PERSON_NAME] [EMAIL_ADDRESS][DOMAIN_NAME] Notification Preferences Profile …" at bounding box center [1341, 22] width 0 height 0
click at [1199, 180] on link "Profile" at bounding box center [1200, 178] width 29 height 13
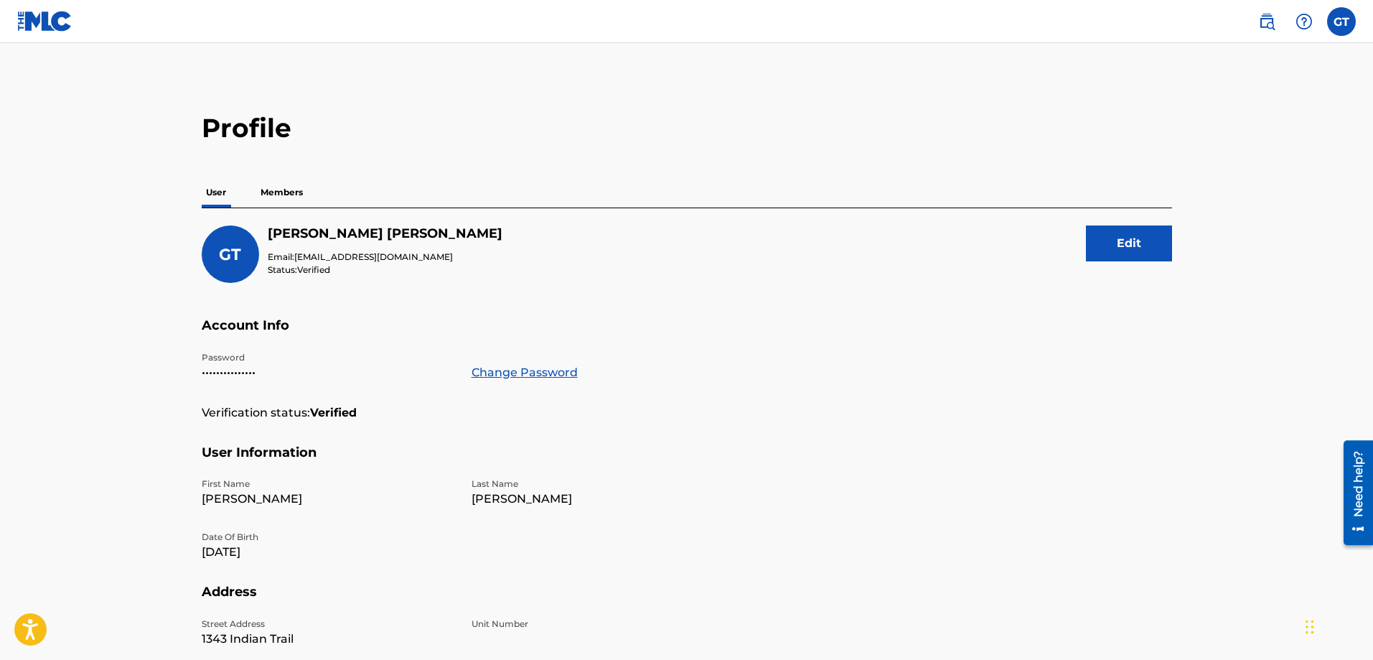
click at [240, 256] on span "GT" at bounding box center [230, 254] width 22 height 19
click at [1308, 21] on img at bounding box center [1303, 21] width 17 height 17
click at [1286, 94] on p "View portal intro" at bounding box center [1304, 95] width 122 height 34
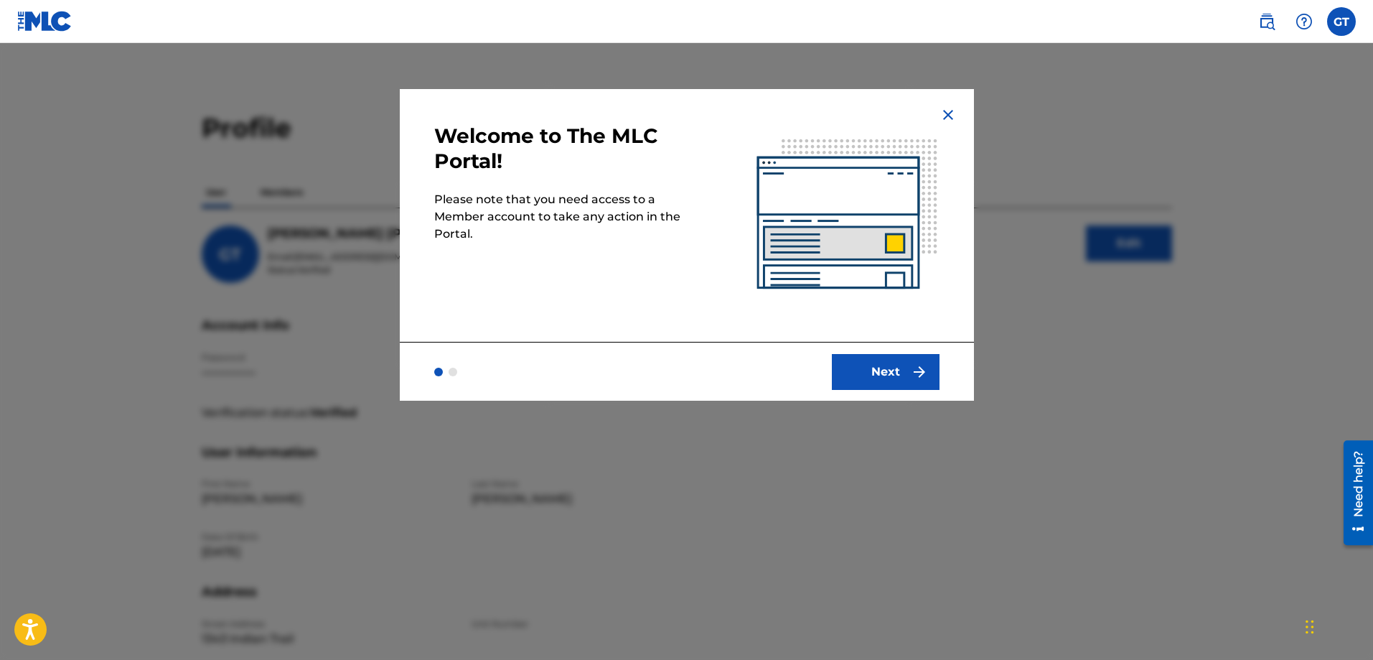
click at [869, 362] on button "Next" at bounding box center [886, 372] width 108 height 36
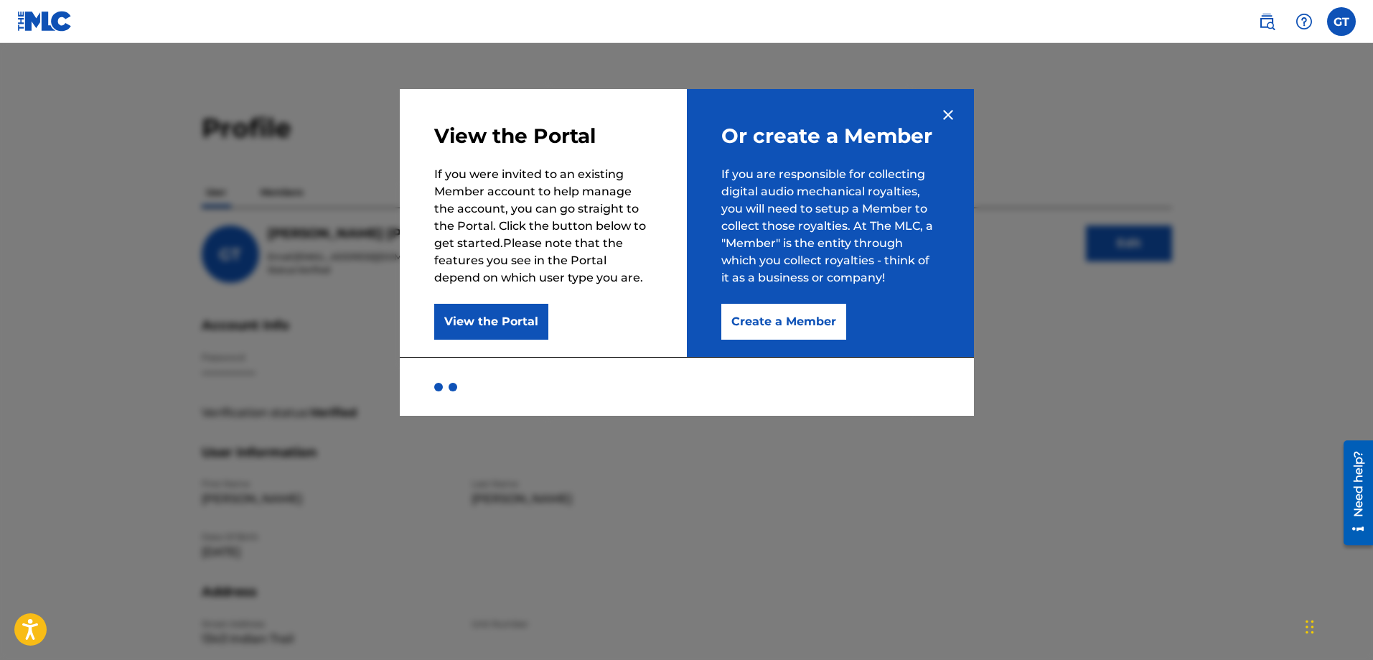
click at [514, 311] on button "View the Portal" at bounding box center [491, 322] width 114 height 36
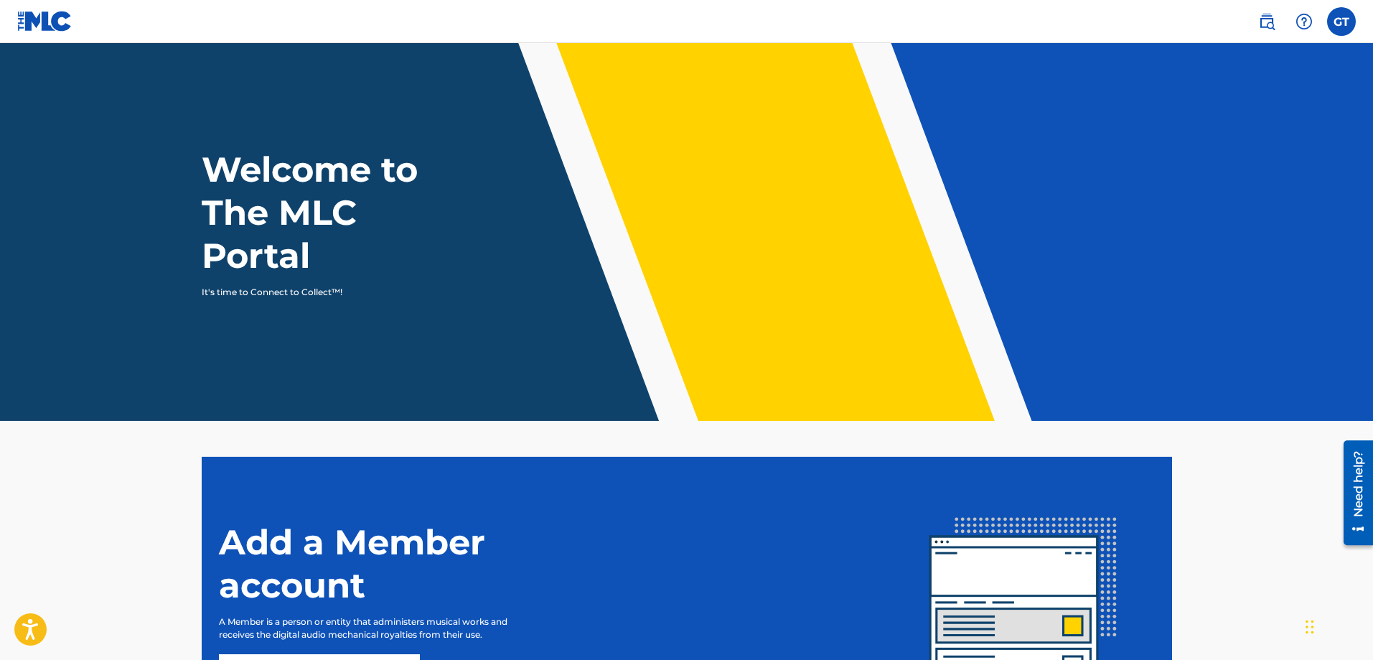
click at [1343, 27] on label at bounding box center [1341, 21] width 29 height 29
click at [1341, 22] on input "GT [PERSON_NAME] [EMAIL_ADDRESS][DOMAIN_NAME] Notification Preferences Profile …" at bounding box center [1341, 22] width 0 height 0
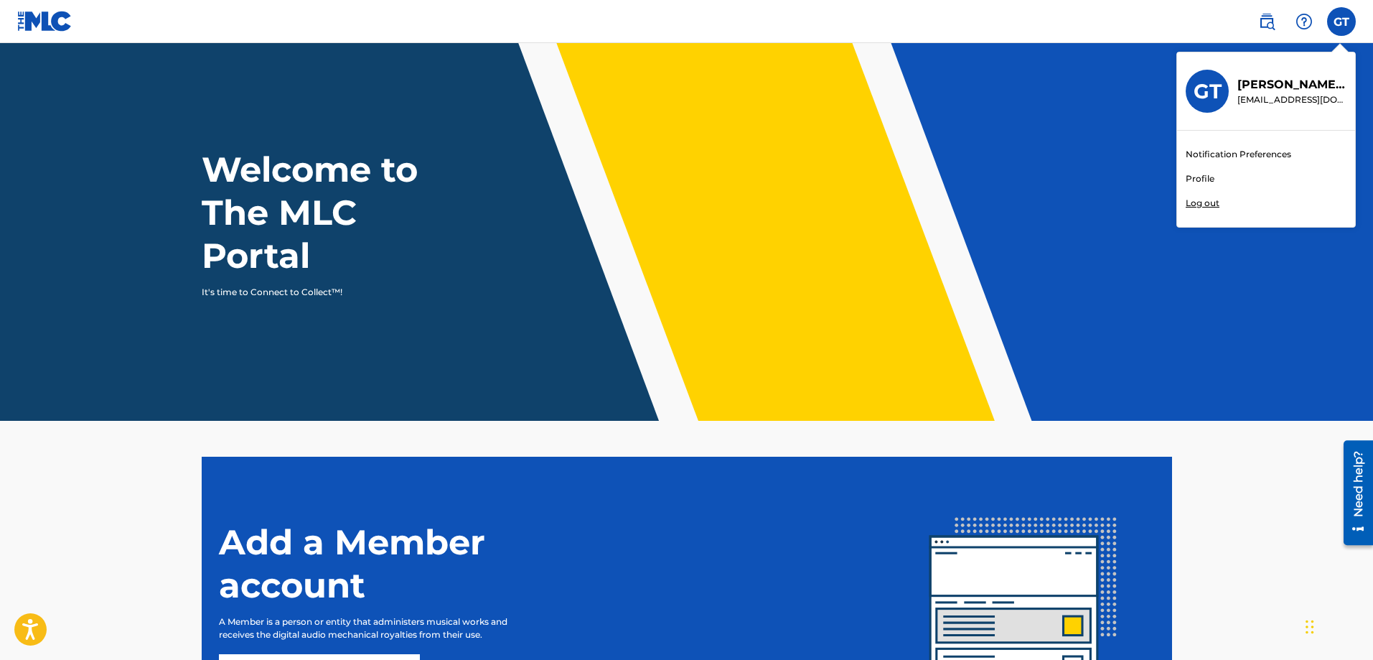
click at [1199, 177] on link "Profile" at bounding box center [1200, 178] width 29 height 13
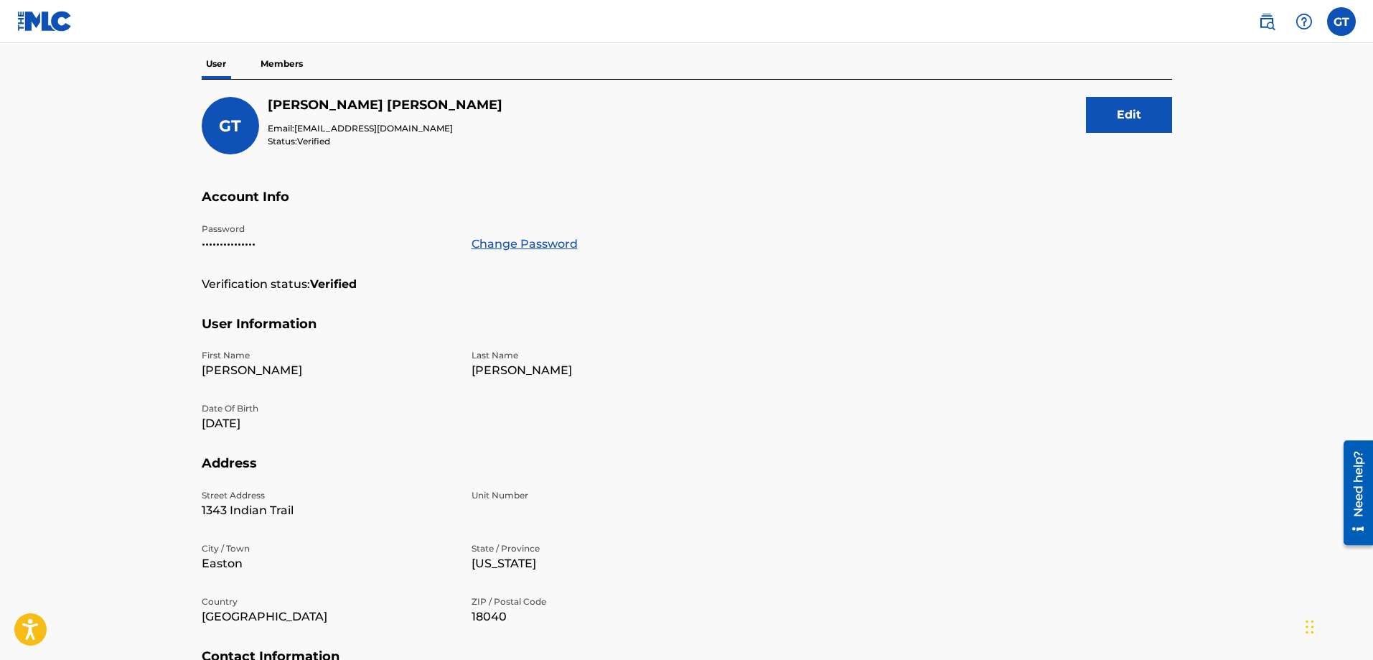
scroll to position [115, 0]
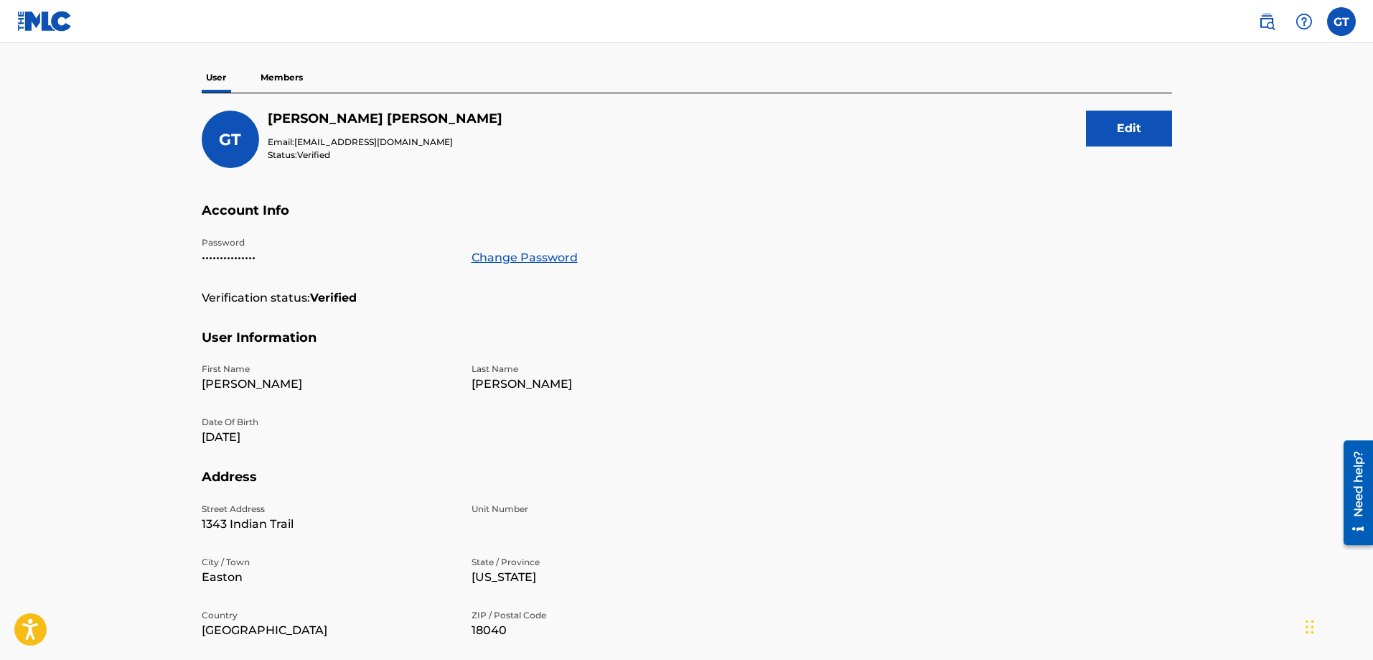
click at [1265, 28] on img at bounding box center [1266, 21] width 17 height 17
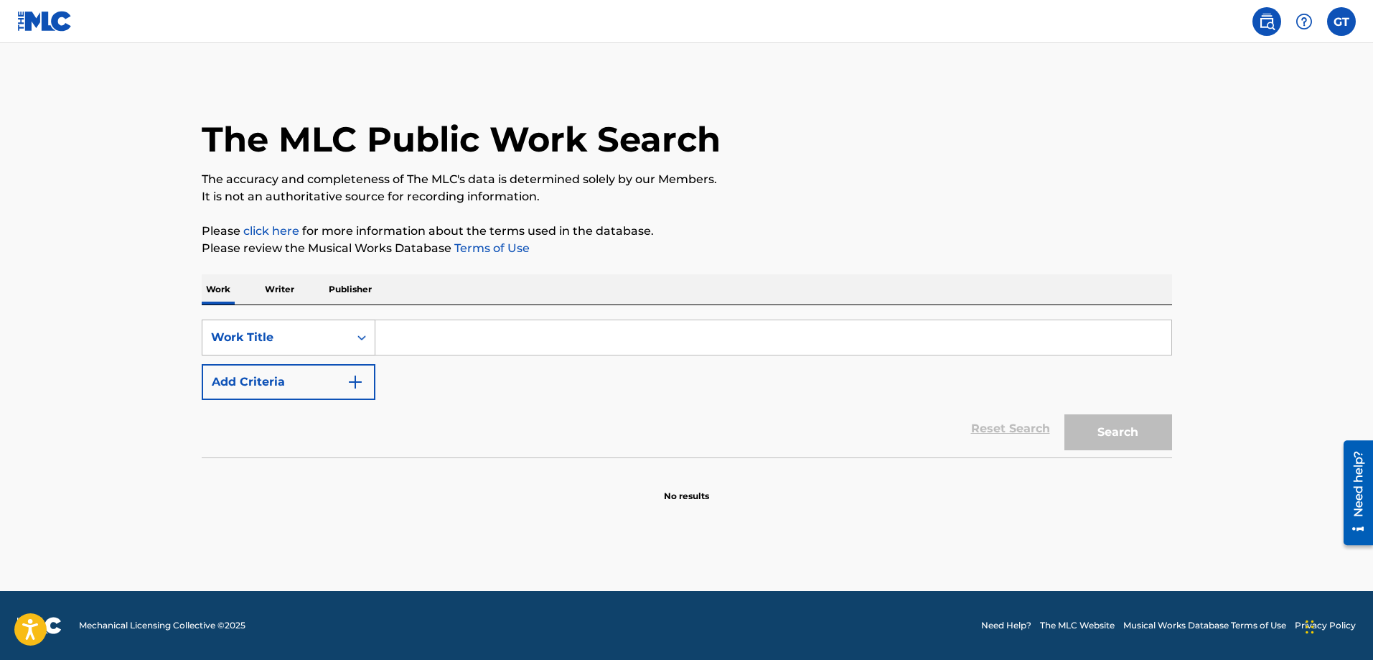
click at [357, 334] on icon "Search Form" at bounding box center [362, 337] width 14 height 14
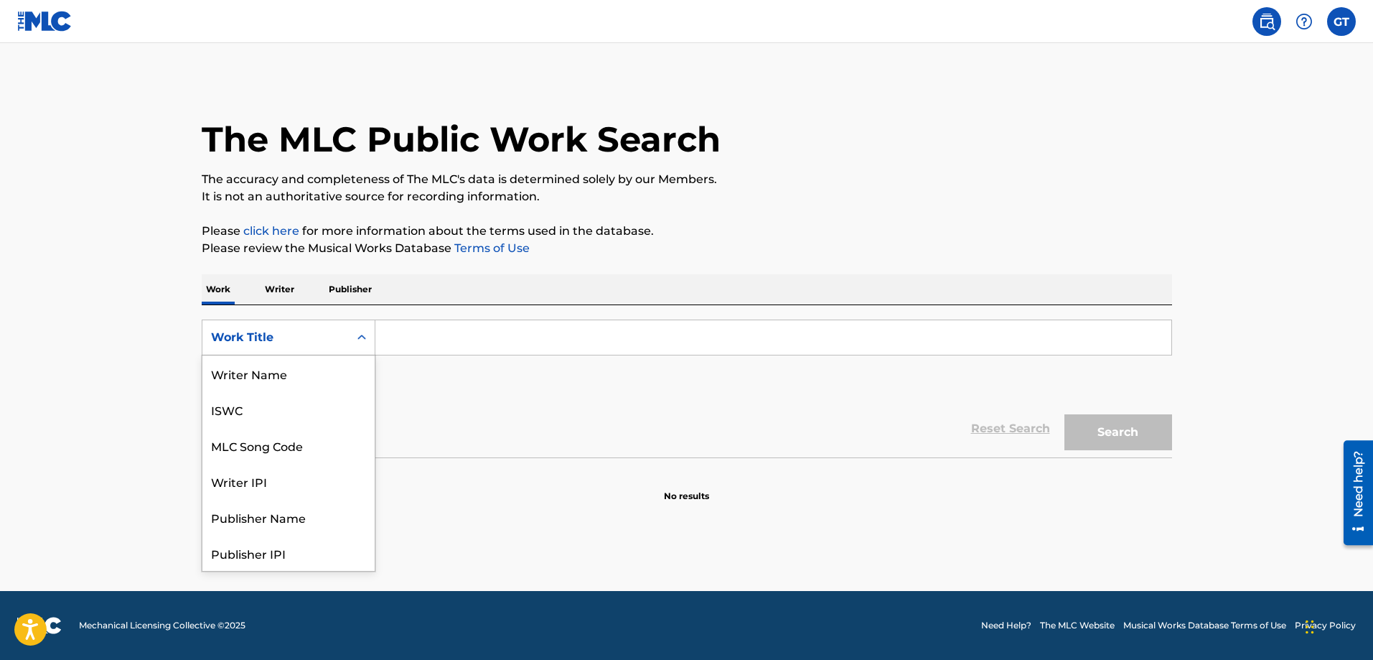
scroll to position [72, 0]
click at [291, 415] on div "Writer IPI" at bounding box center [288, 409] width 172 height 36
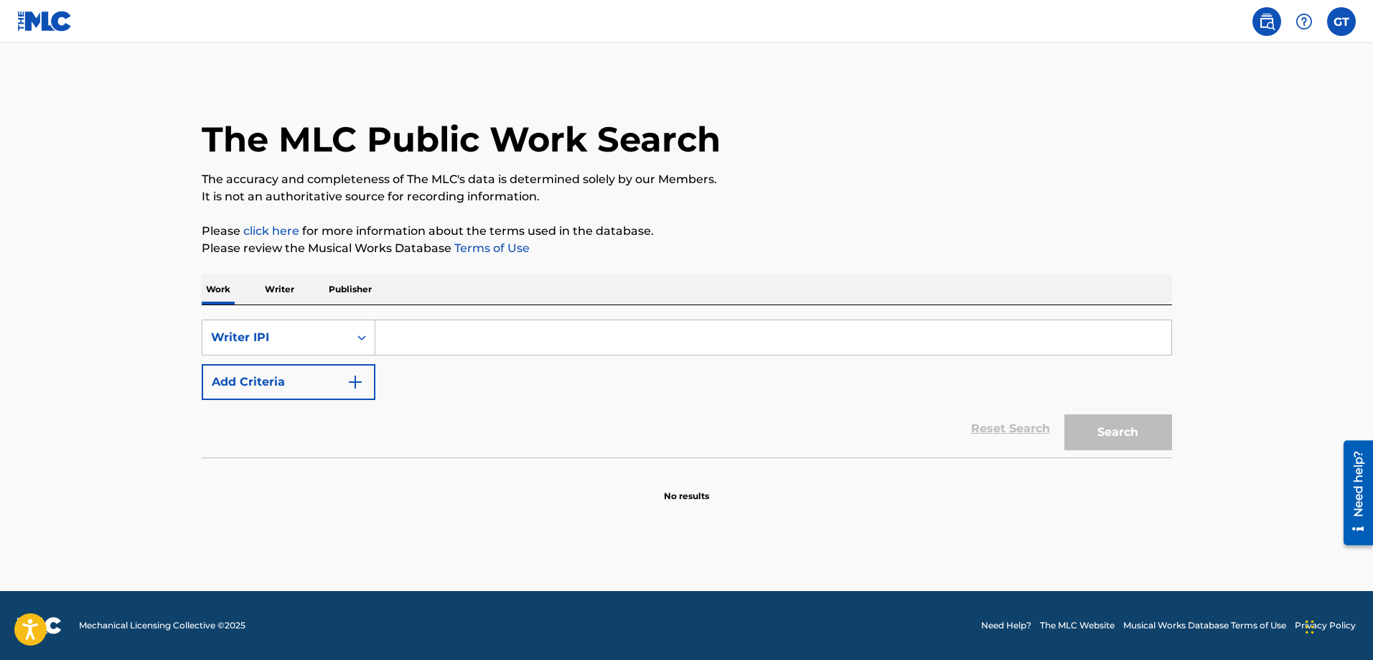
click at [408, 344] on input "Search Form" at bounding box center [773, 337] width 796 height 34
click at [407, 323] on input "Search Form" at bounding box center [773, 337] width 796 height 34
type input "642690048"
click at [1135, 432] on button "Search" at bounding box center [1118, 432] width 108 height 36
click at [358, 385] on img "Search Form" at bounding box center [355, 381] width 17 height 17
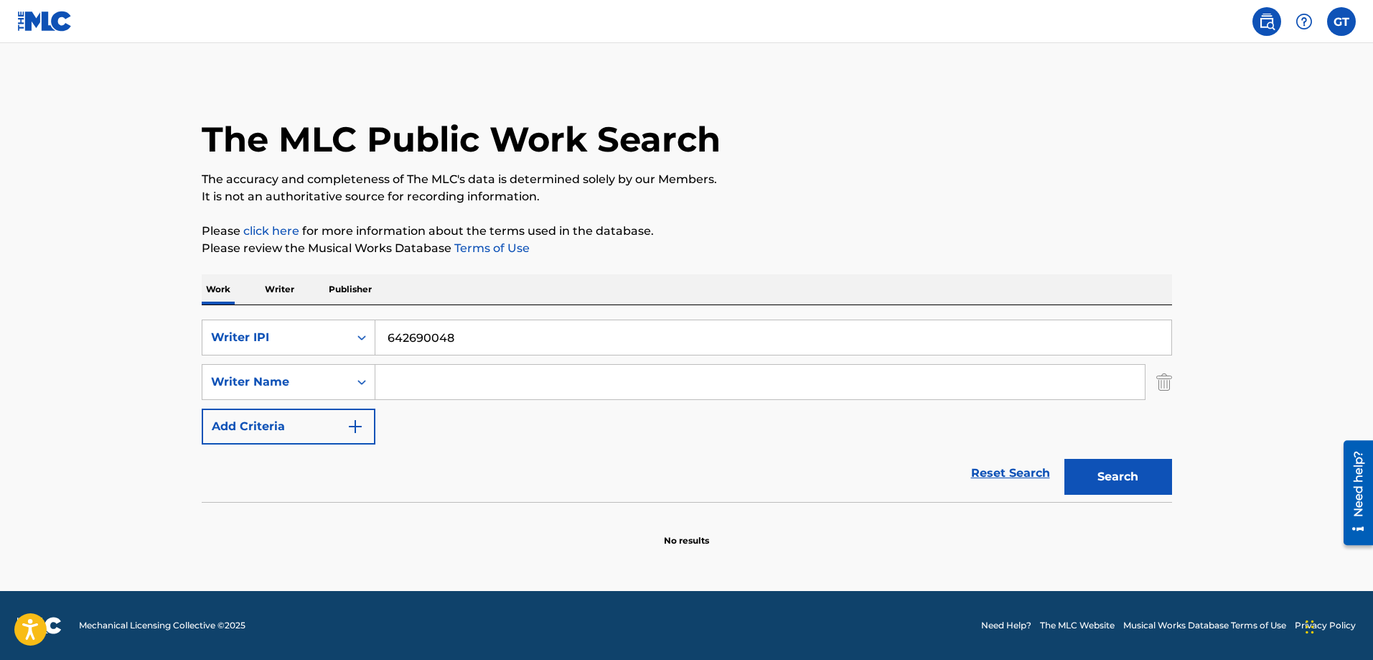
click at [399, 384] on input "Search Form" at bounding box center [759, 382] width 769 height 34
type input "[PERSON_NAME]"
click at [401, 487] on div "Reset Search Search" at bounding box center [687, 472] width 970 height 57
click at [354, 422] on img "Search Form" at bounding box center [355, 426] width 17 height 17
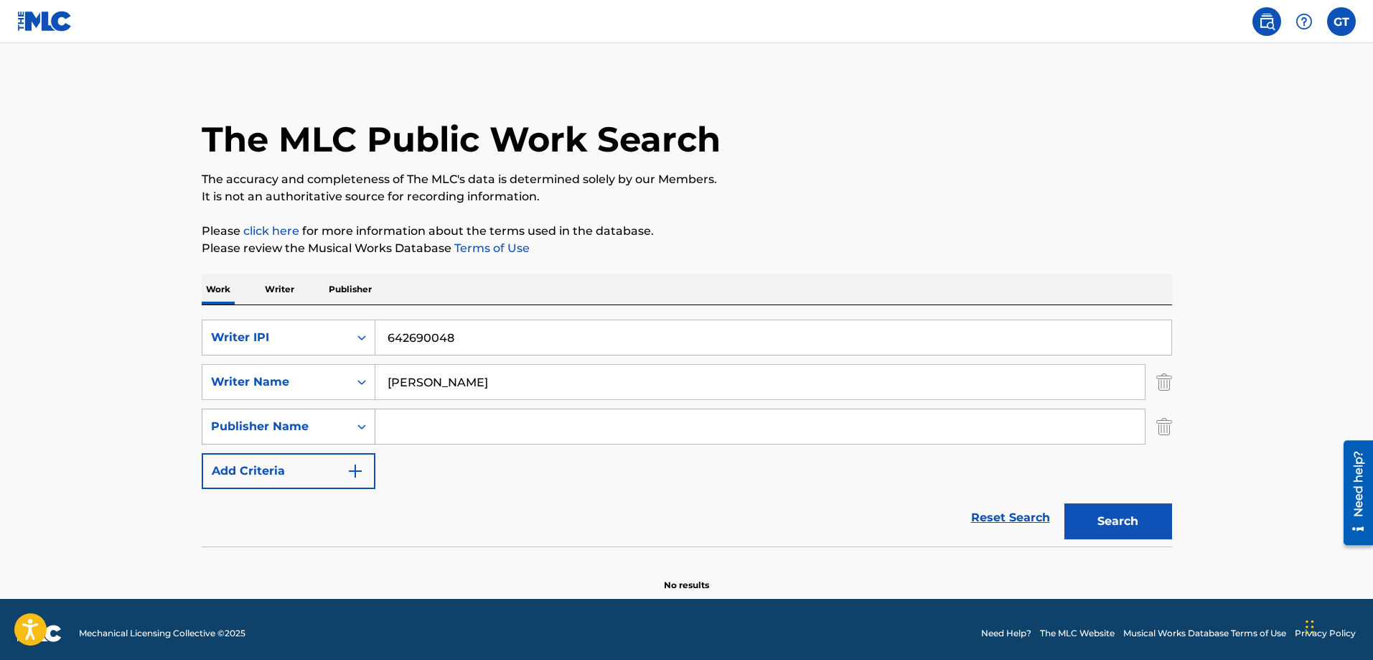
click at [360, 426] on icon "Search Form" at bounding box center [362, 426] width 14 height 14
click at [446, 428] on input "Search Form" at bounding box center [759, 426] width 769 height 34
click at [1104, 527] on button "Search" at bounding box center [1118, 521] width 108 height 36
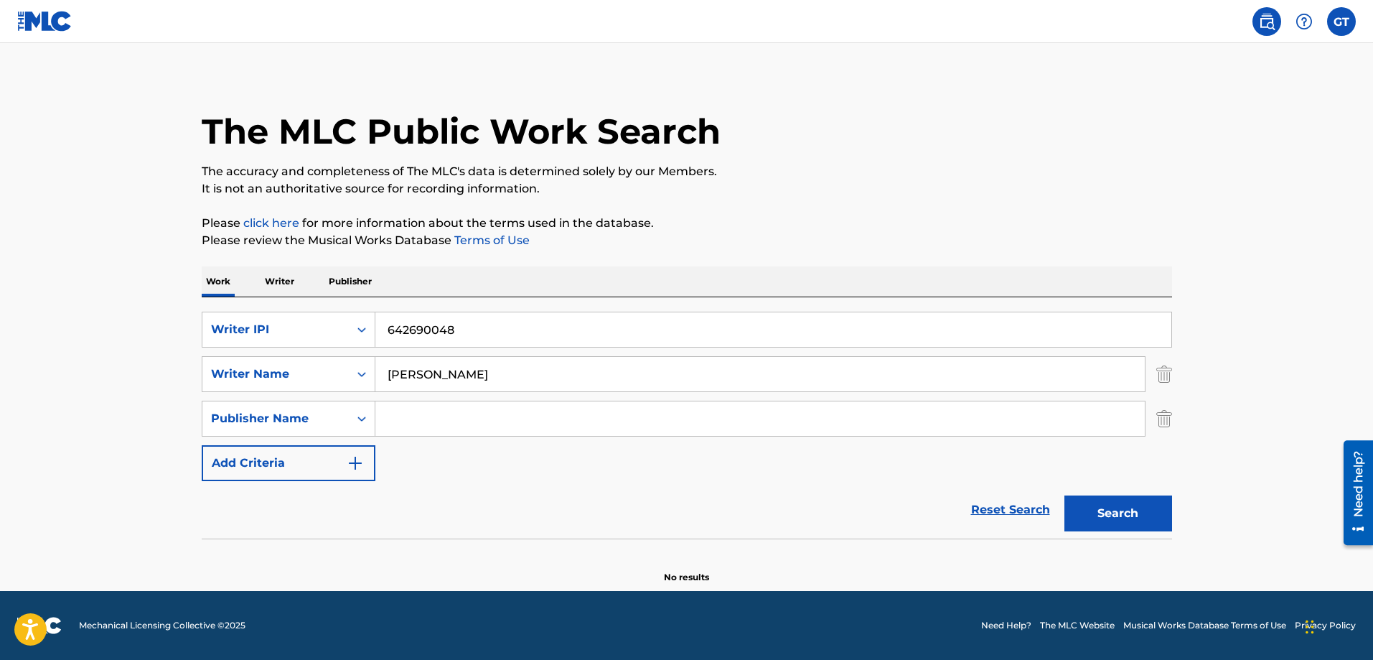
scroll to position [0, 0]
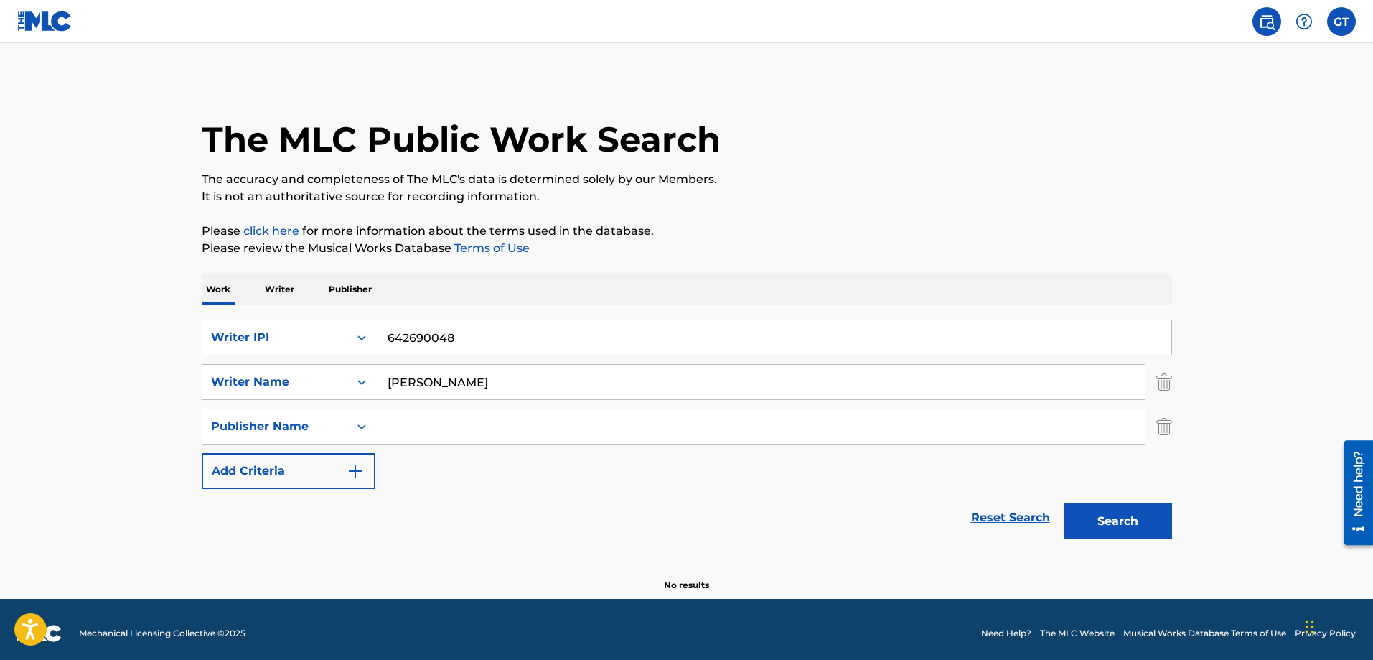
click at [1348, 25] on label at bounding box center [1341, 21] width 29 height 29
click at [1341, 22] on input "GT [PERSON_NAME] [EMAIL_ADDRESS][DOMAIN_NAME] Notification Preferences Profile …" at bounding box center [1341, 22] width 0 height 0
click at [1211, 200] on p "Log out" at bounding box center [1203, 203] width 34 height 13
click at [1341, 22] on input "GT [PERSON_NAME] [EMAIL_ADDRESS][DOMAIN_NAME] Notification Preferences Profile …" at bounding box center [1341, 22] width 0 height 0
